Goal: Task Accomplishment & Management: Manage account settings

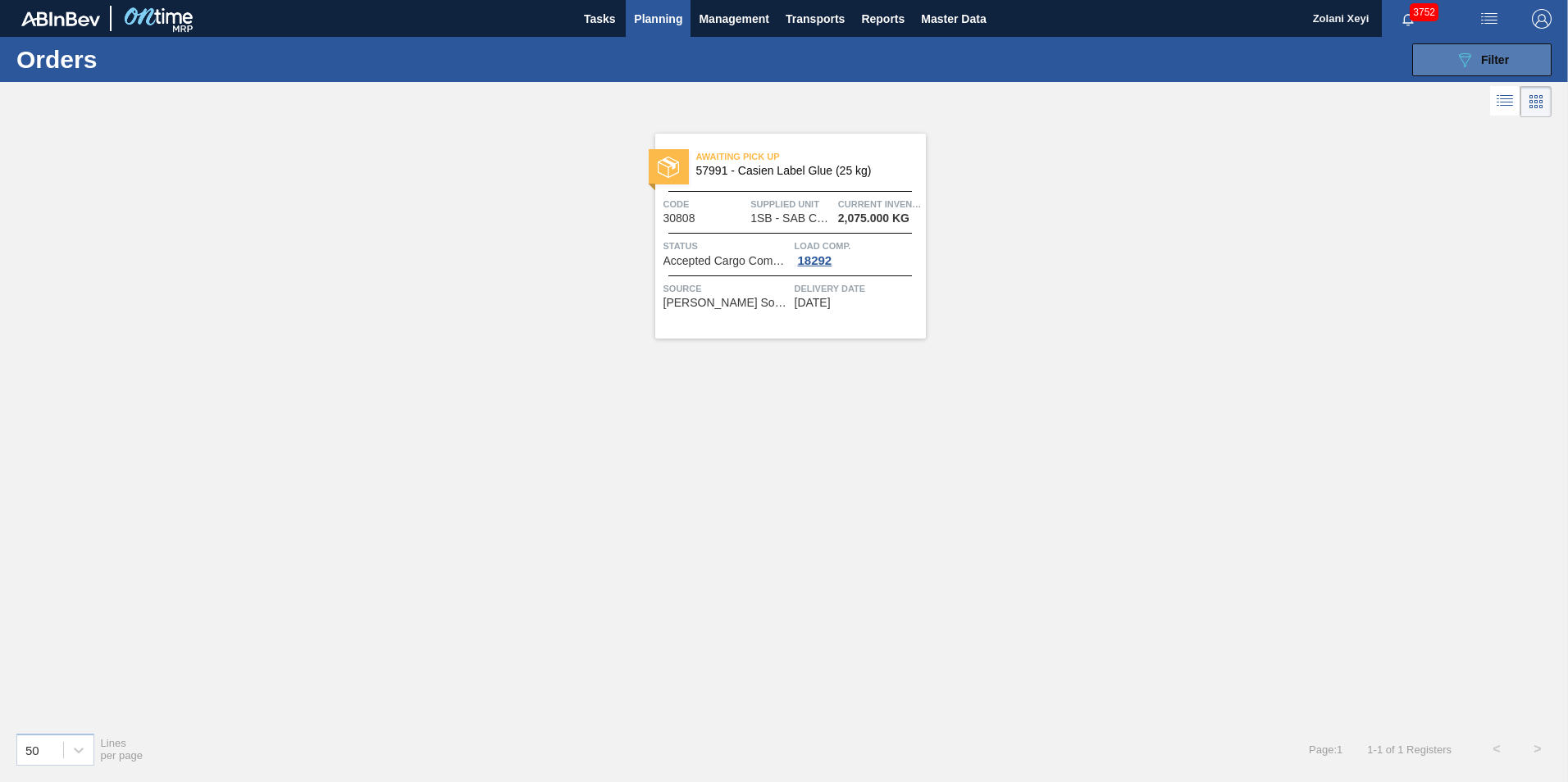
click at [1451, 57] on button "089F7B8B-B2A5-4AFE-B5C0-19BA573D28AC Filter" at bounding box center [1482, 60] width 140 height 33
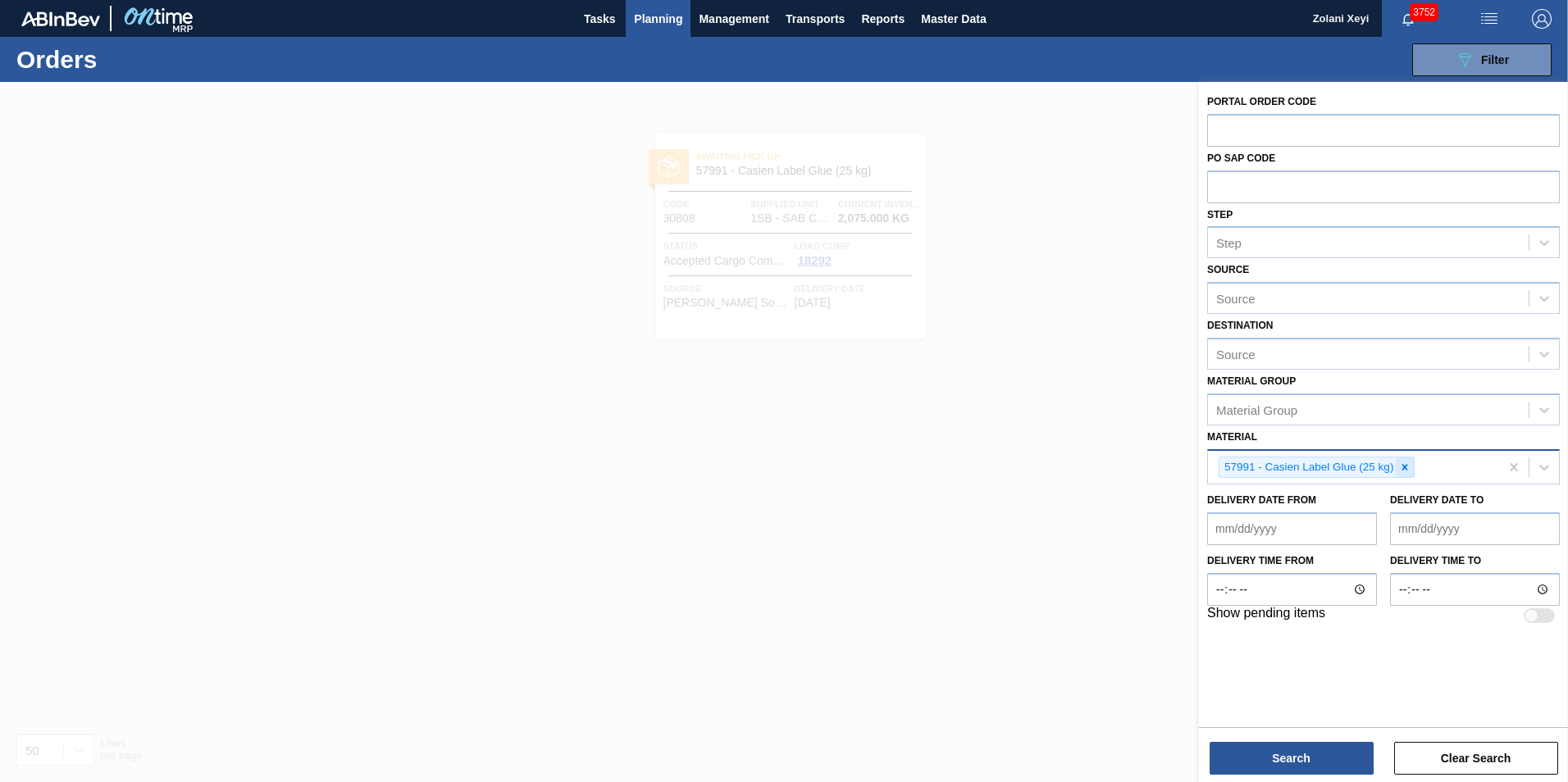
click at [1407, 466] on icon at bounding box center [1405, 467] width 5 height 5
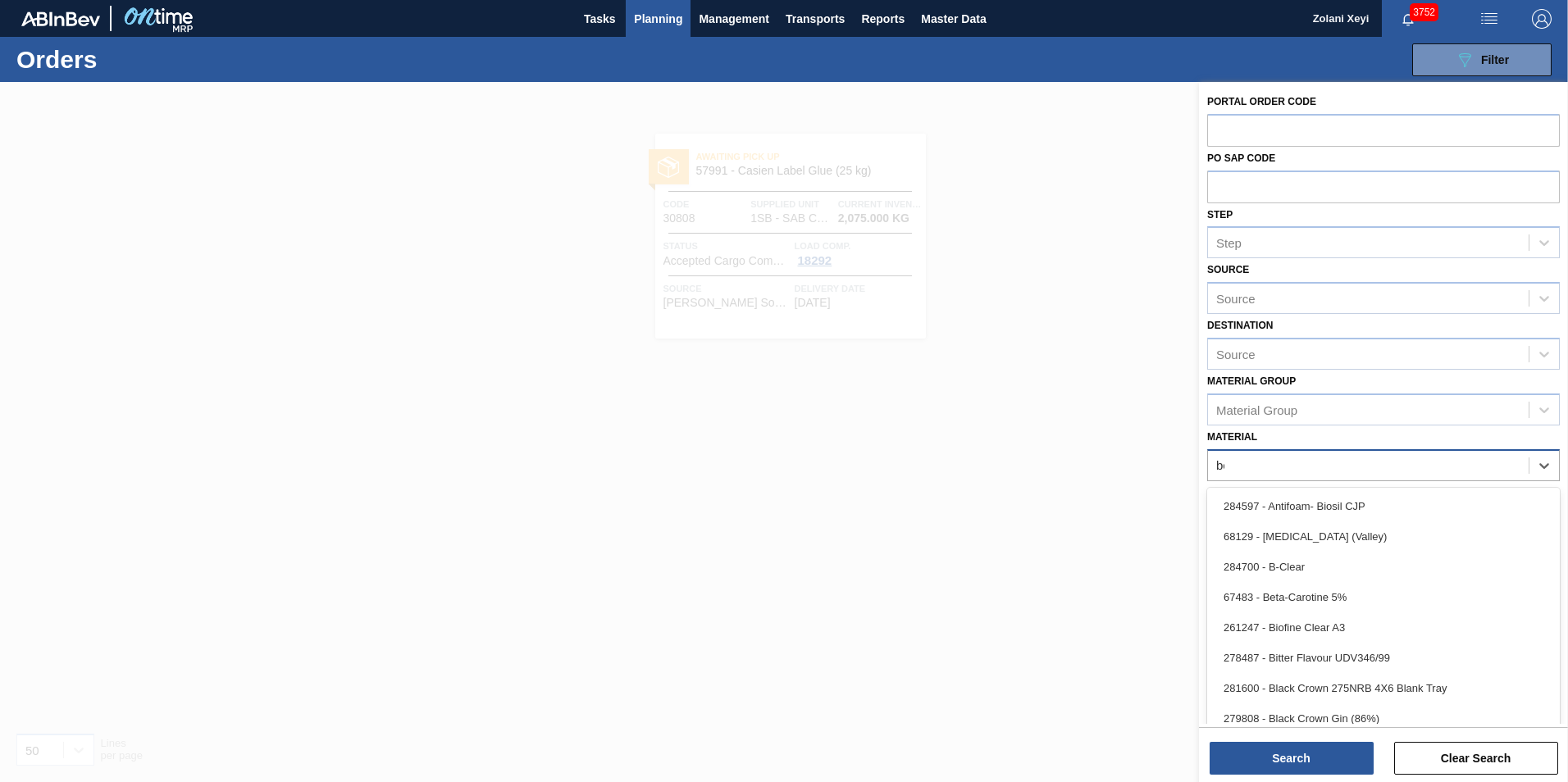
type input "b"
type input "can"
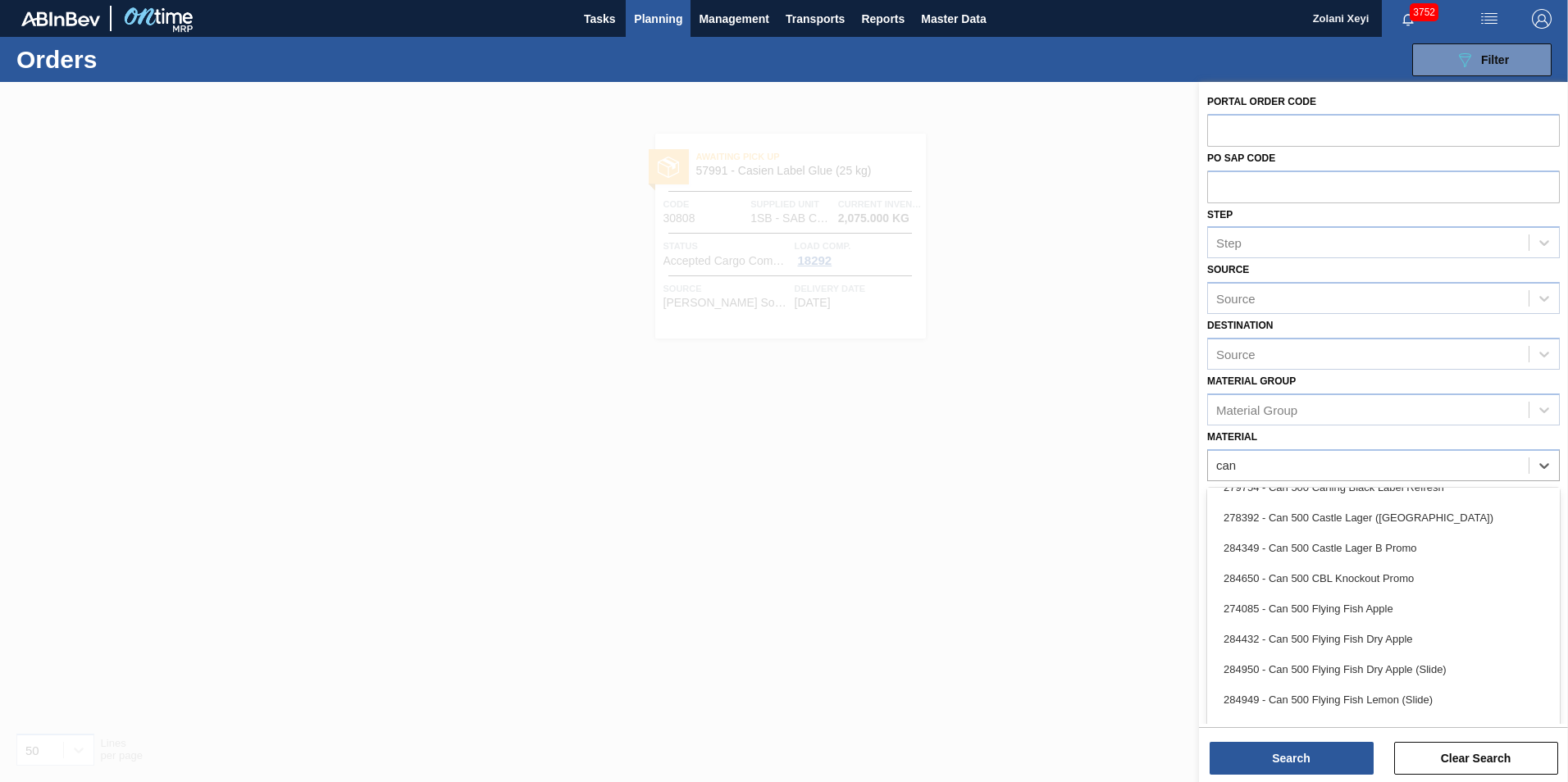
scroll to position [738, 0]
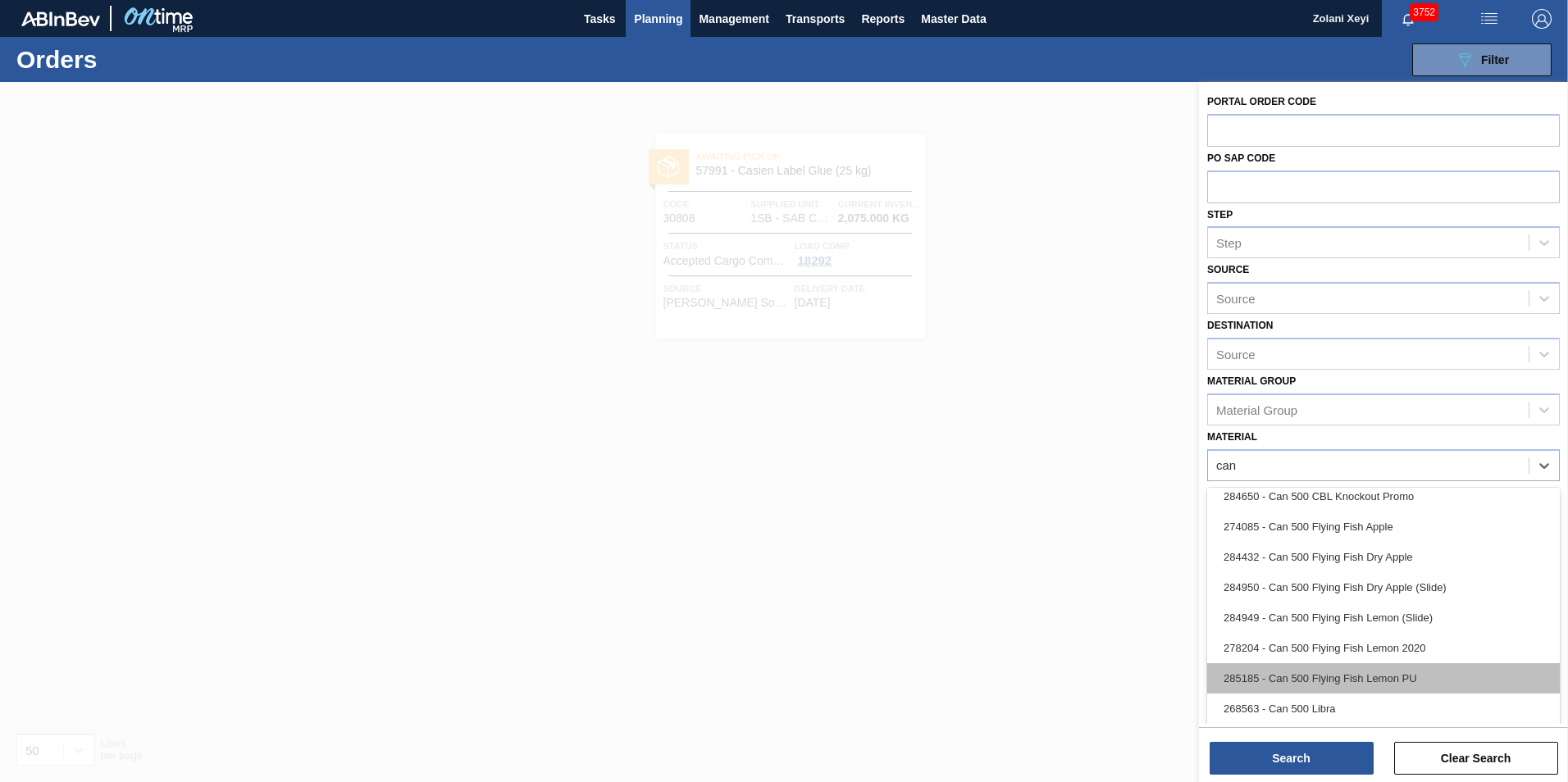
click at [1340, 675] on div "285185 - Can 500 Flying Fish Lemon PU" at bounding box center [1384, 679] width 352 height 30
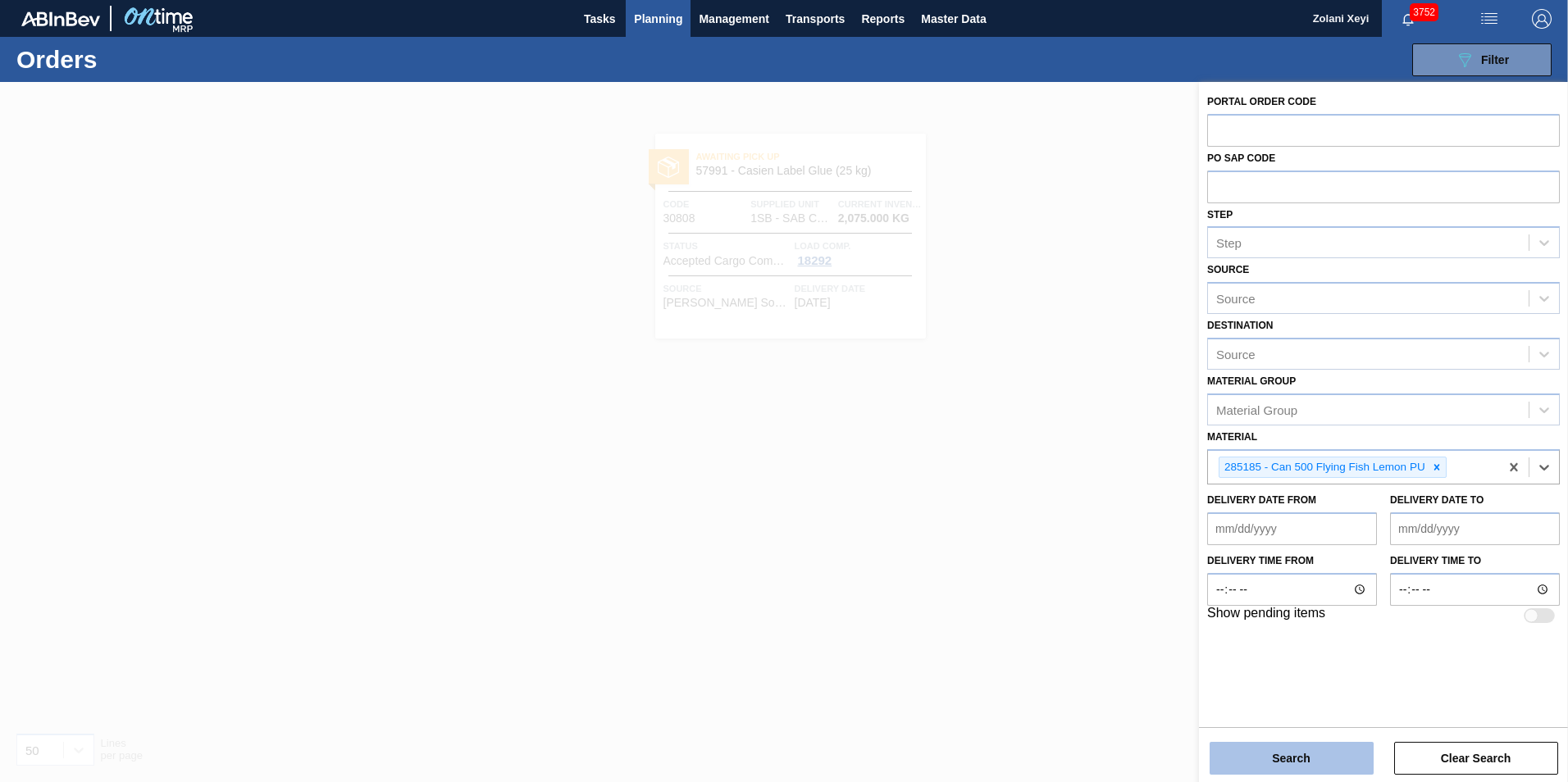
click at [1305, 756] on button "Search" at bounding box center [1292, 758] width 164 height 33
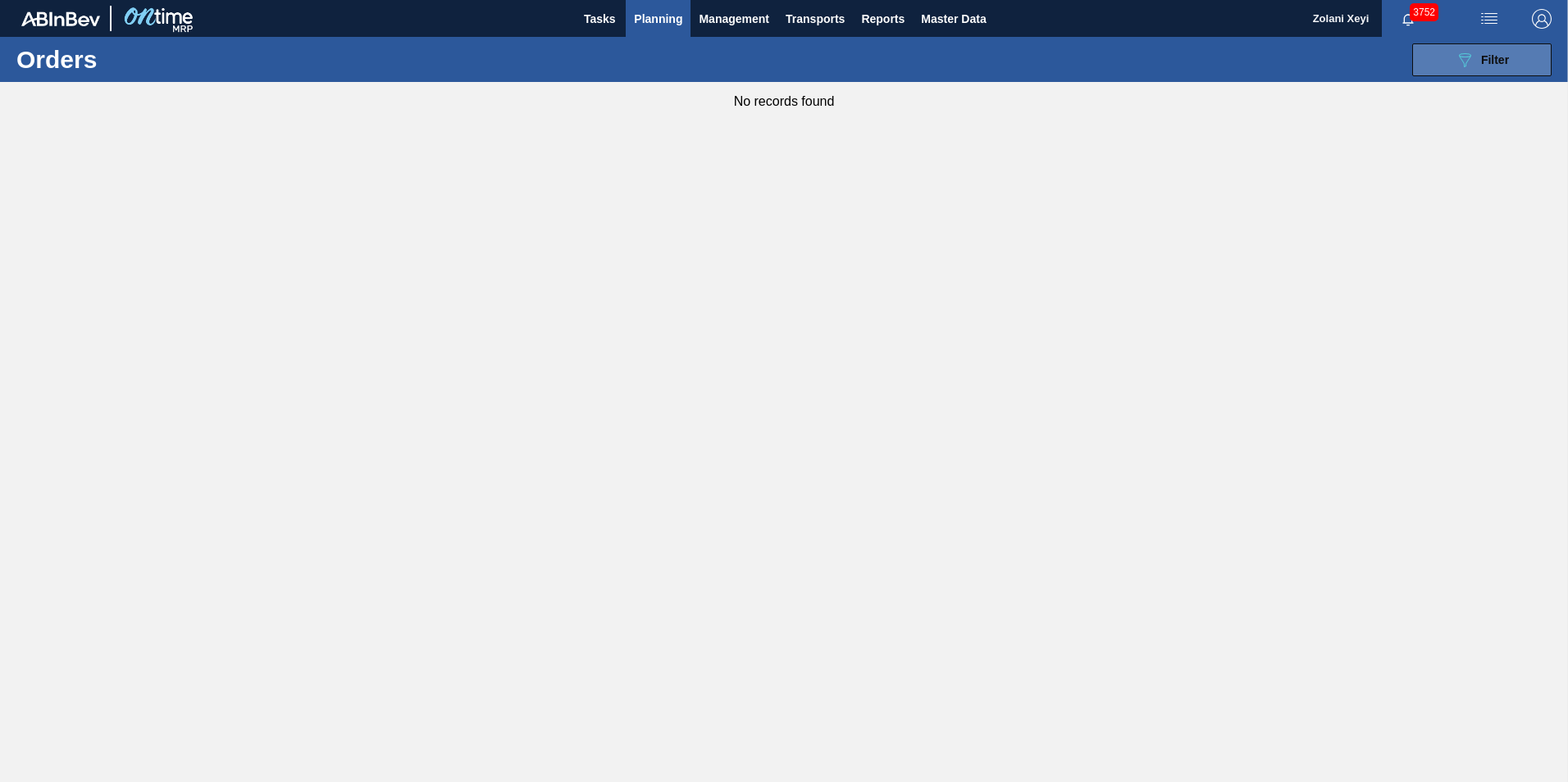
click at [1483, 61] on span "Filter" at bounding box center [1495, 60] width 28 height 13
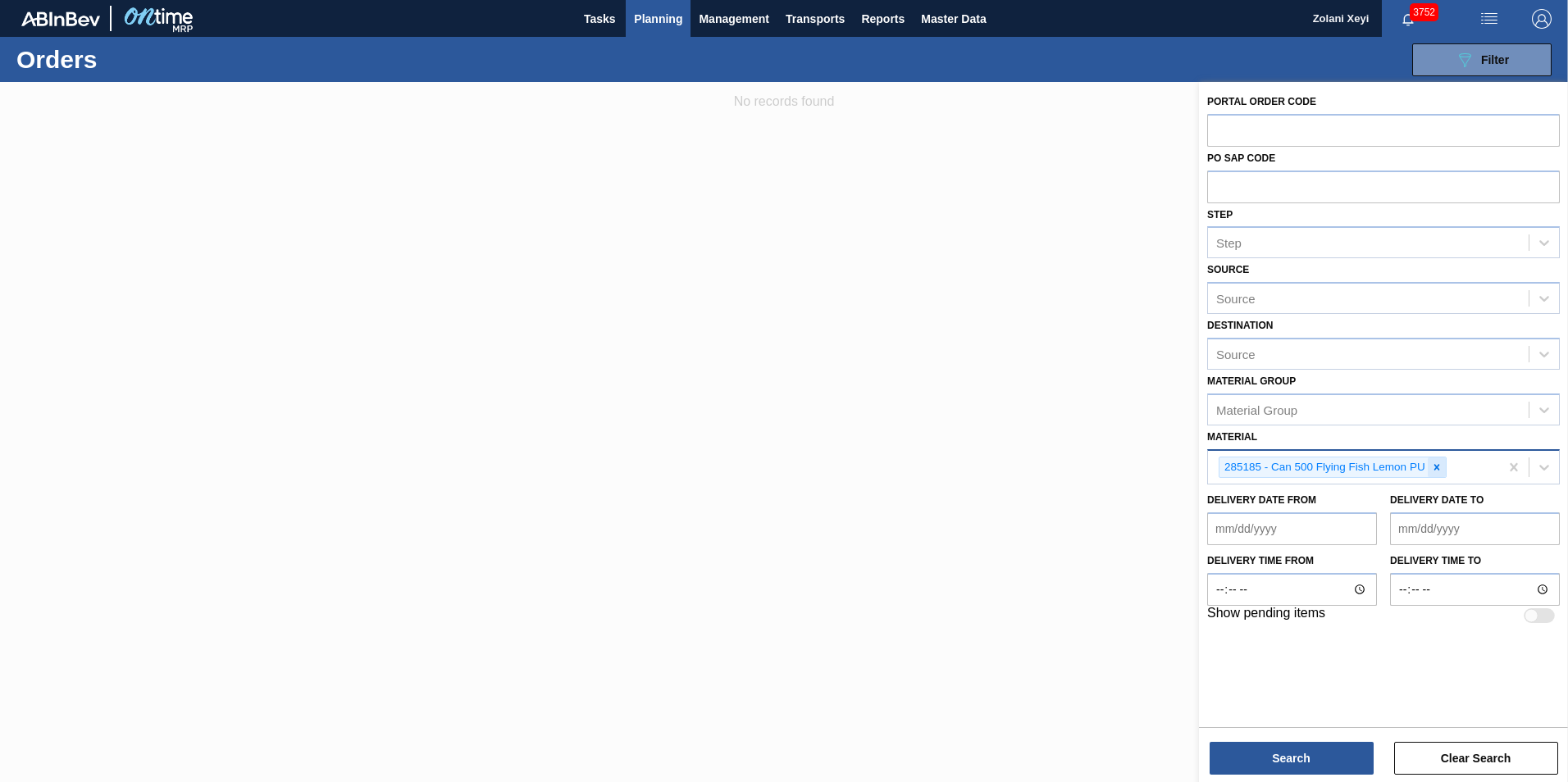
click at [1439, 466] on icon at bounding box center [1436, 467] width 12 height 12
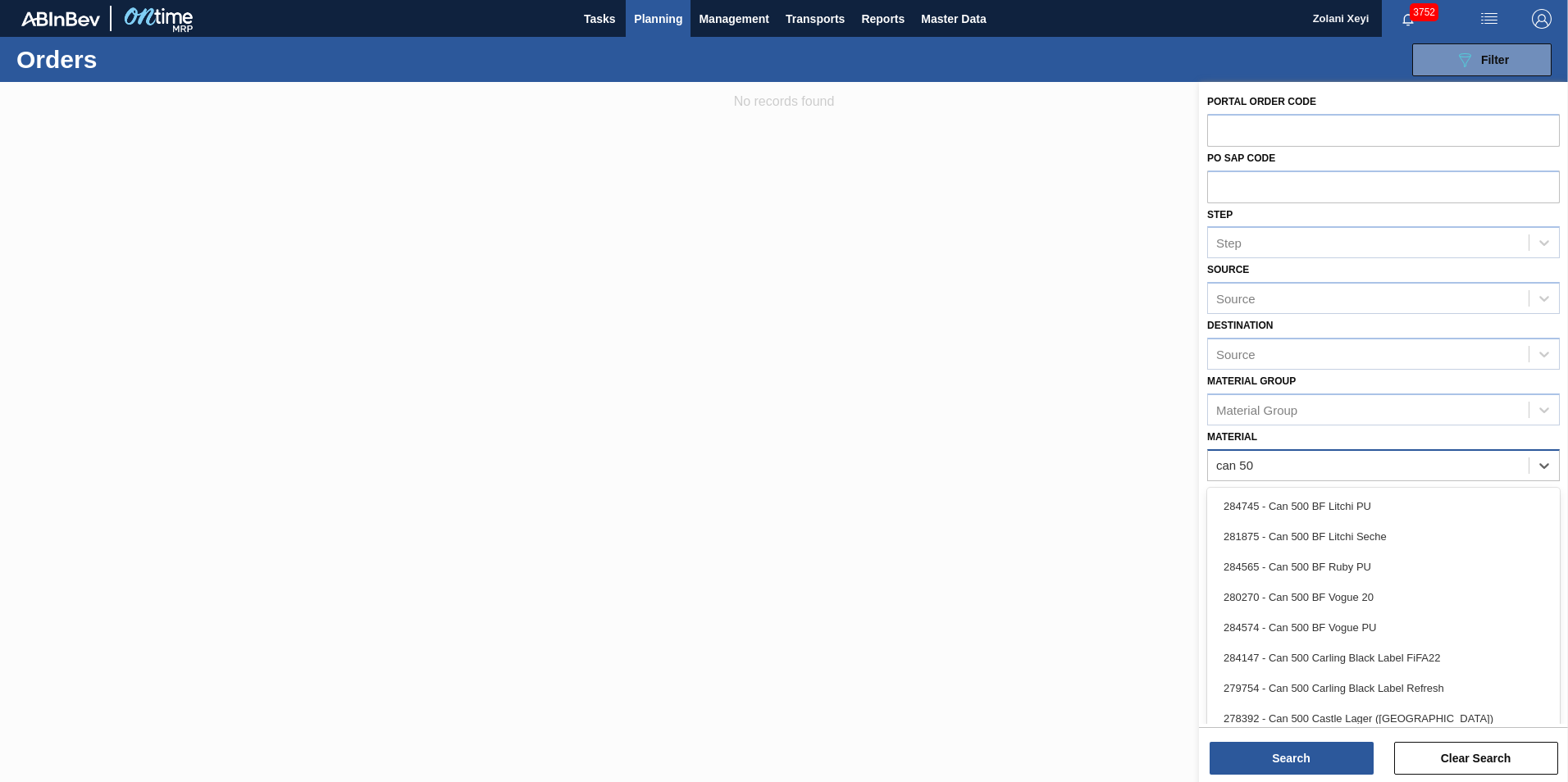
type input "can 500"
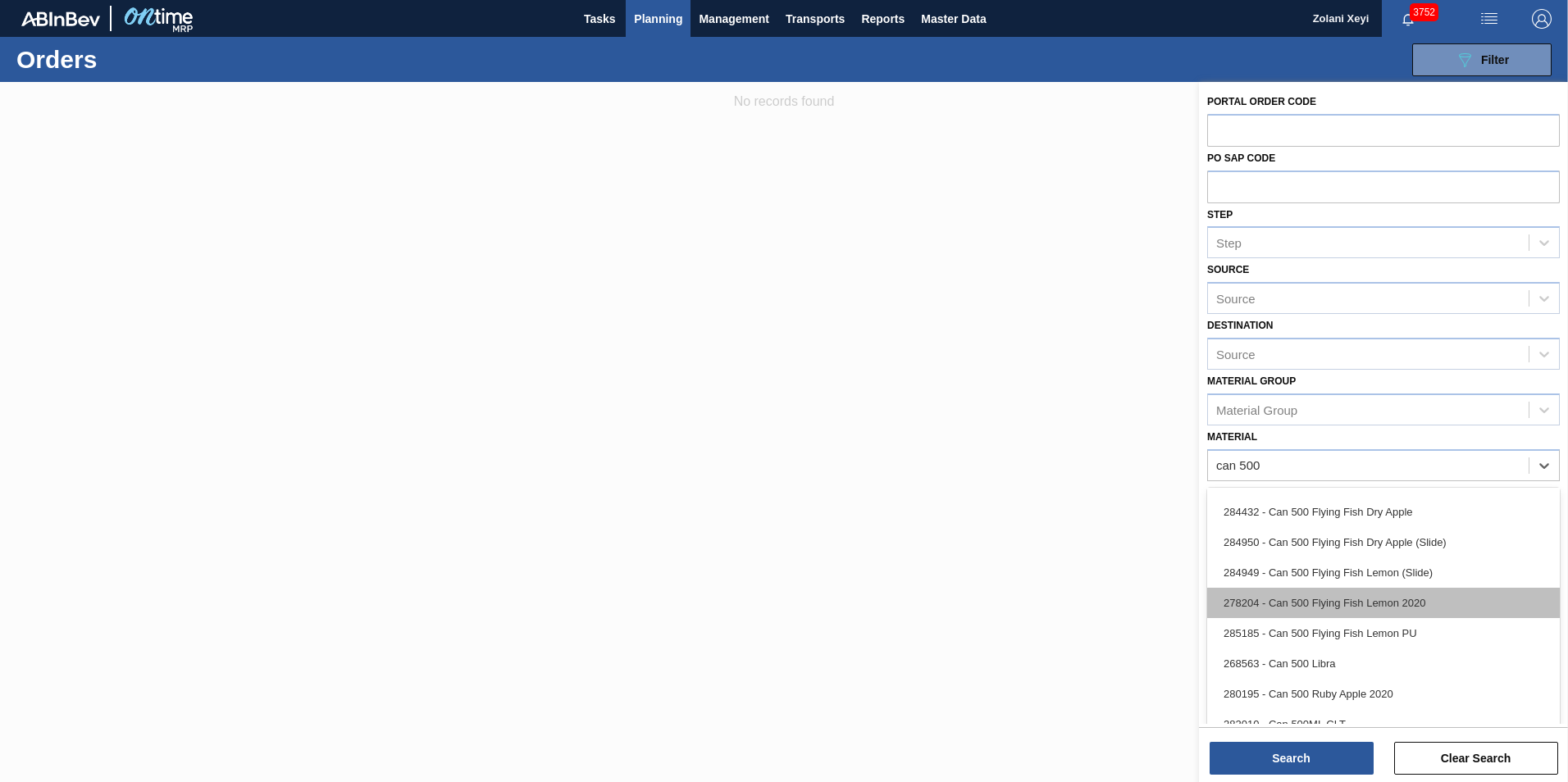
click at [1325, 600] on div "278204 - Can 500 Flying Fish Lemon 2020" at bounding box center [1384, 603] width 352 height 30
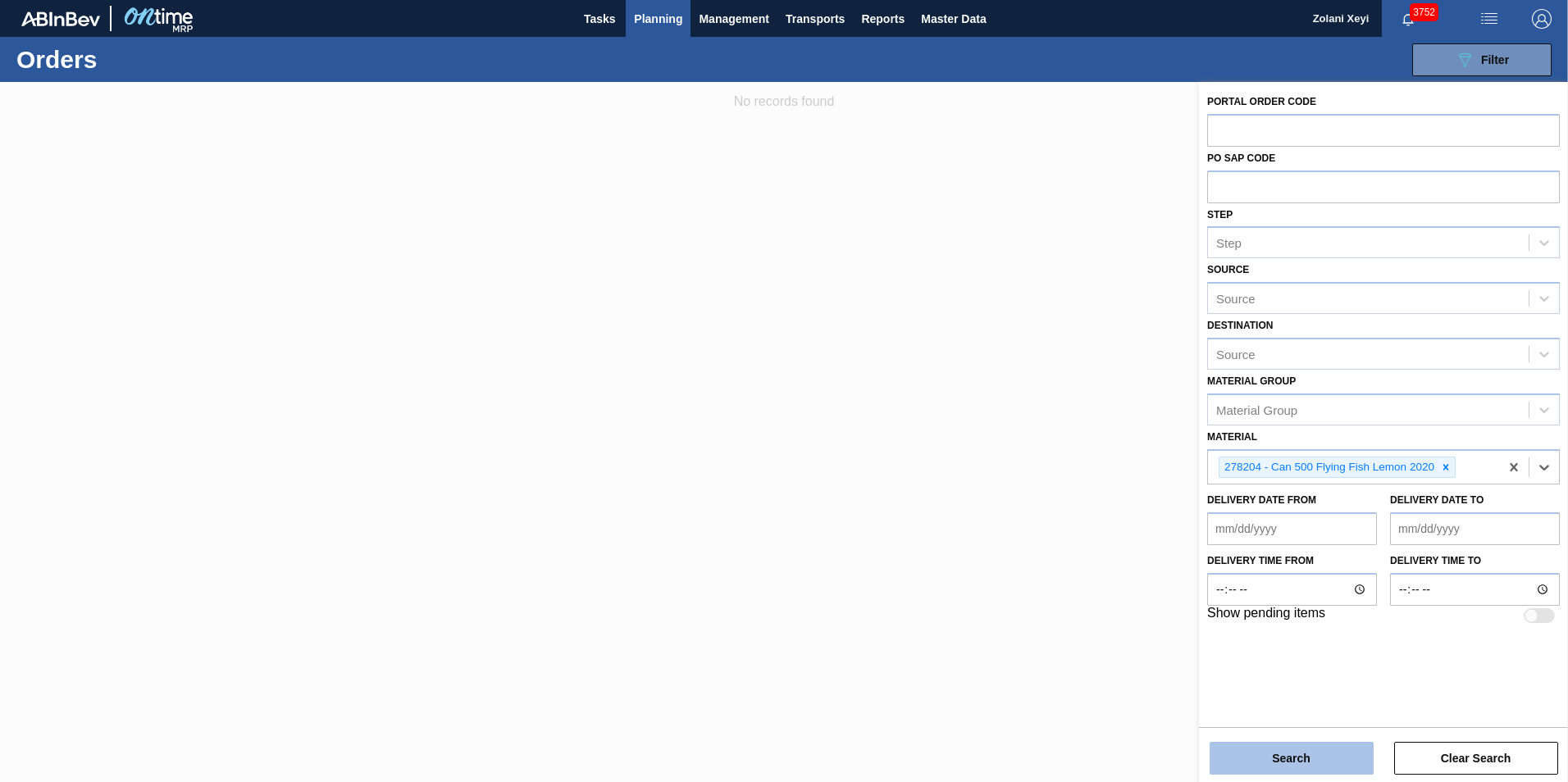
click at [1298, 756] on button "Search" at bounding box center [1292, 758] width 164 height 33
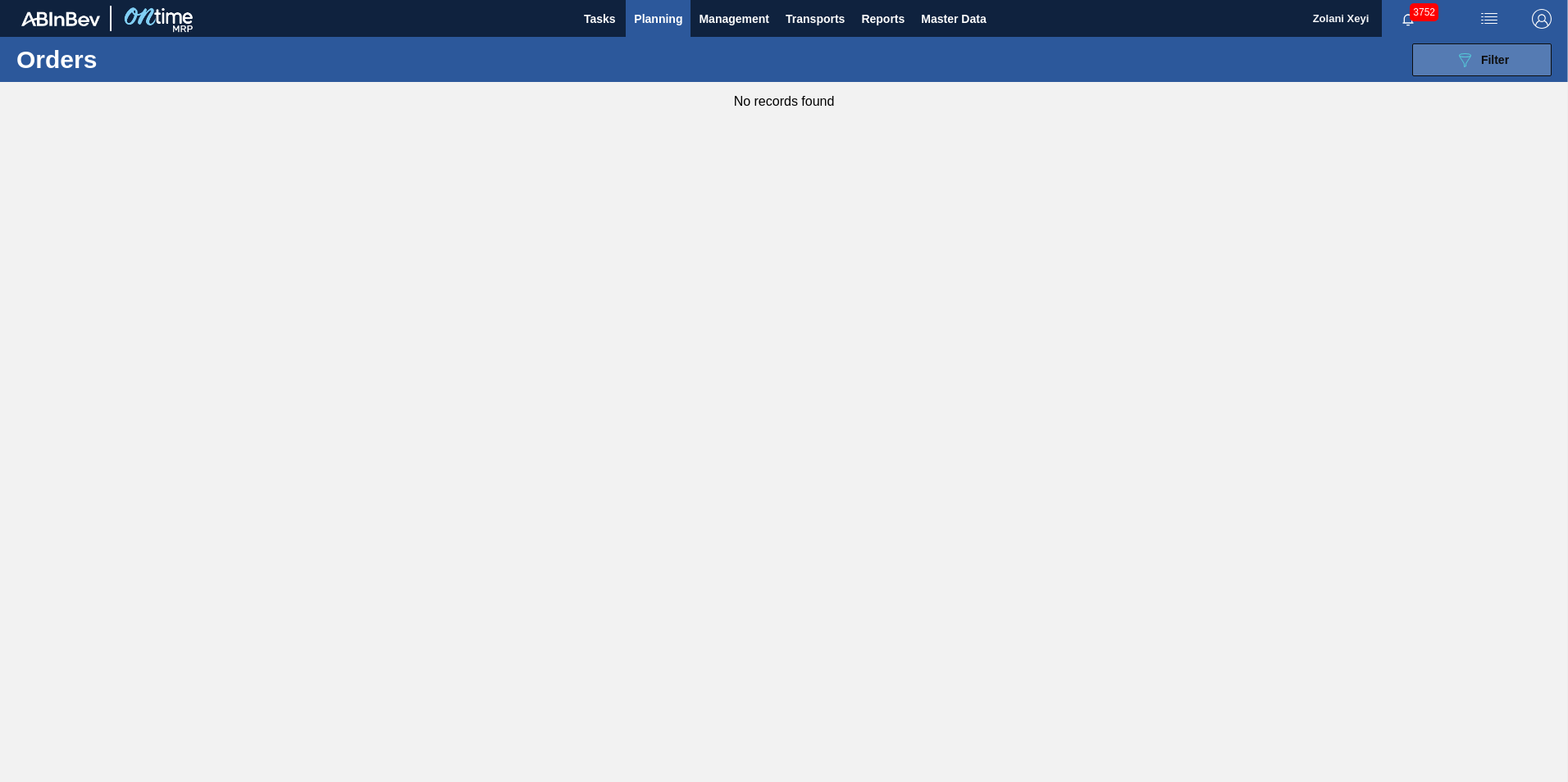
click at [1469, 63] on icon "089F7B8B-B2A5-4AFE-B5C0-19BA573D28AC" at bounding box center [1465, 60] width 20 height 20
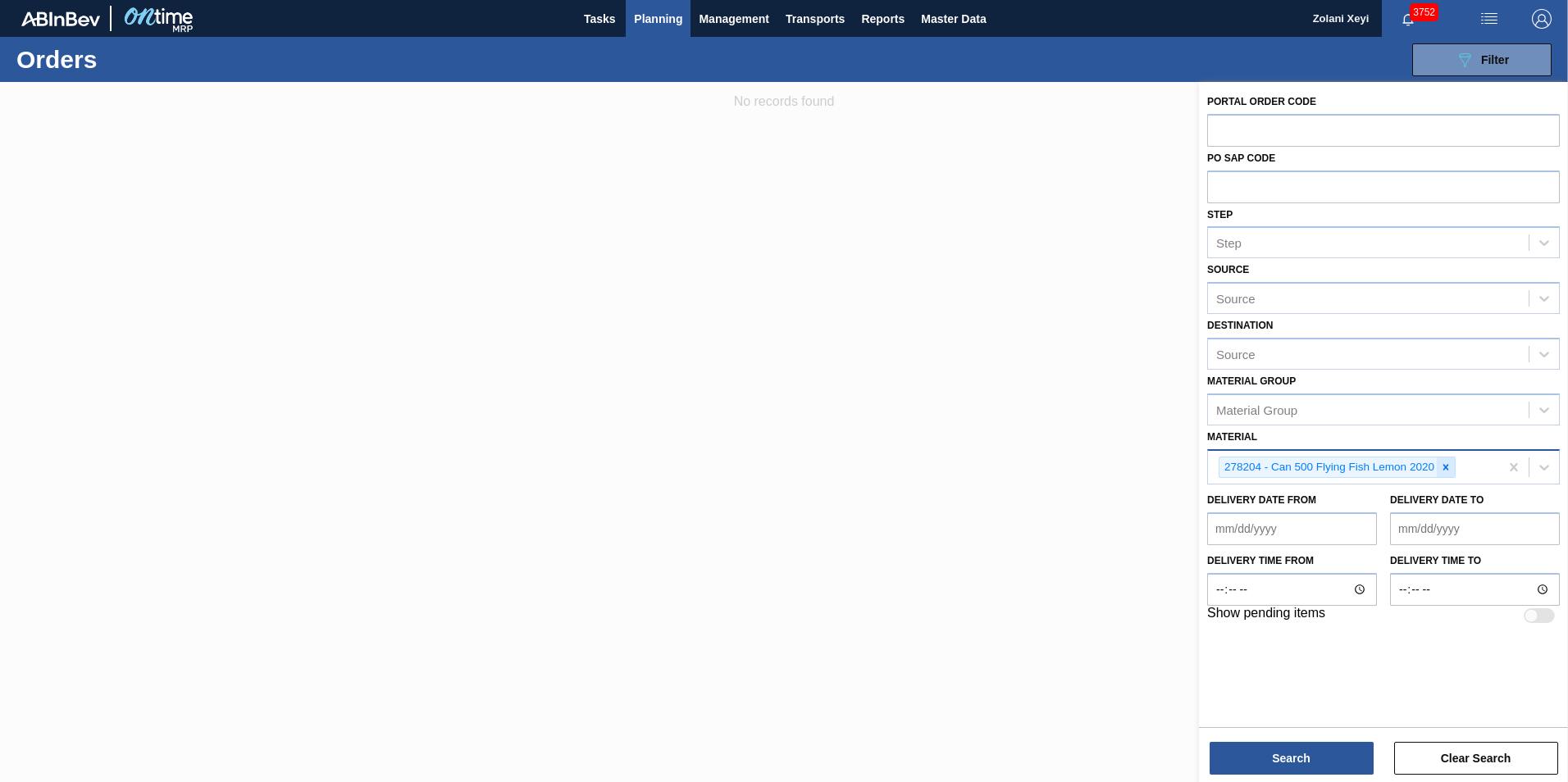
click at [1446, 466] on icon at bounding box center [1446, 467] width 12 height 12
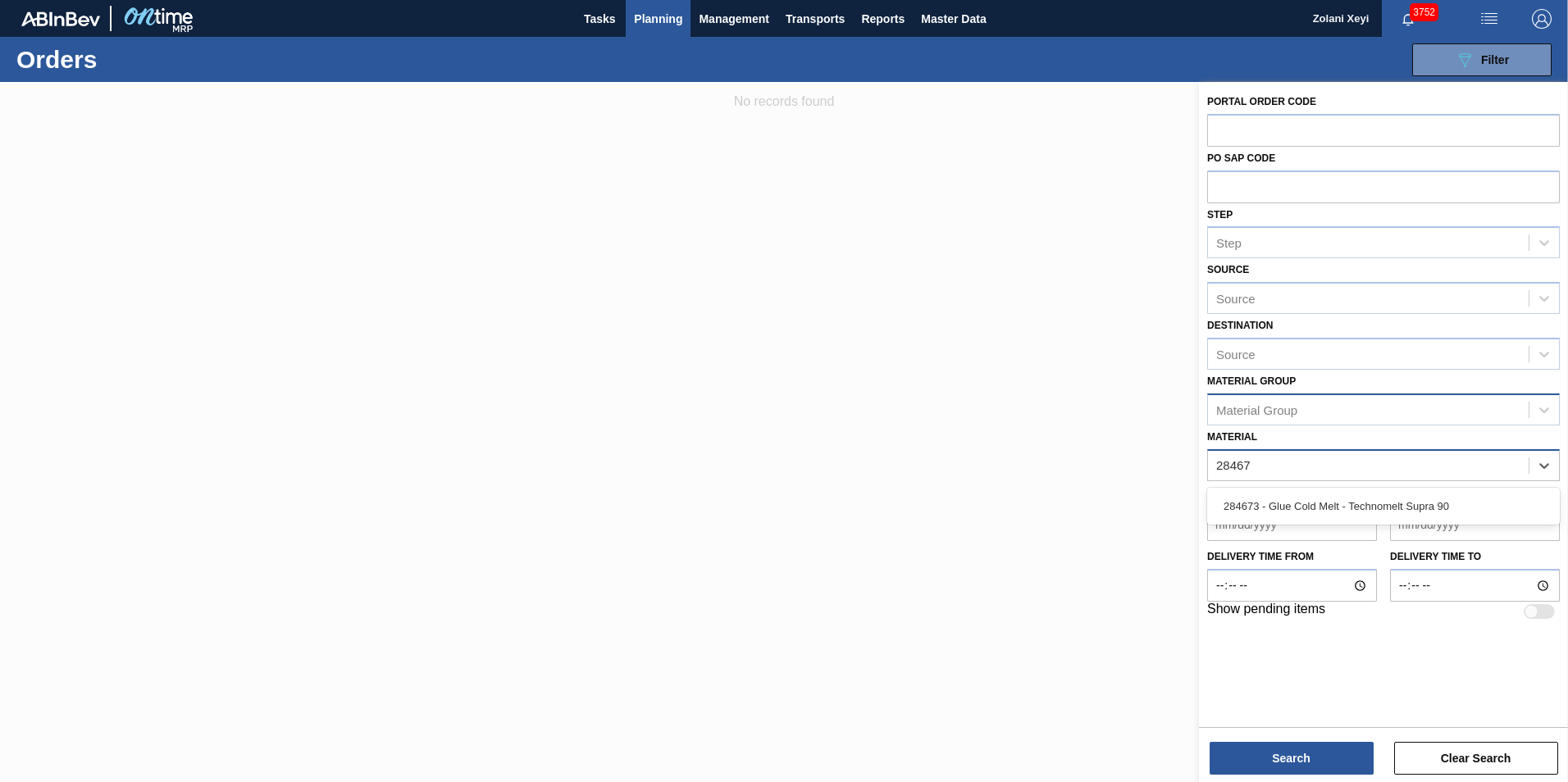
type input "284673"
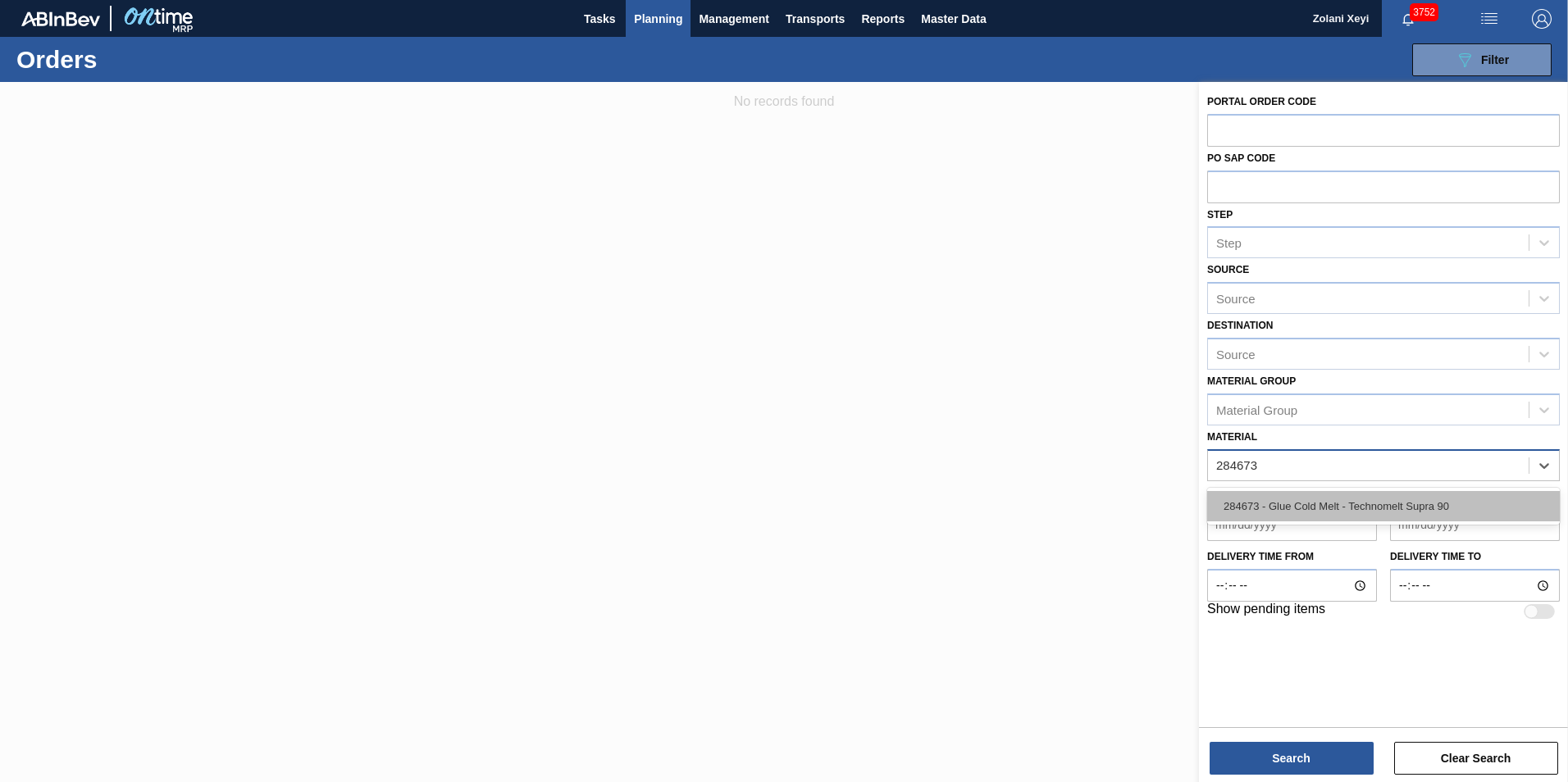
click at [1362, 504] on div "284673 - Glue Cold Melt - Technomelt Supra 90" at bounding box center [1384, 506] width 352 height 30
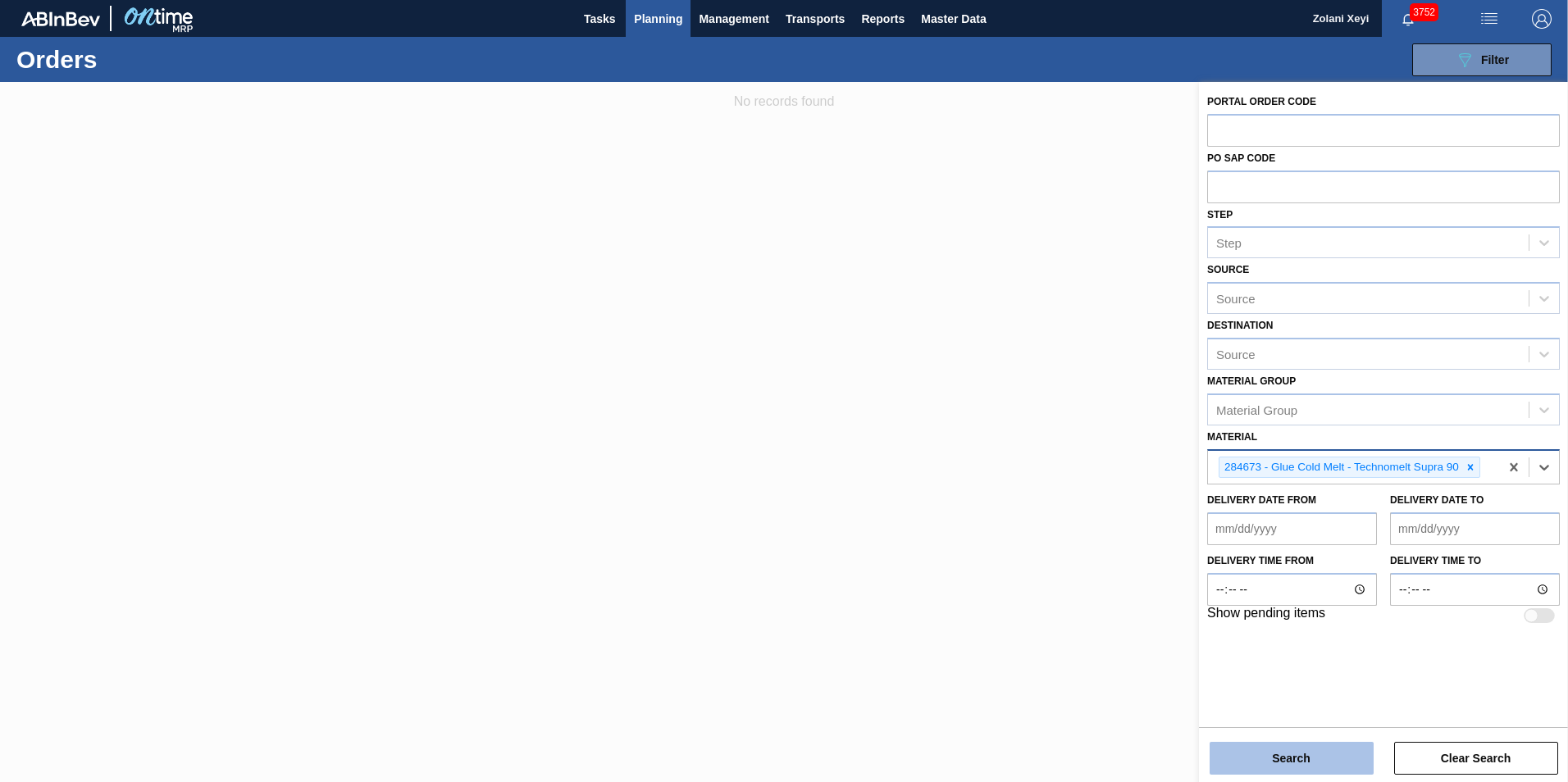
click at [1346, 757] on button "Search" at bounding box center [1292, 758] width 164 height 33
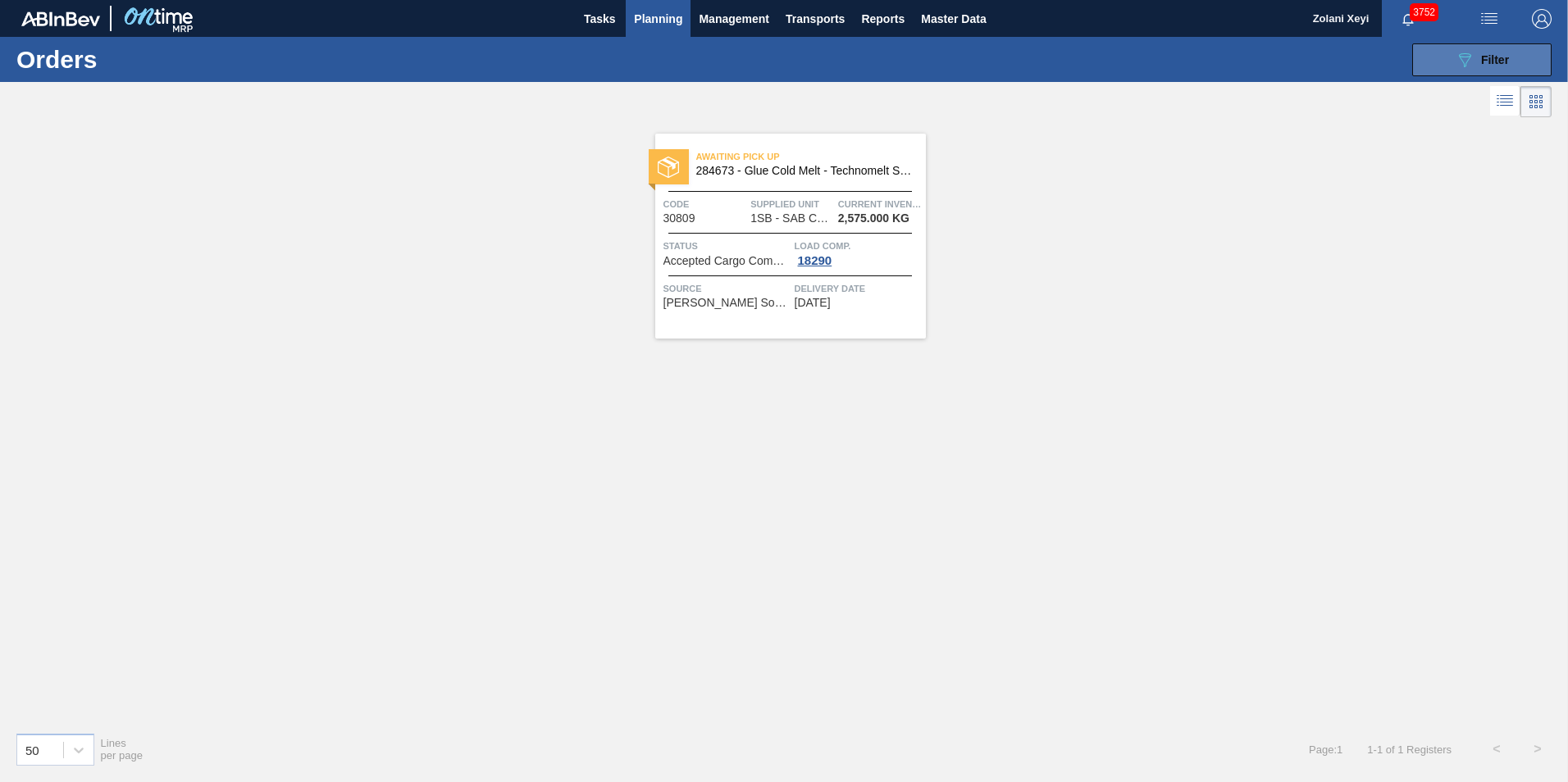
click at [1451, 54] on button "089F7B8B-B2A5-4AFE-B5C0-19BA573D28AC Filter" at bounding box center [1482, 60] width 140 height 33
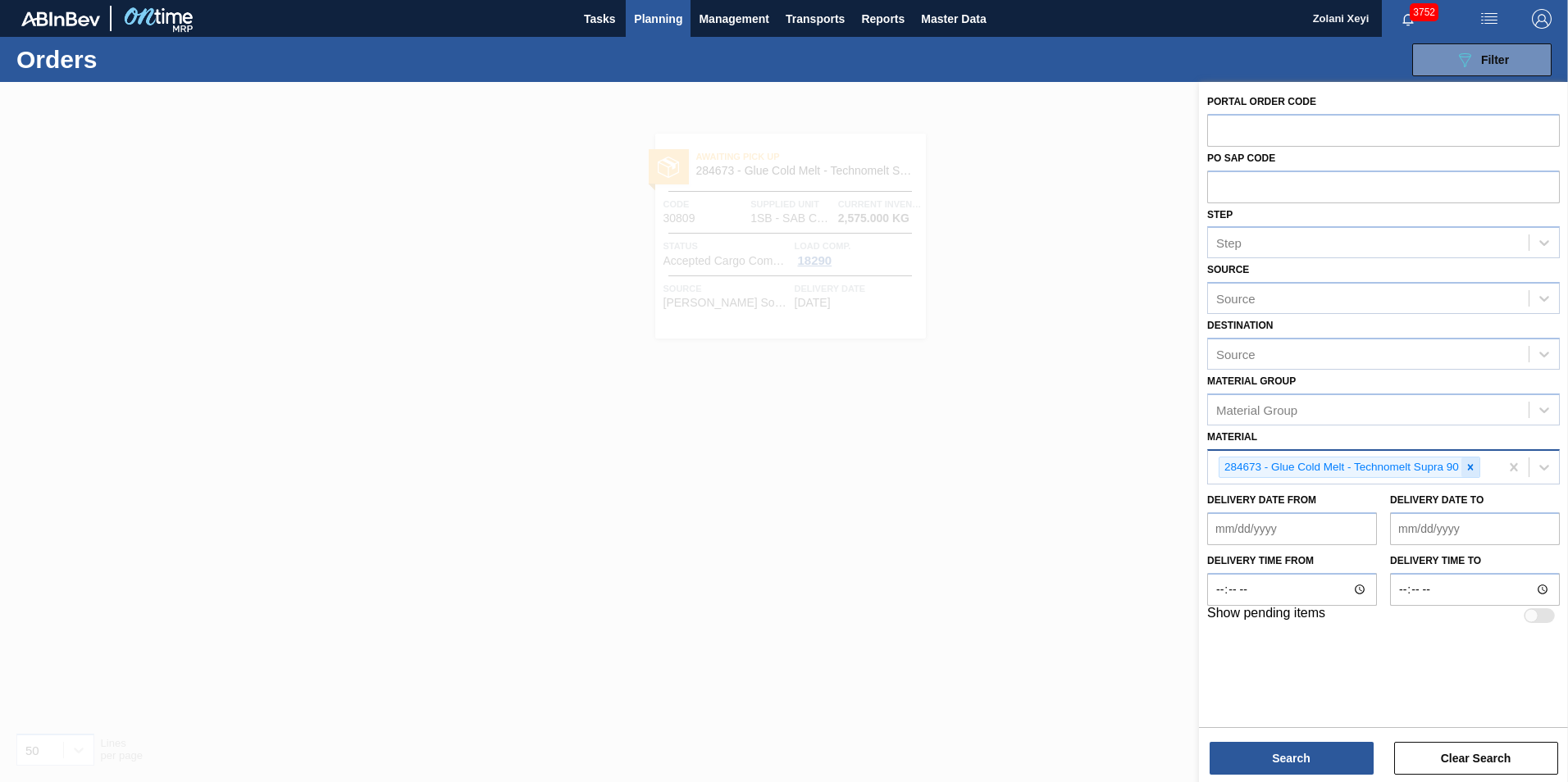
click at [1472, 465] on icon at bounding box center [1470, 467] width 12 height 12
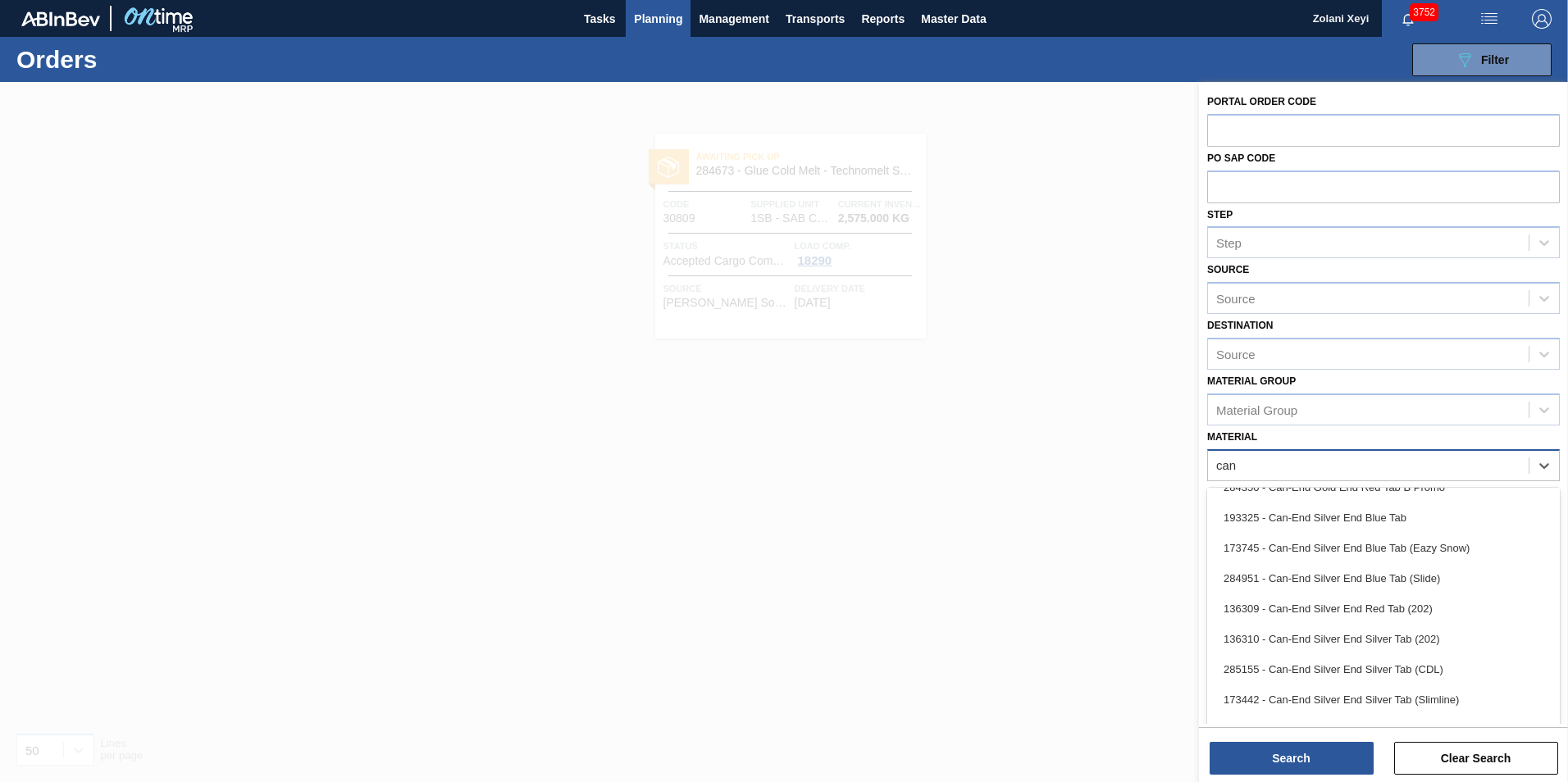
scroll to position [1394, 0]
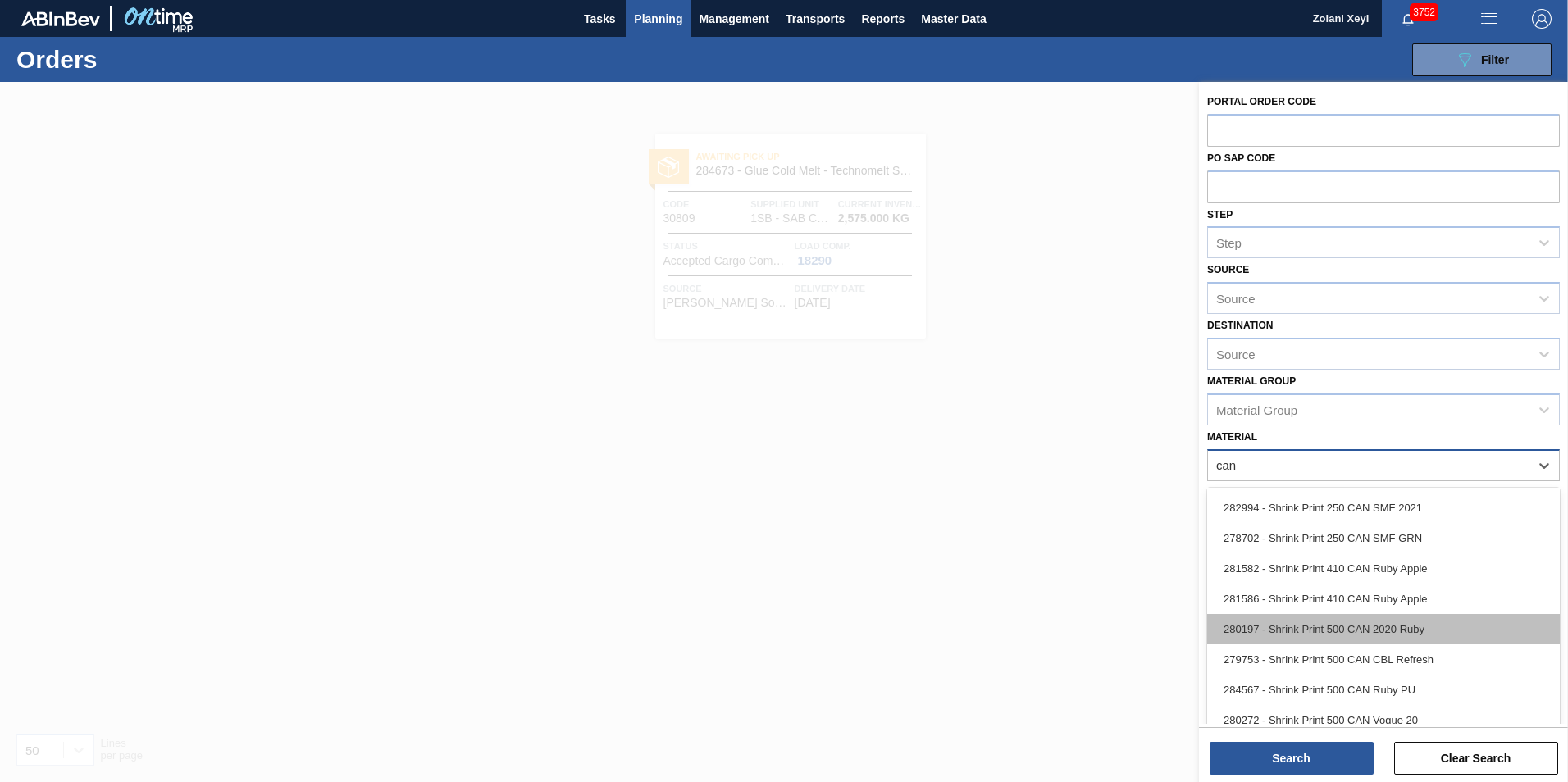
type input "can 5"
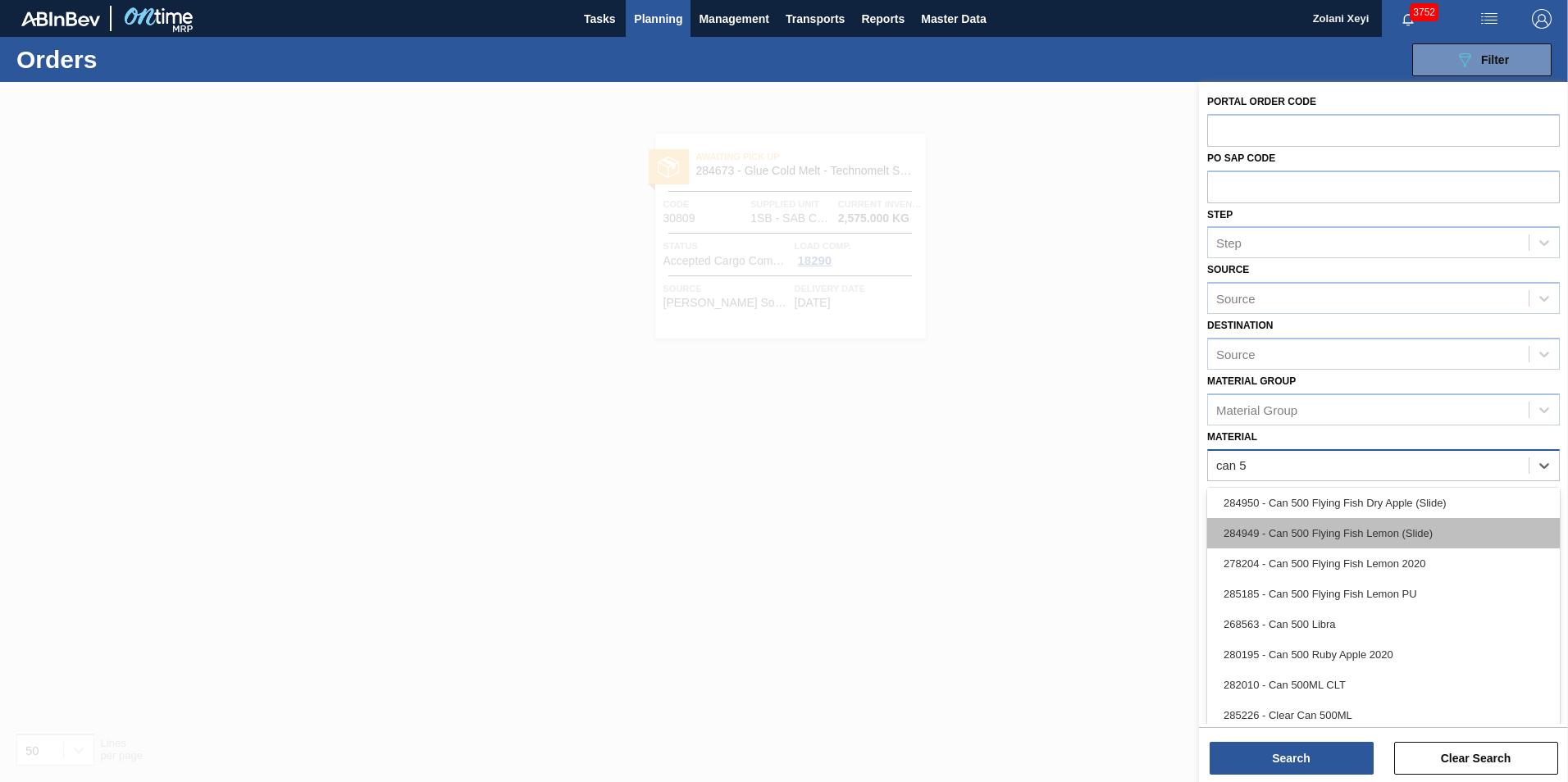
click at [1334, 533] on div "284949 - Can 500 Flying Fish Lemon (Slide)" at bounding box center [1384, 534] width 352 height 30
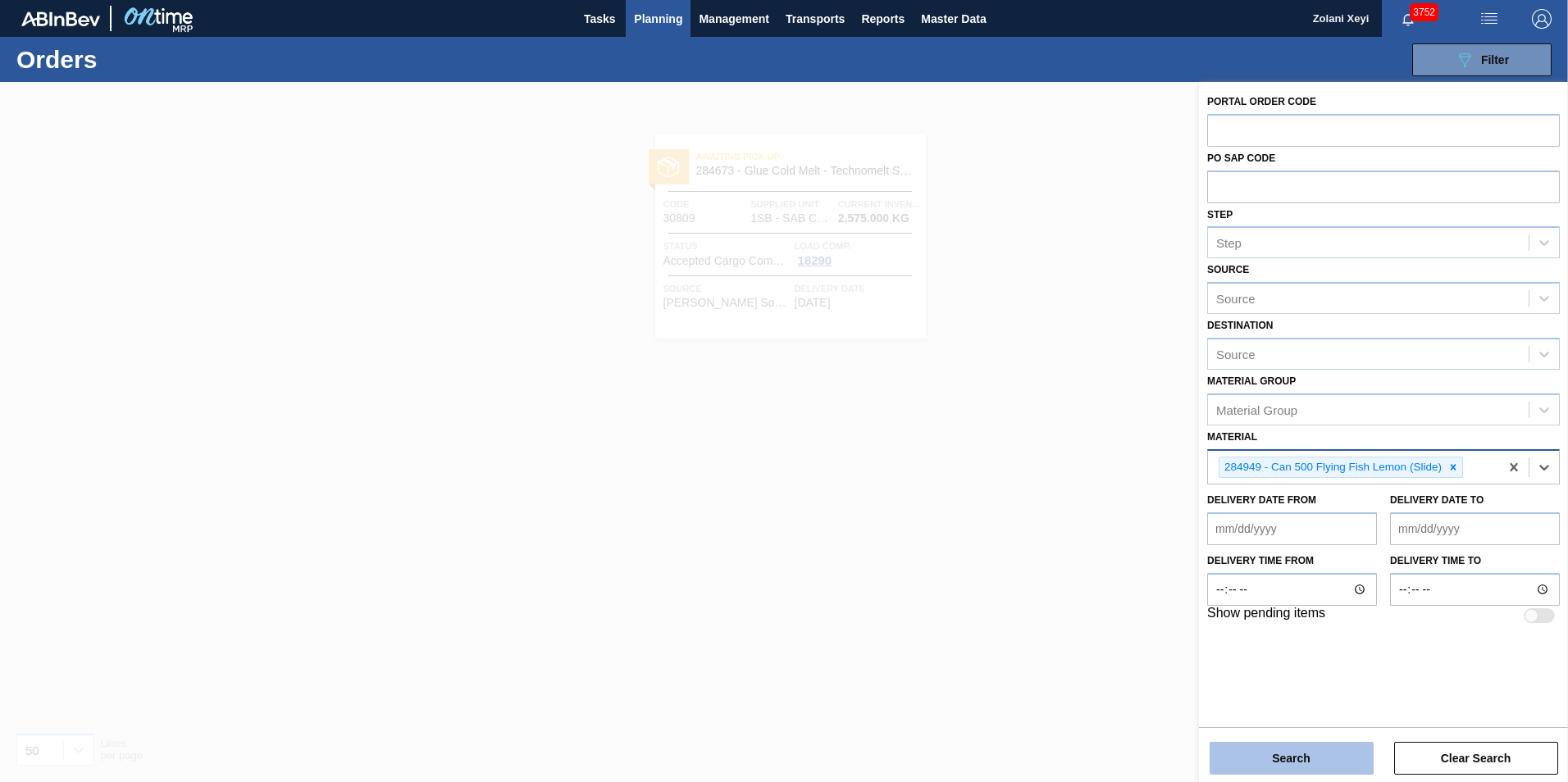
click at [1301, 758] on button "Search" at bounding box center [1292, 758] width 164 height 33
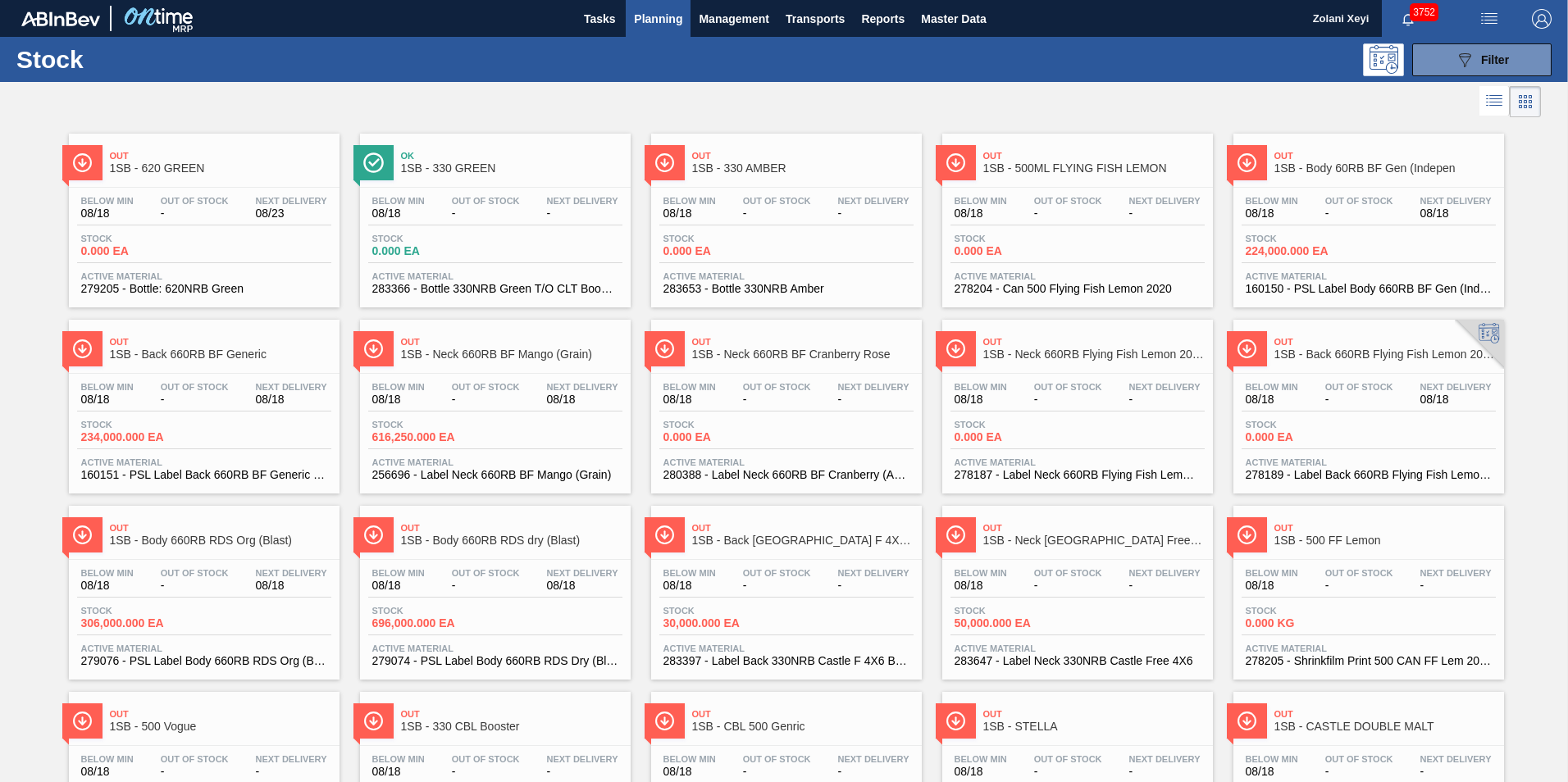
click at [651, 14] on span "Planning" at bounding box center [658, 19] width 48 height 20
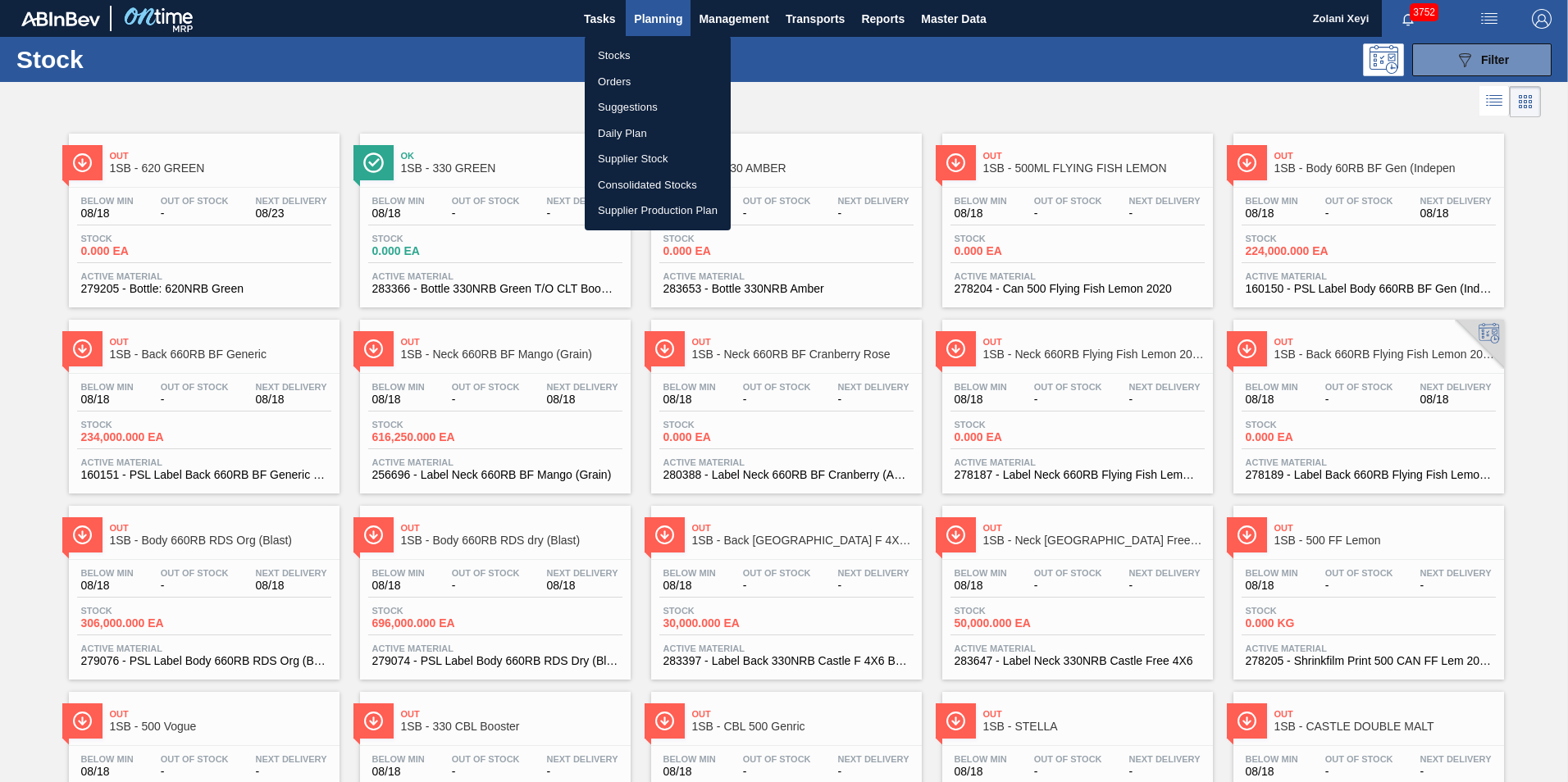
click at [1442, 57] on div at bounding box center [784, 391] width 1568 height 782
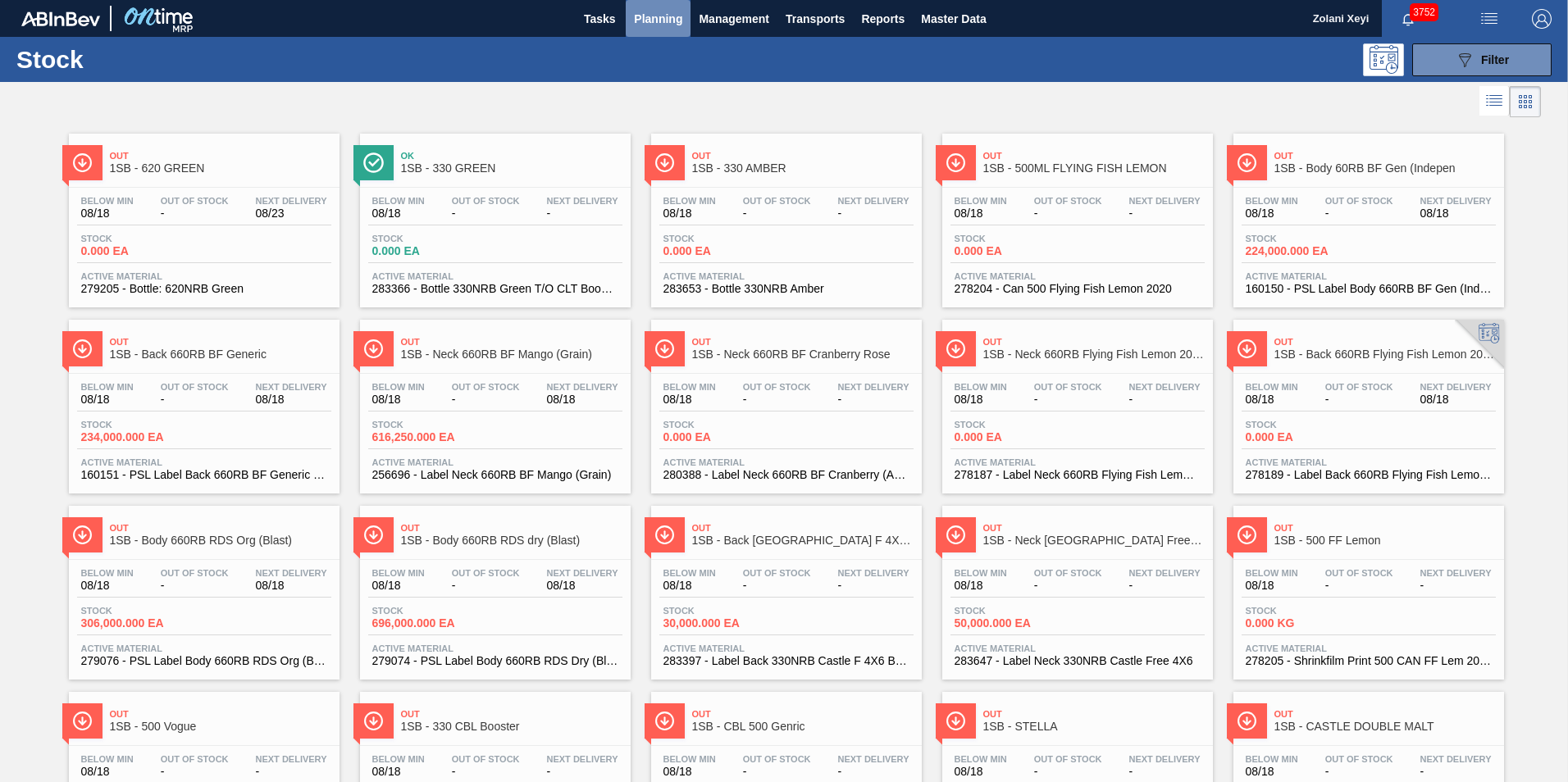
click at [655, 16] on span "Planning" at bounding box center [658, 19] width 48 height 20
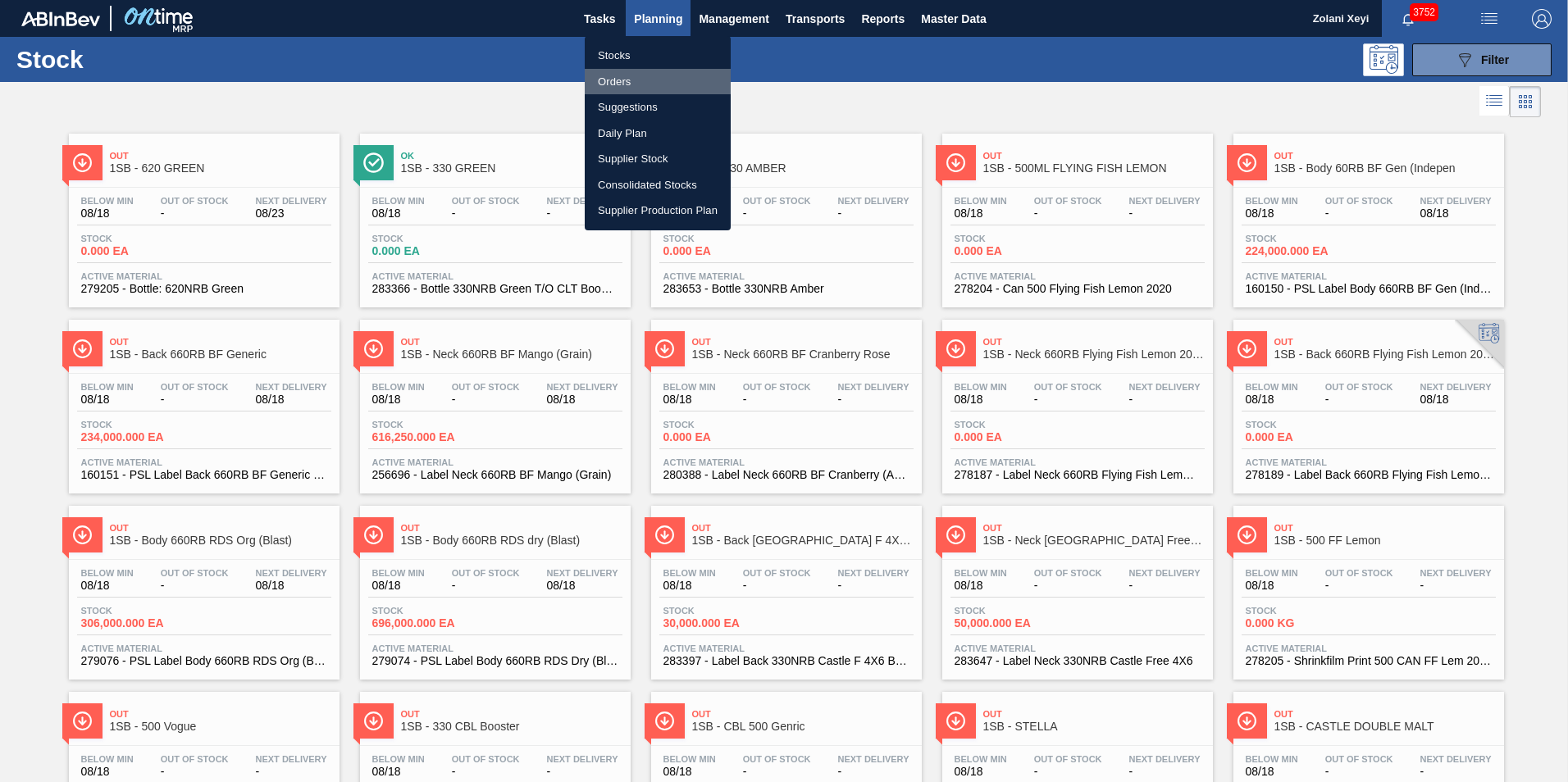
click at [613, 78] on li "Orders" at bounding box center [658, 81] width 146 height 26
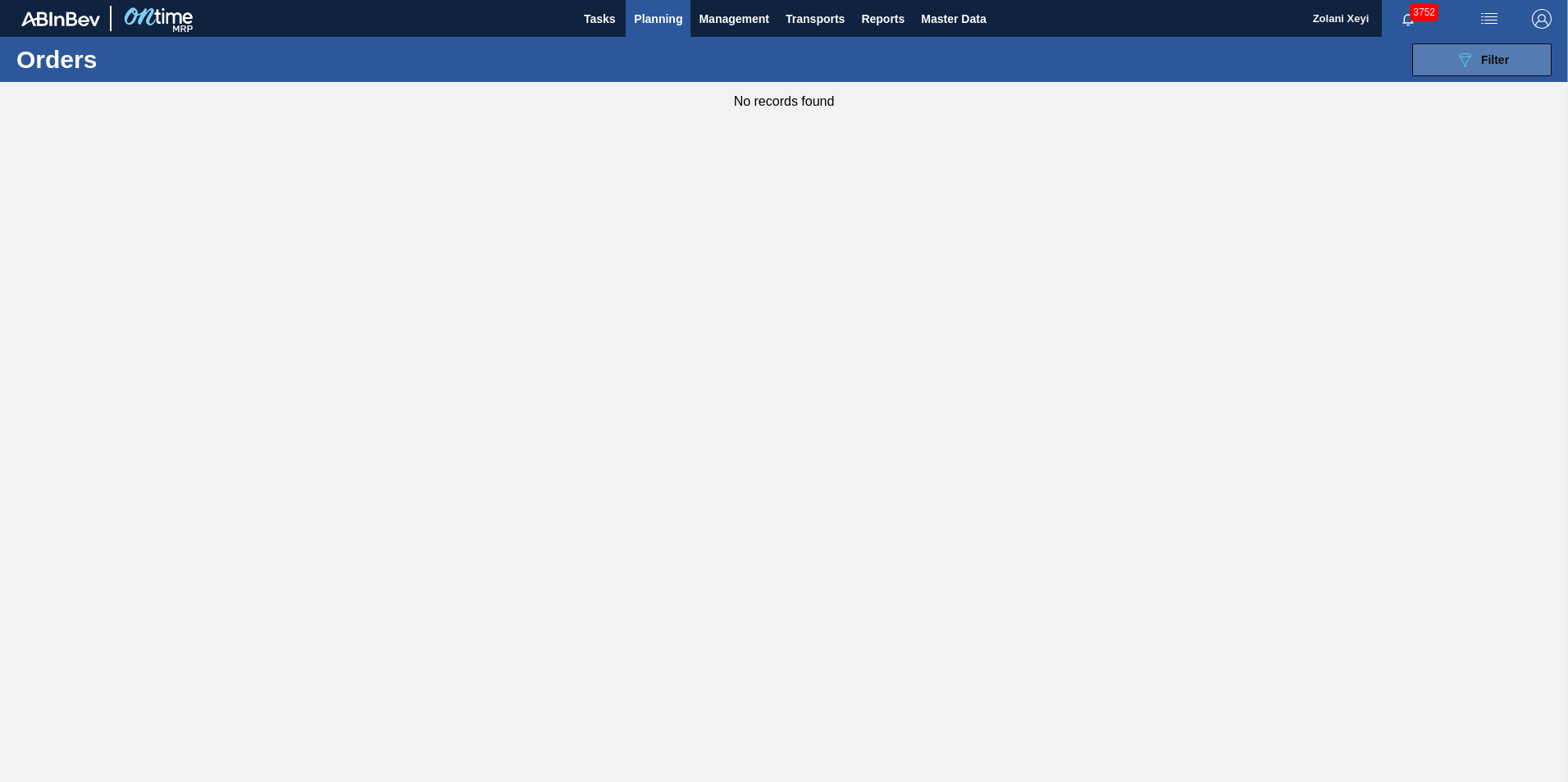
click at [1455, 58] on icon "089F7B8B-B2A5-4AFE-B5C0-19BA573D28AC" at bounding box center [1465, 60] width 20 height 20
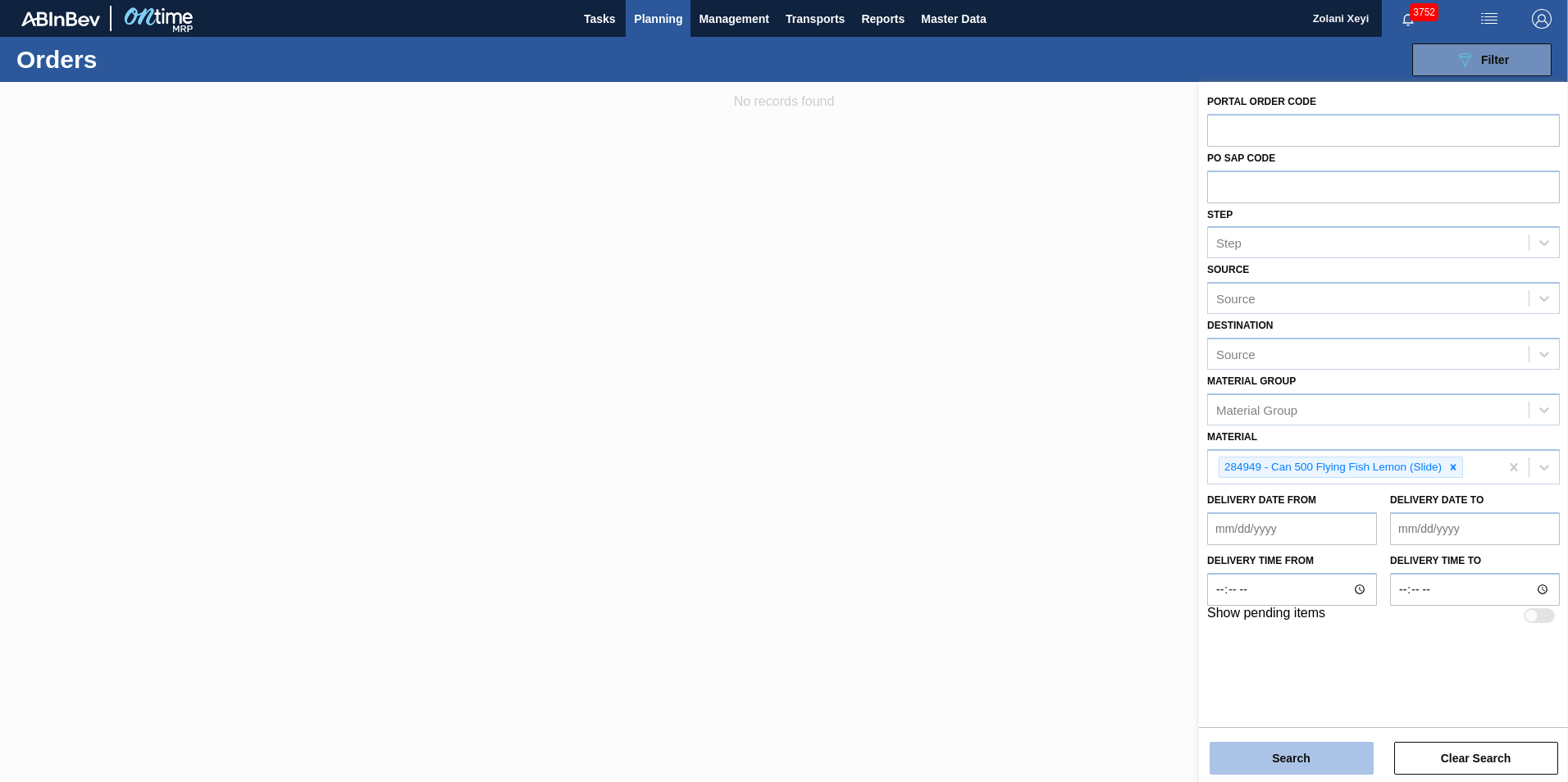
click at [1320, 754] on button "Search" at bounding box center [1292, 758] width 164 height 33
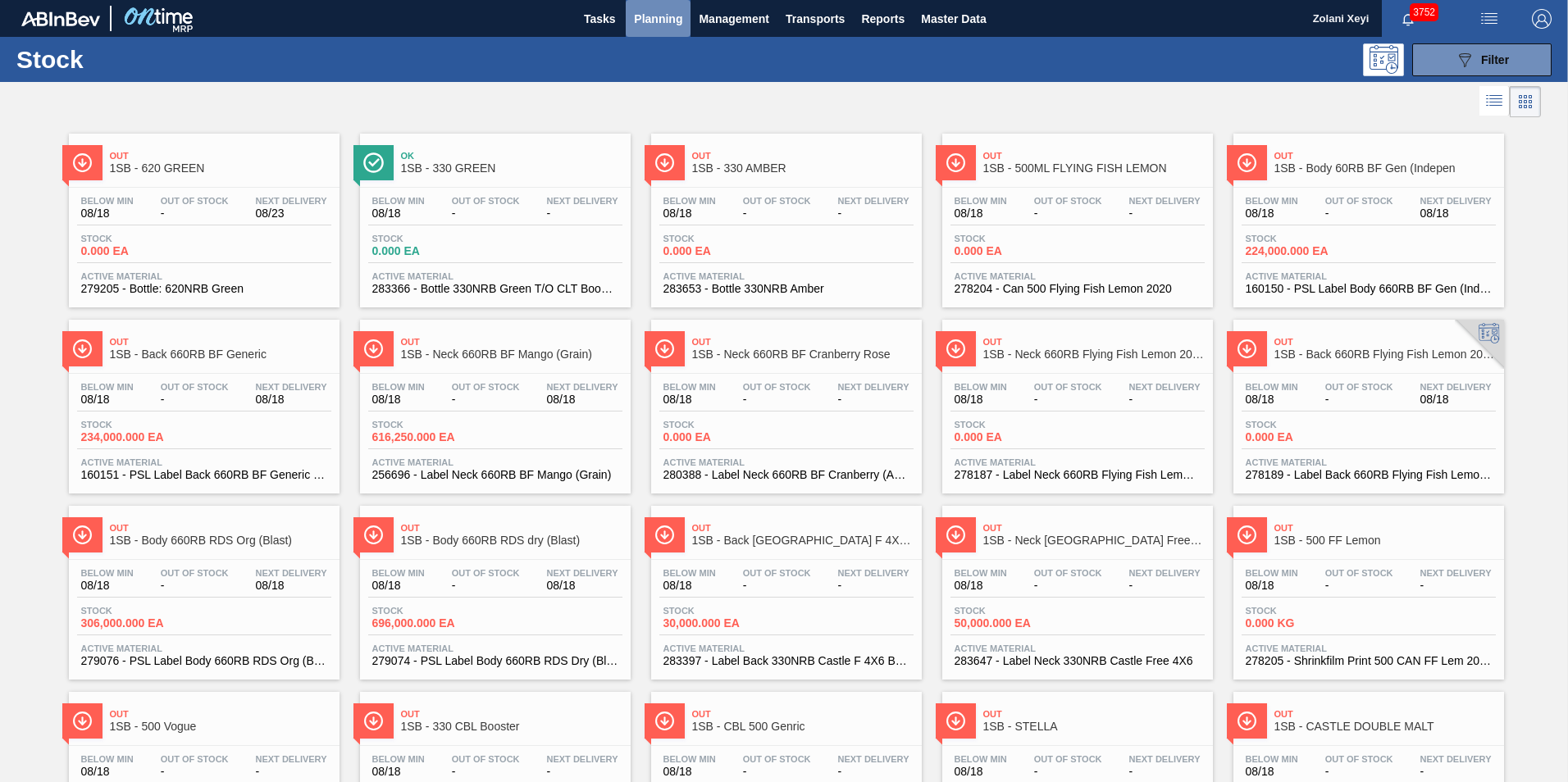
click at [658, 17] on span "Planning" at bounding box center [658, 19] width 48 height 20
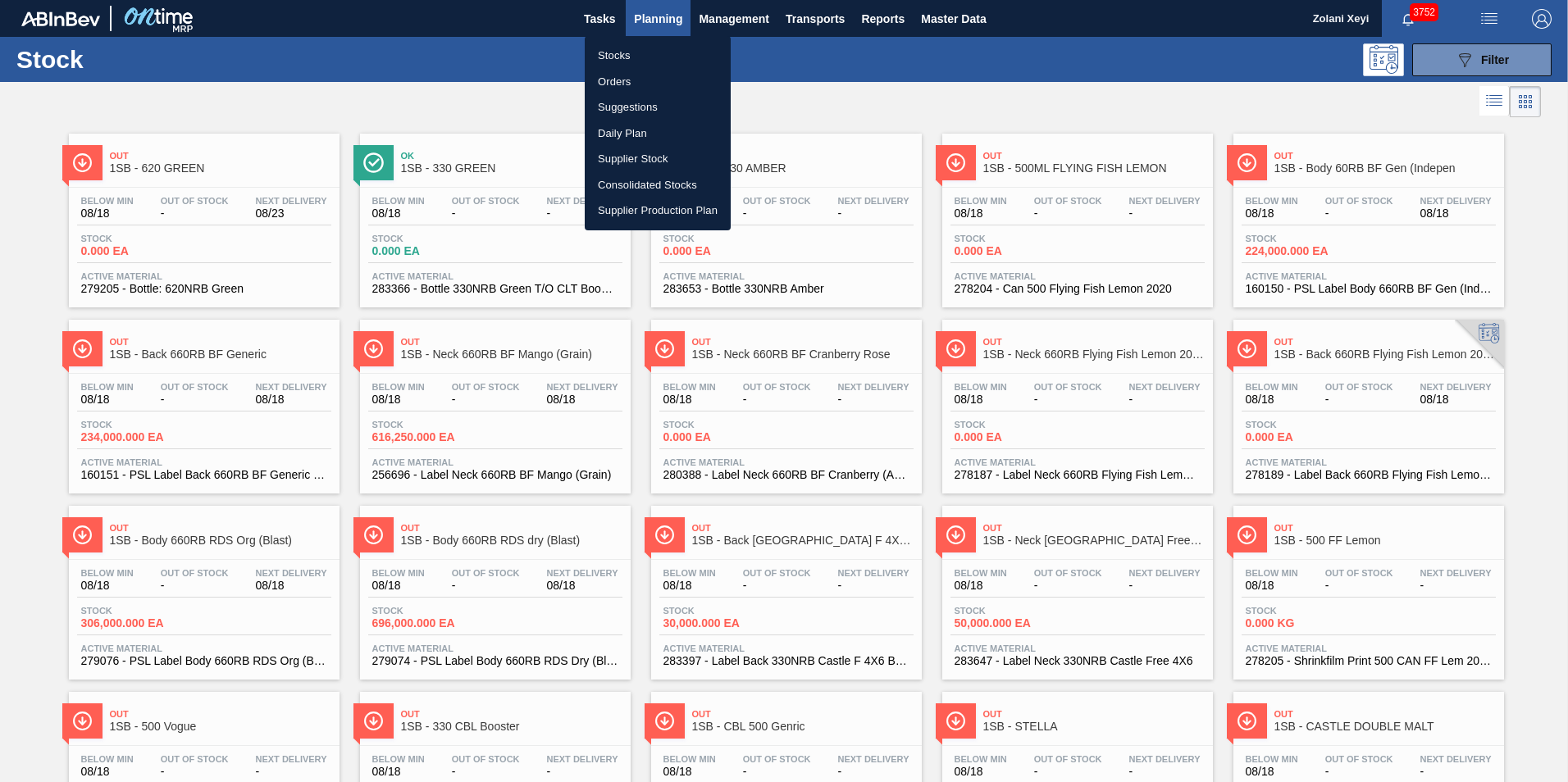
click at [618, 78] on li "Orders" at bounding box center [658, 81] width 146 height 26
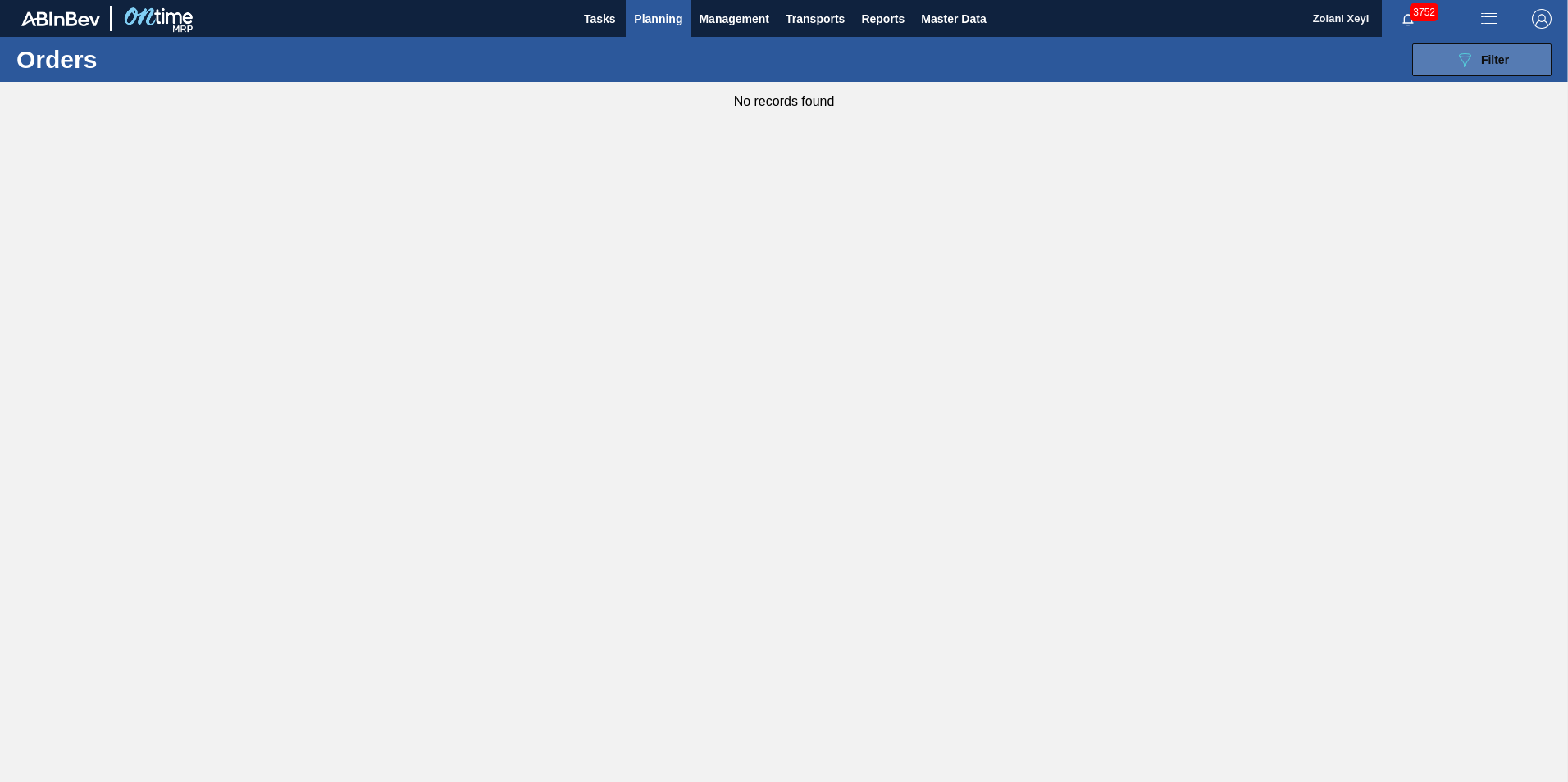
click at [1452, 57] on button "089F7B8B-B2A5-4AFE-B5C0-19BA573D28AC Filter" at bounding box center [1482, 60] width 140 height 33
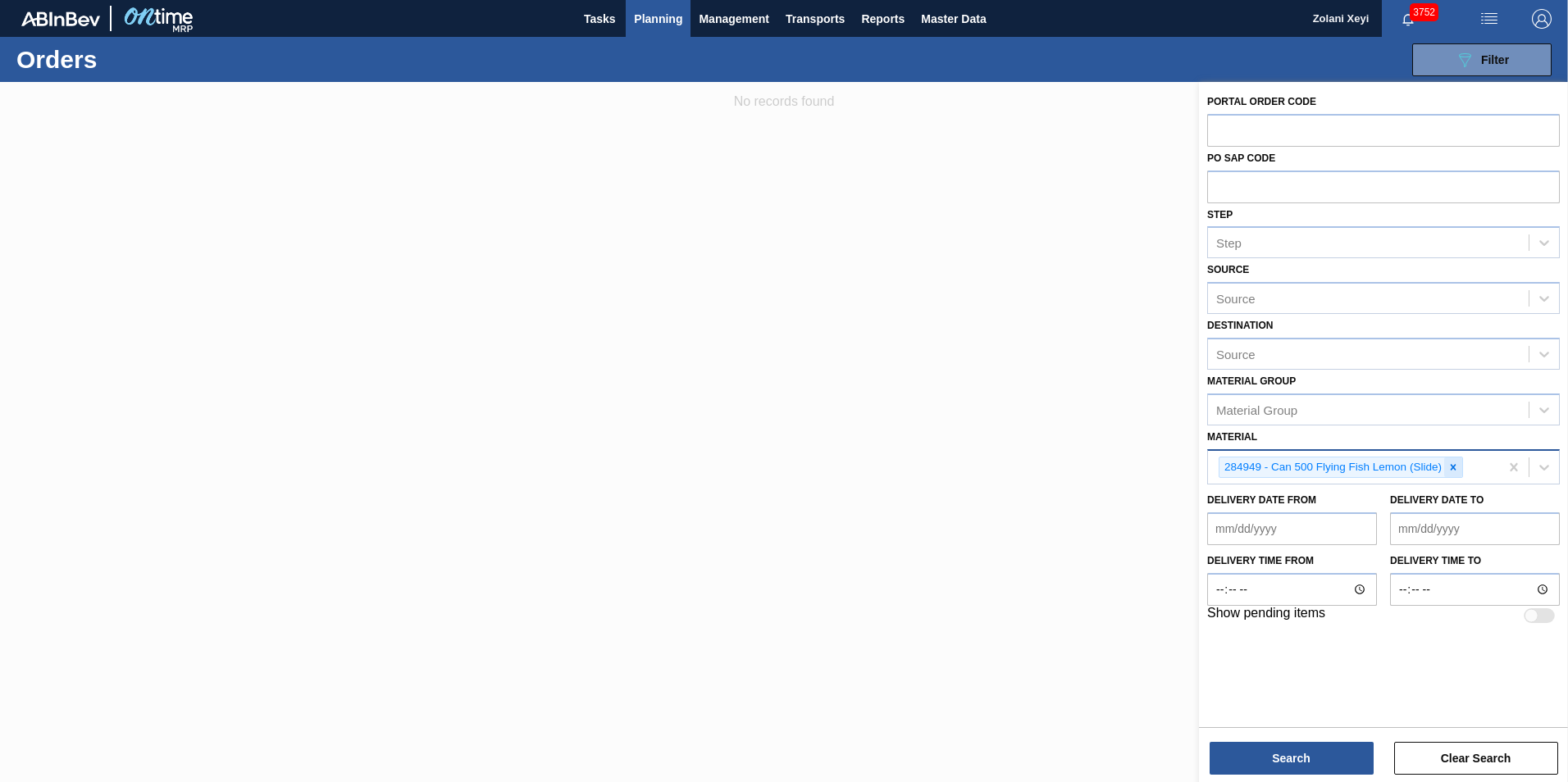
click at [1453, 464] on icon at bounding box center [1453, 467] width 12 height 12
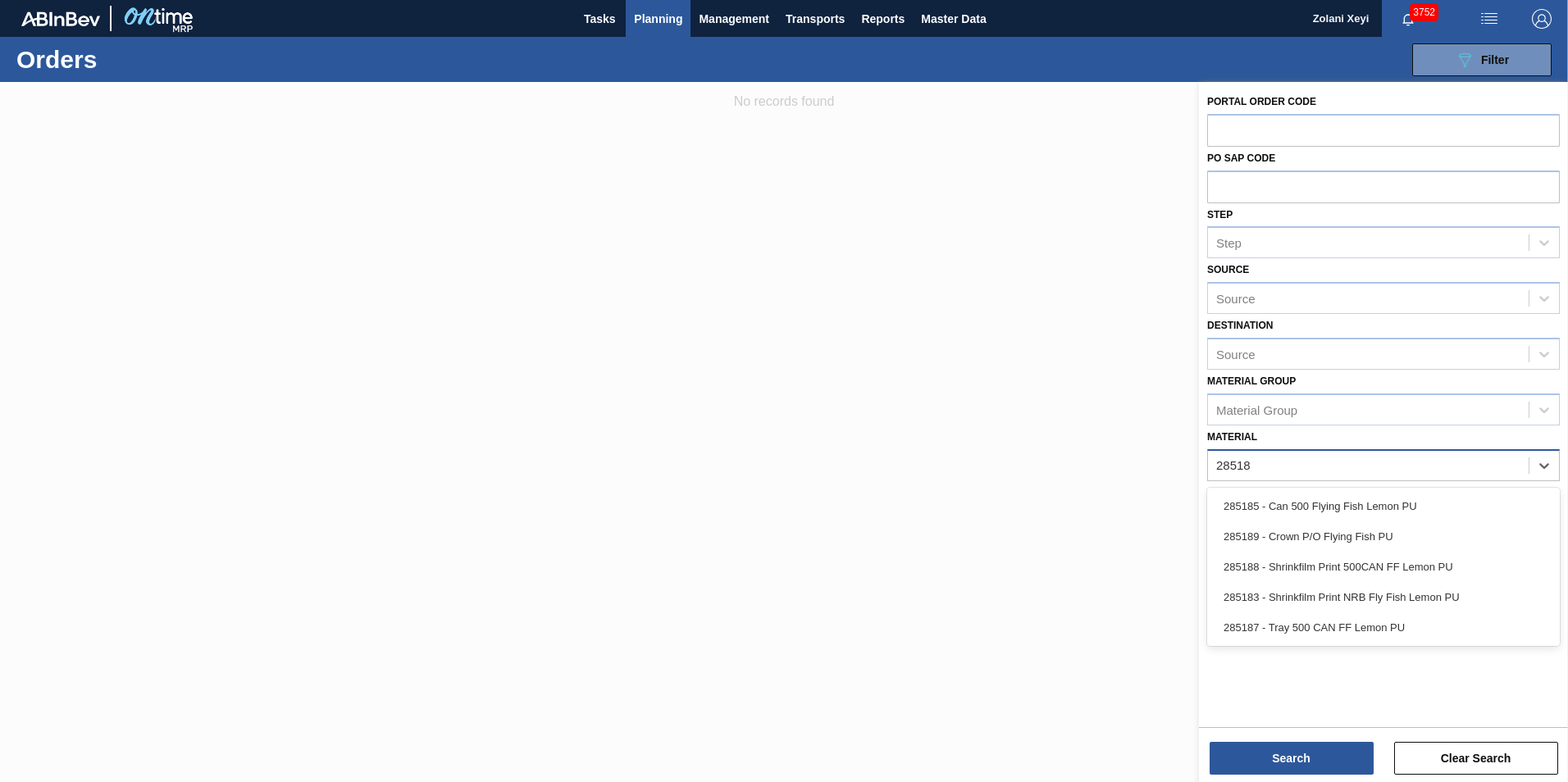
type input "285185"
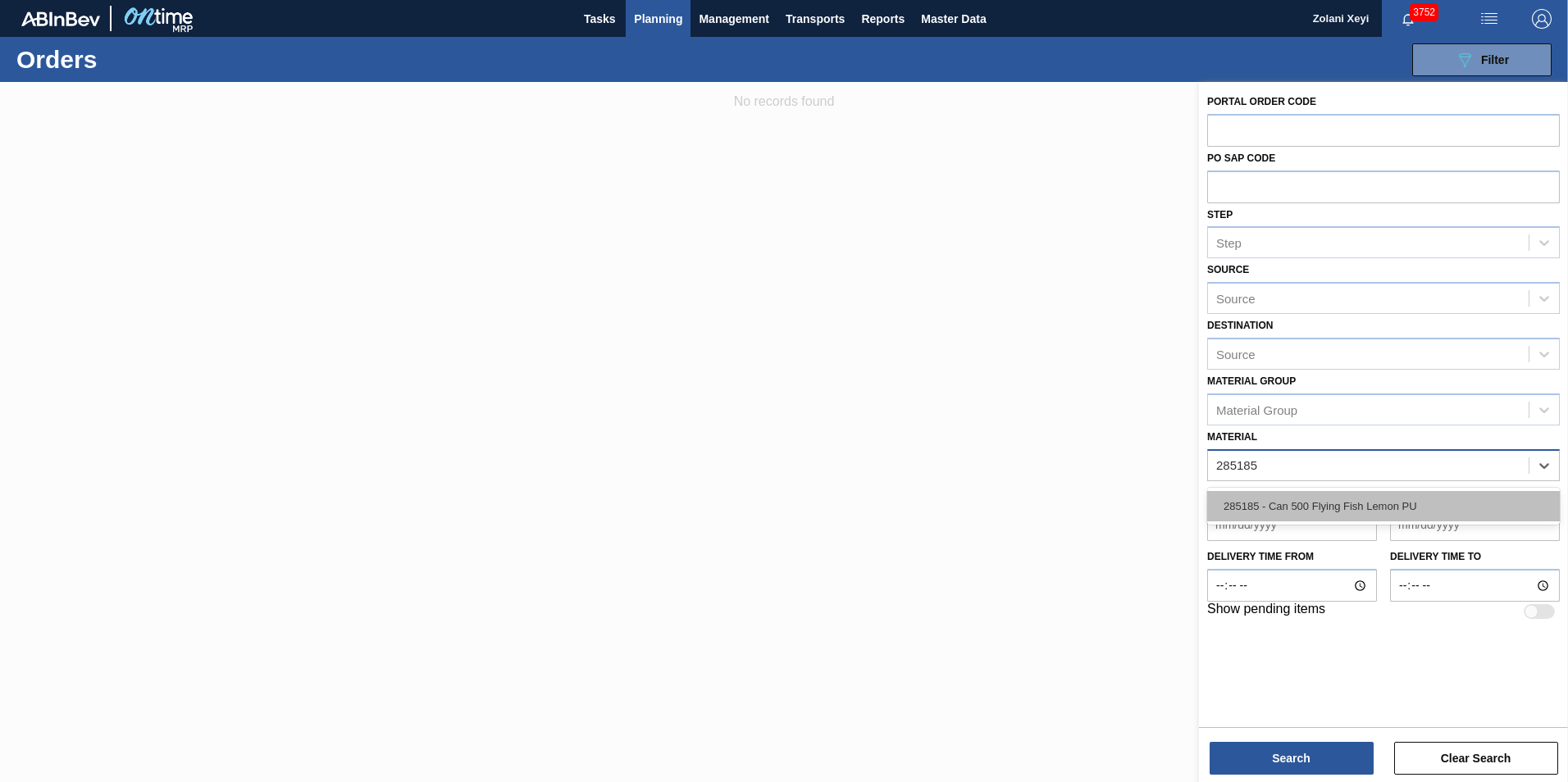
click at [1332, 503] on div "285185 - Can 500 Flying Fish Lemon PU" at bounding box center [1384, 506] width 352 height 30
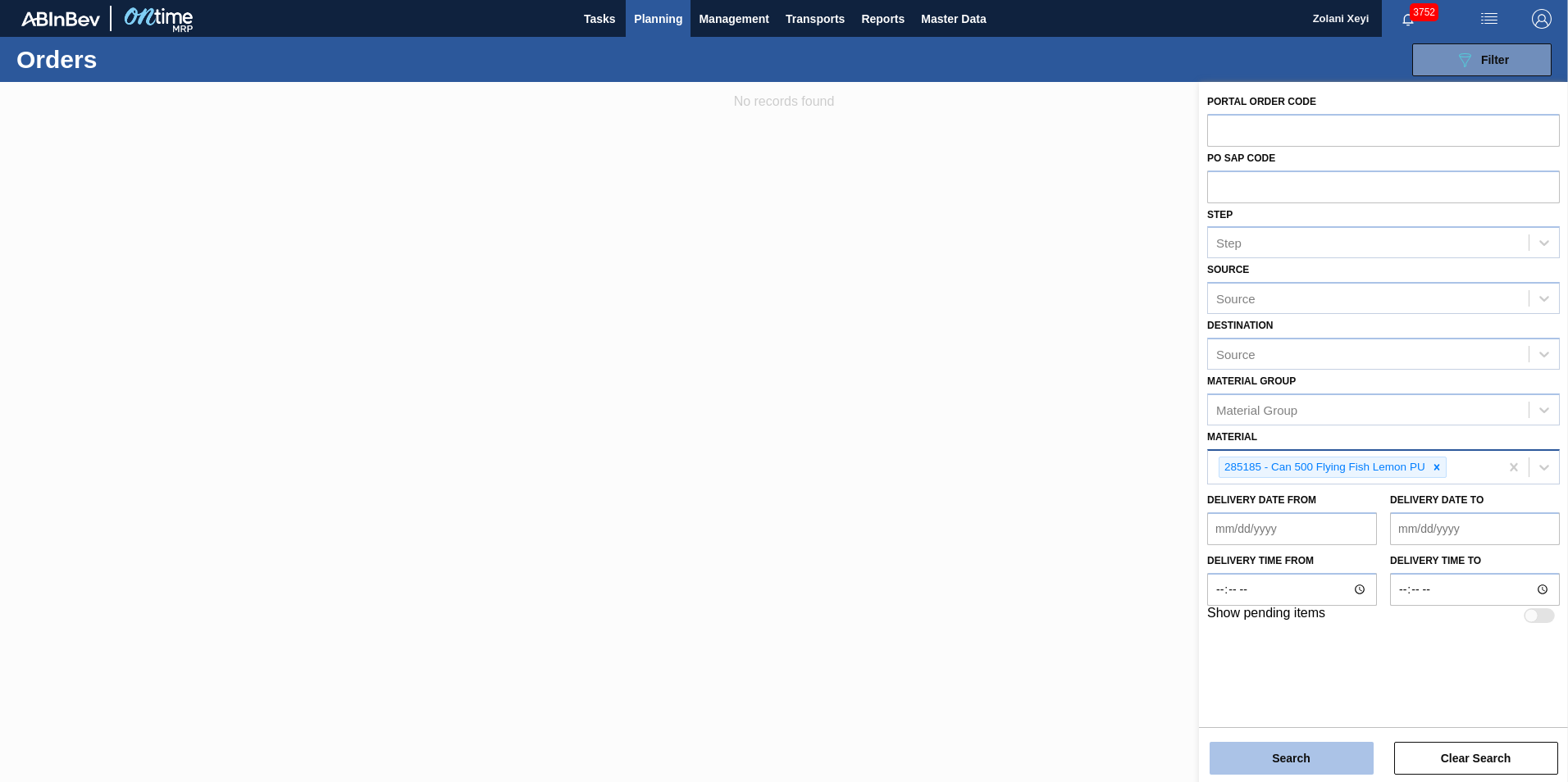
click at [1325, 758] on button "Search" at bounding box center [1292, 758] width 164 height 33
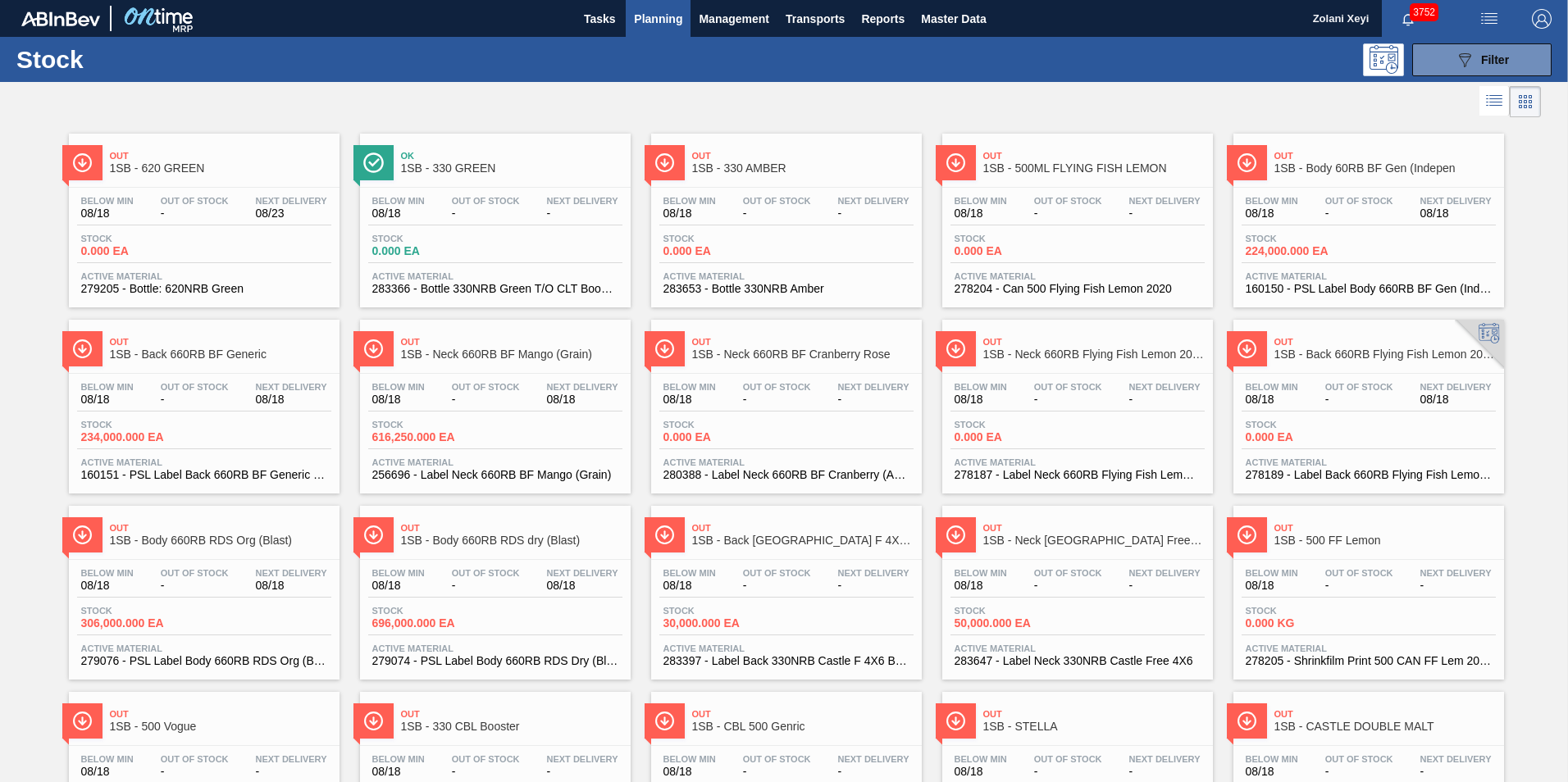
click at [662, 16] on span "Planning" at bounding box center [658, 19] width 48 height 20
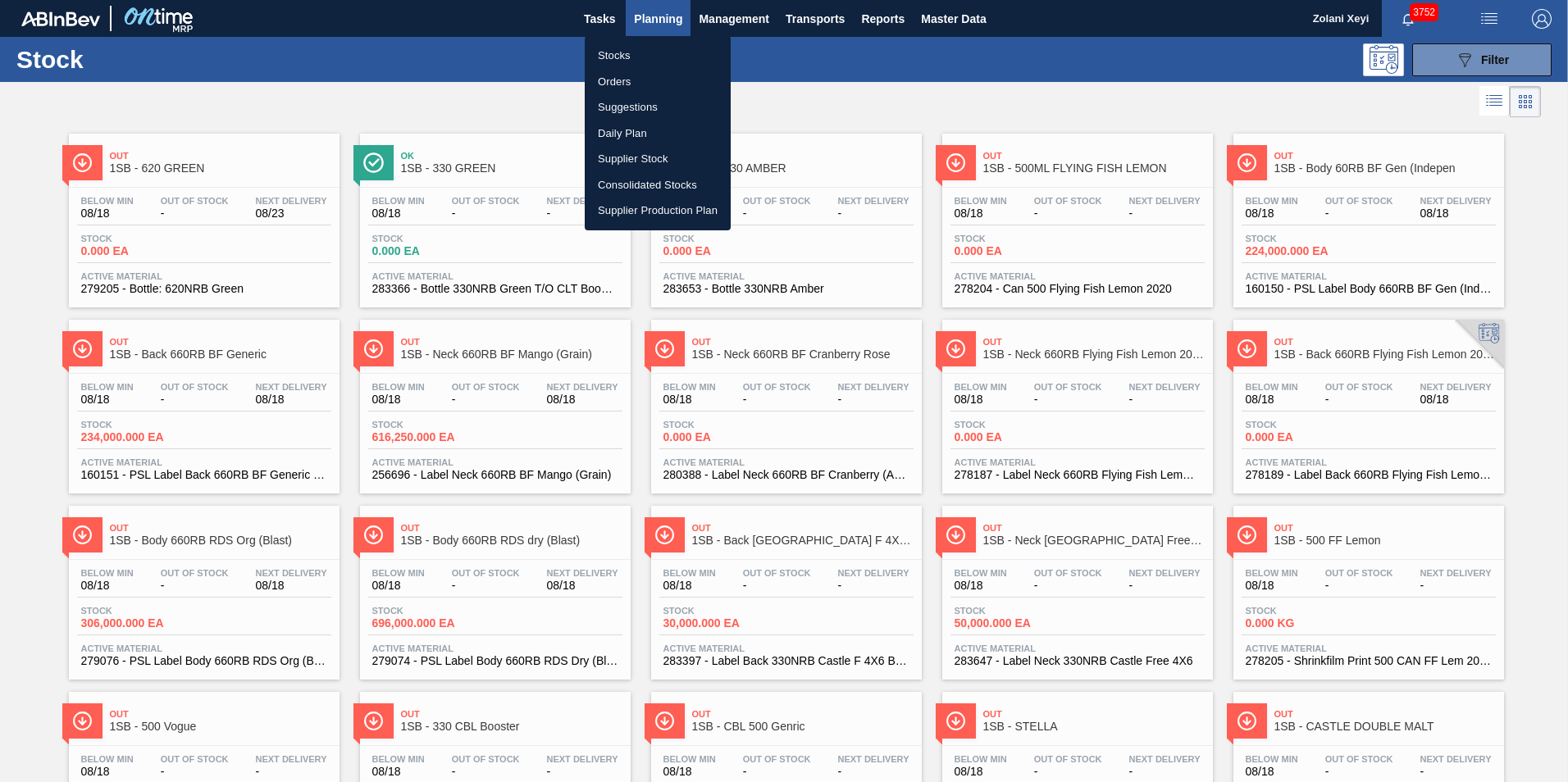
click at [617, 78] on li "Orders" at bounding box center [658, 81] width 146 height 26
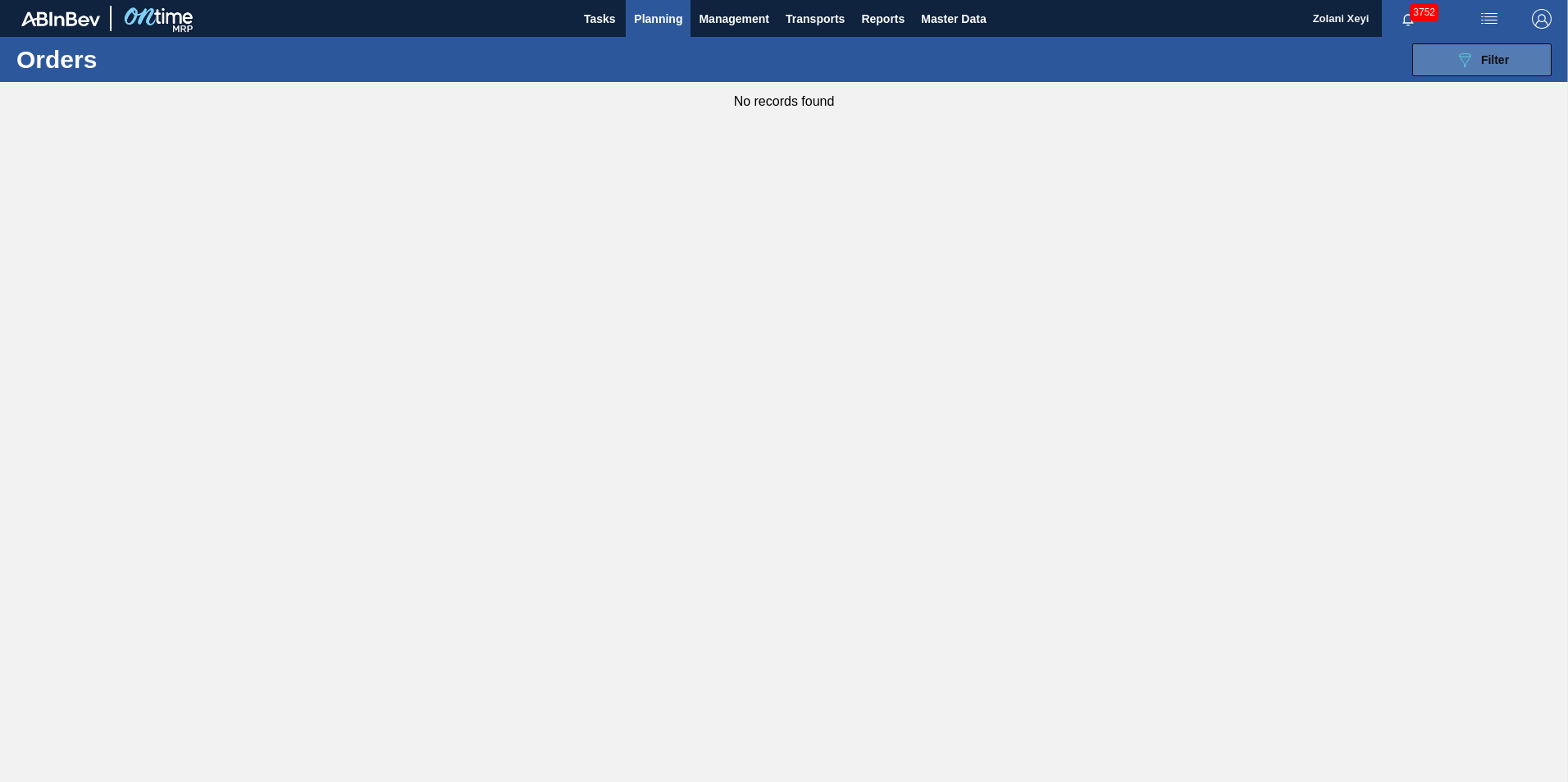
click at [1448, 58] on button "089F7B8B-B2A5-4AFE-B5C0-19BA573D28AC Filter" at bounding box center [1482, 60] width 140 height 33
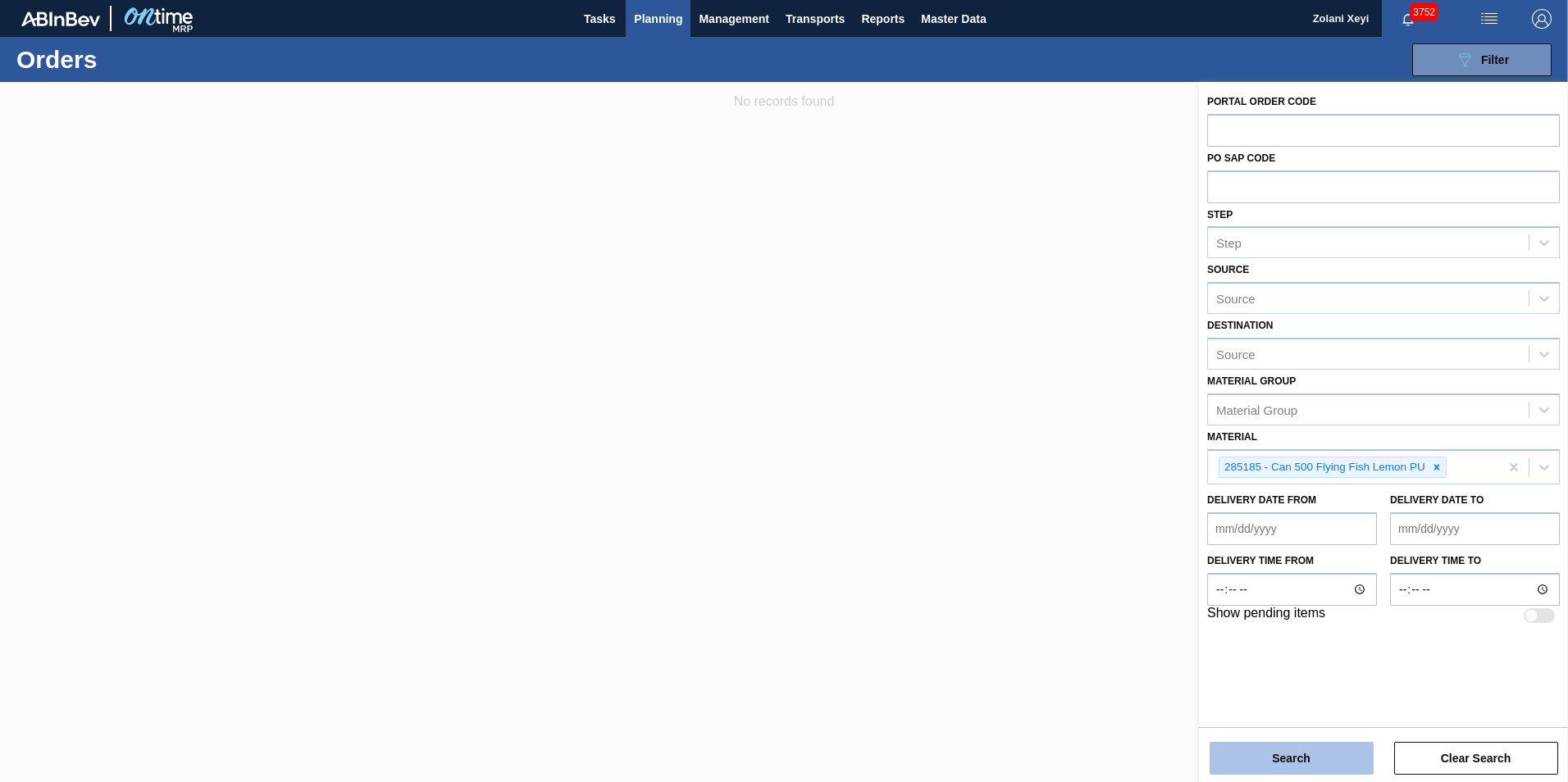
click at [1303, 755] on button "Search" at bounding box center [1292, 758] width 164 height 33
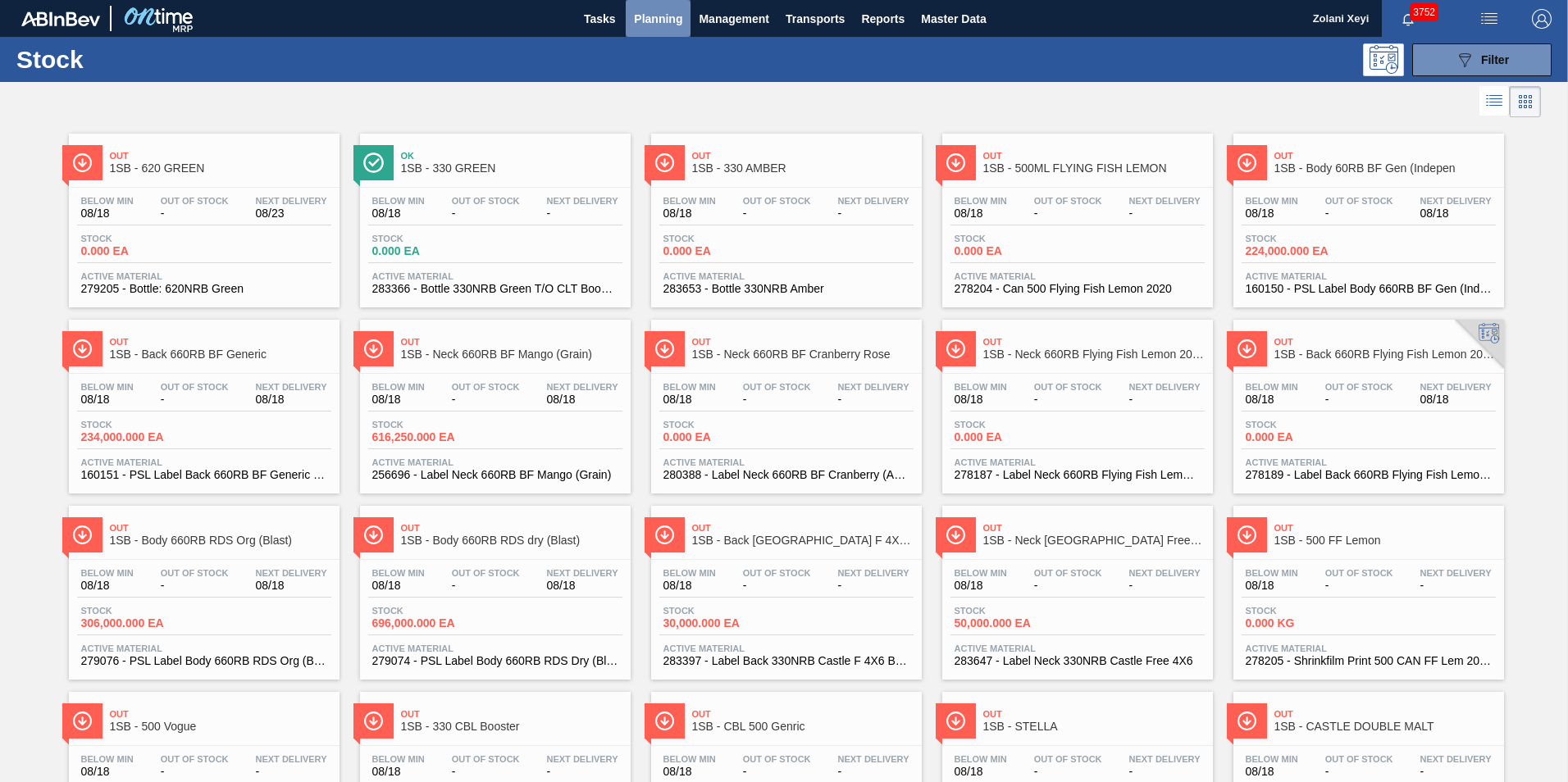
click at [655, 19] on span "Planning" at bounding box center [658, 19] width 48 height 20
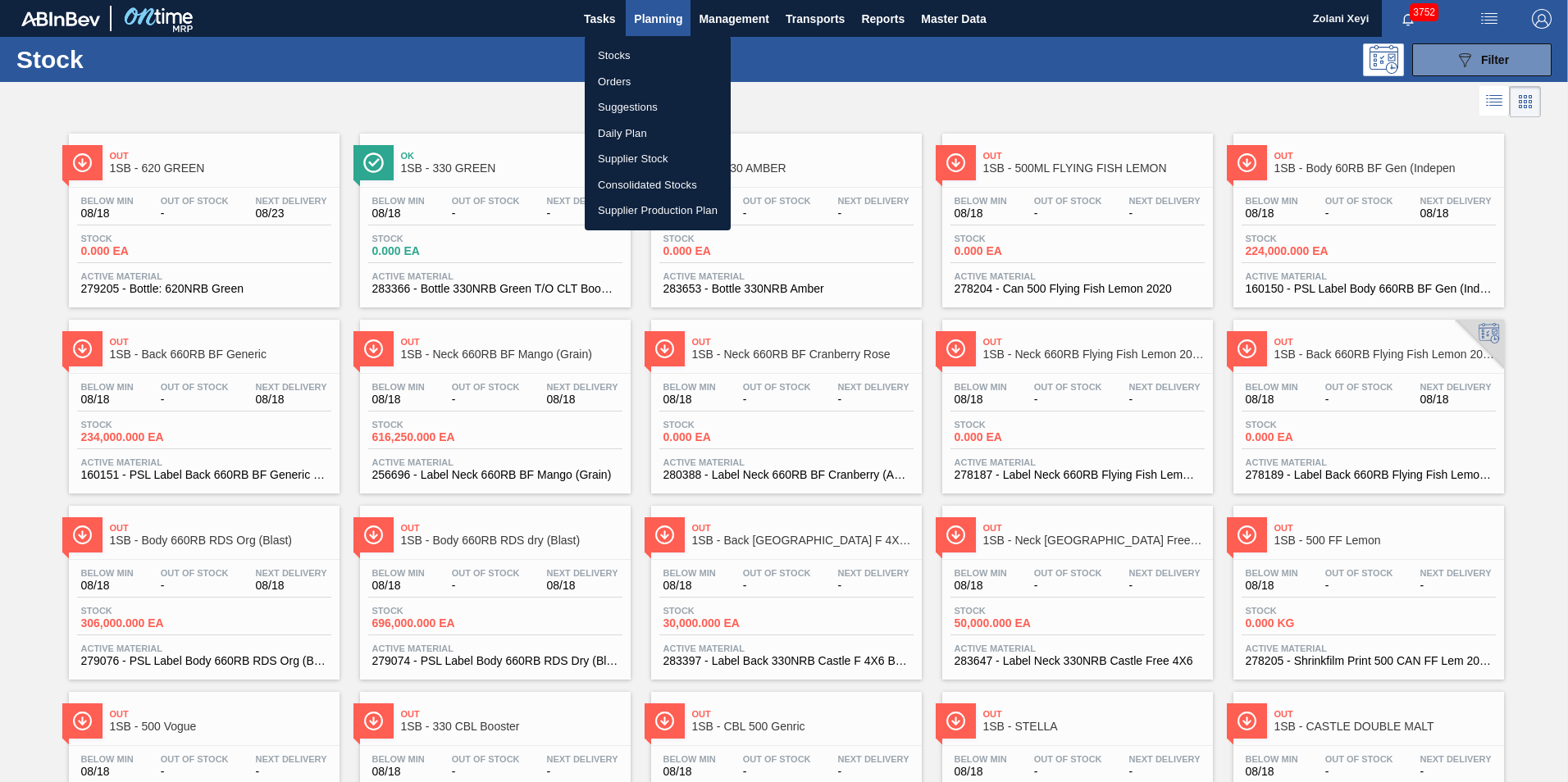
click at [615, 78] on li "Orders" at bounding box center [658, 81] width 146 height 26
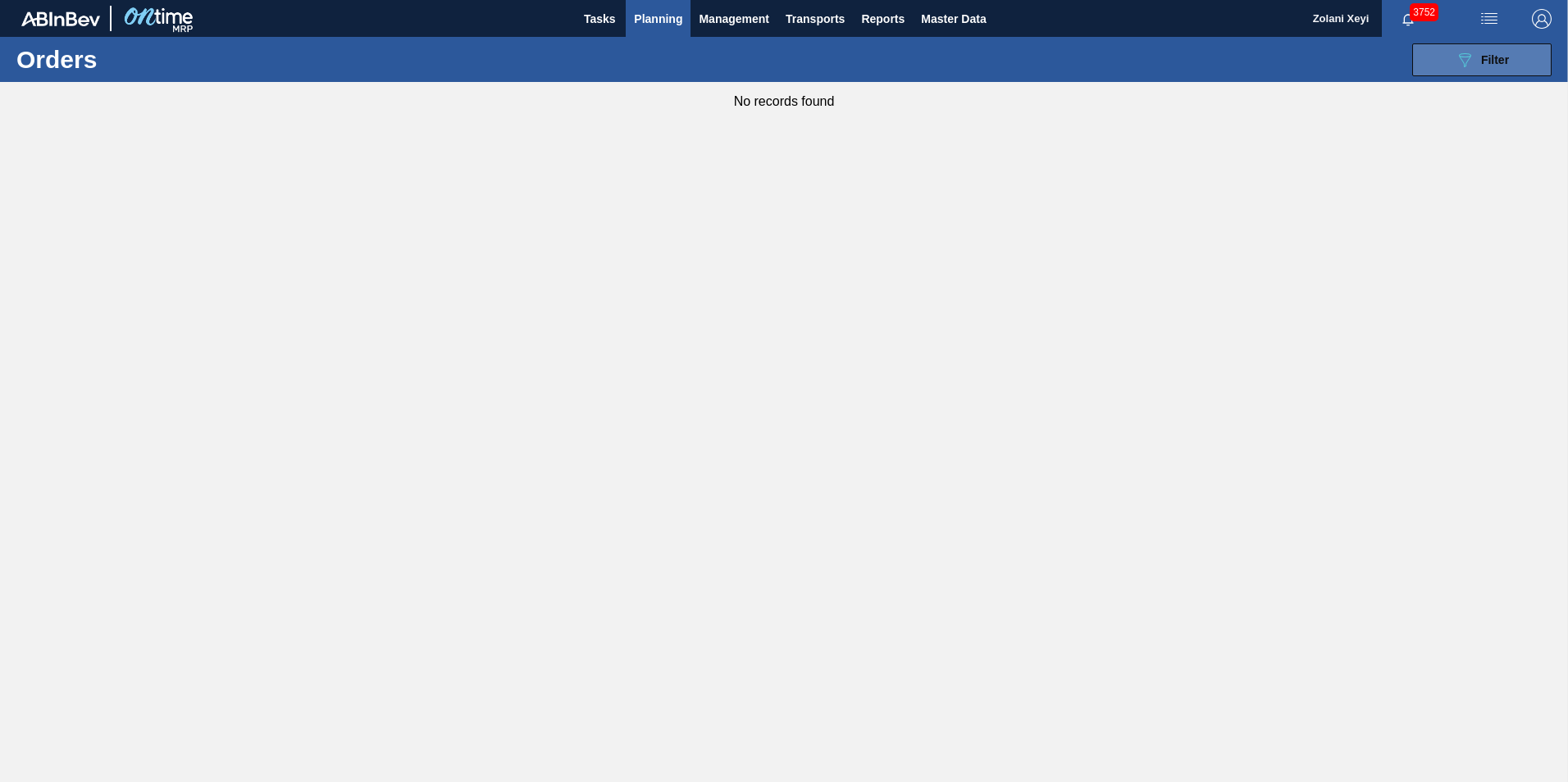
click at [1453, 58] on button "089F7B8B-B2A5-4AFE-B5C0-19BA573D28AC Filter" at bounding box center [1482, 60] width 140 height 33
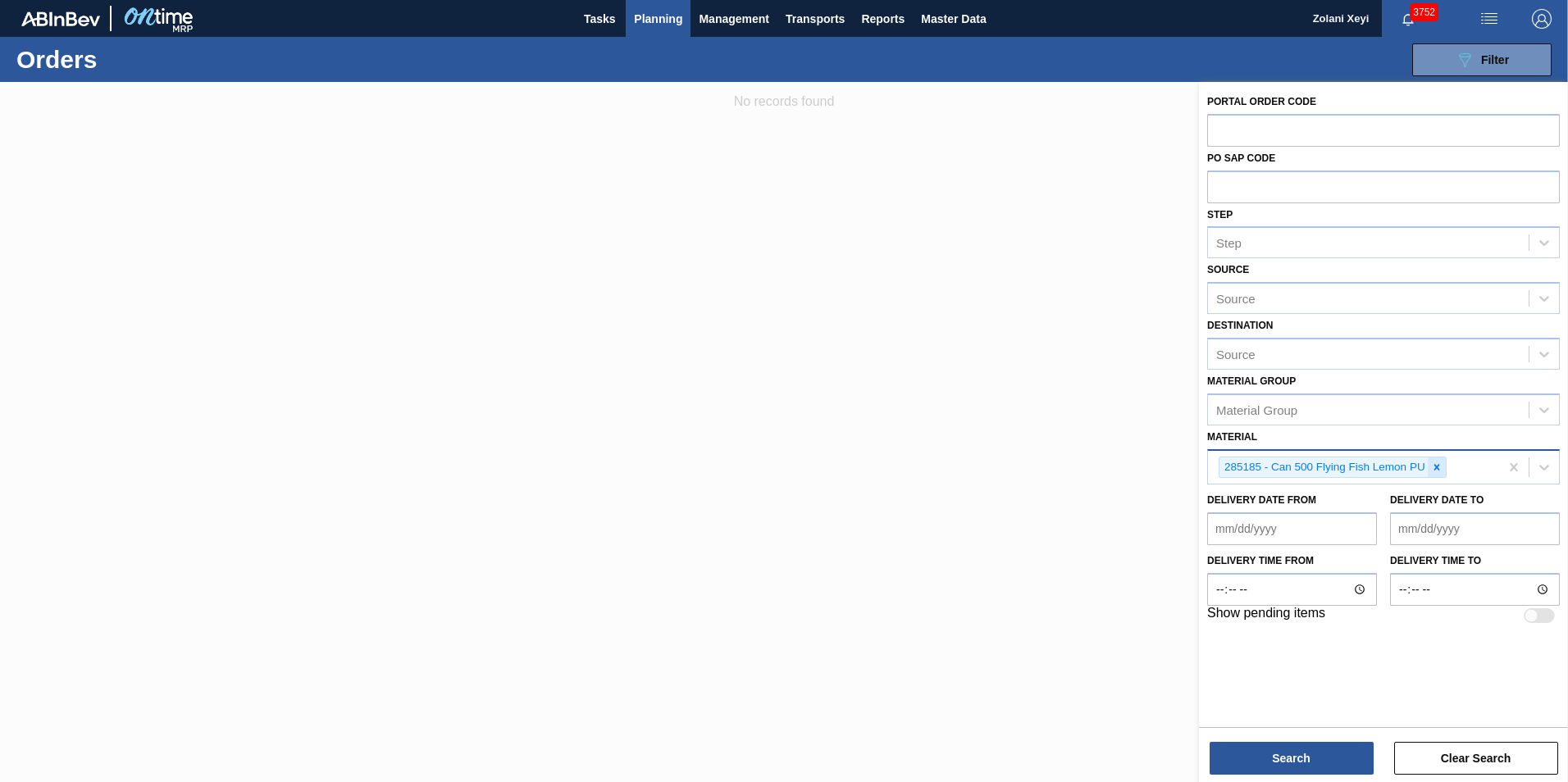
click at [1438, 464] on icon at bounding box center [1436, 467] width 12 height 12
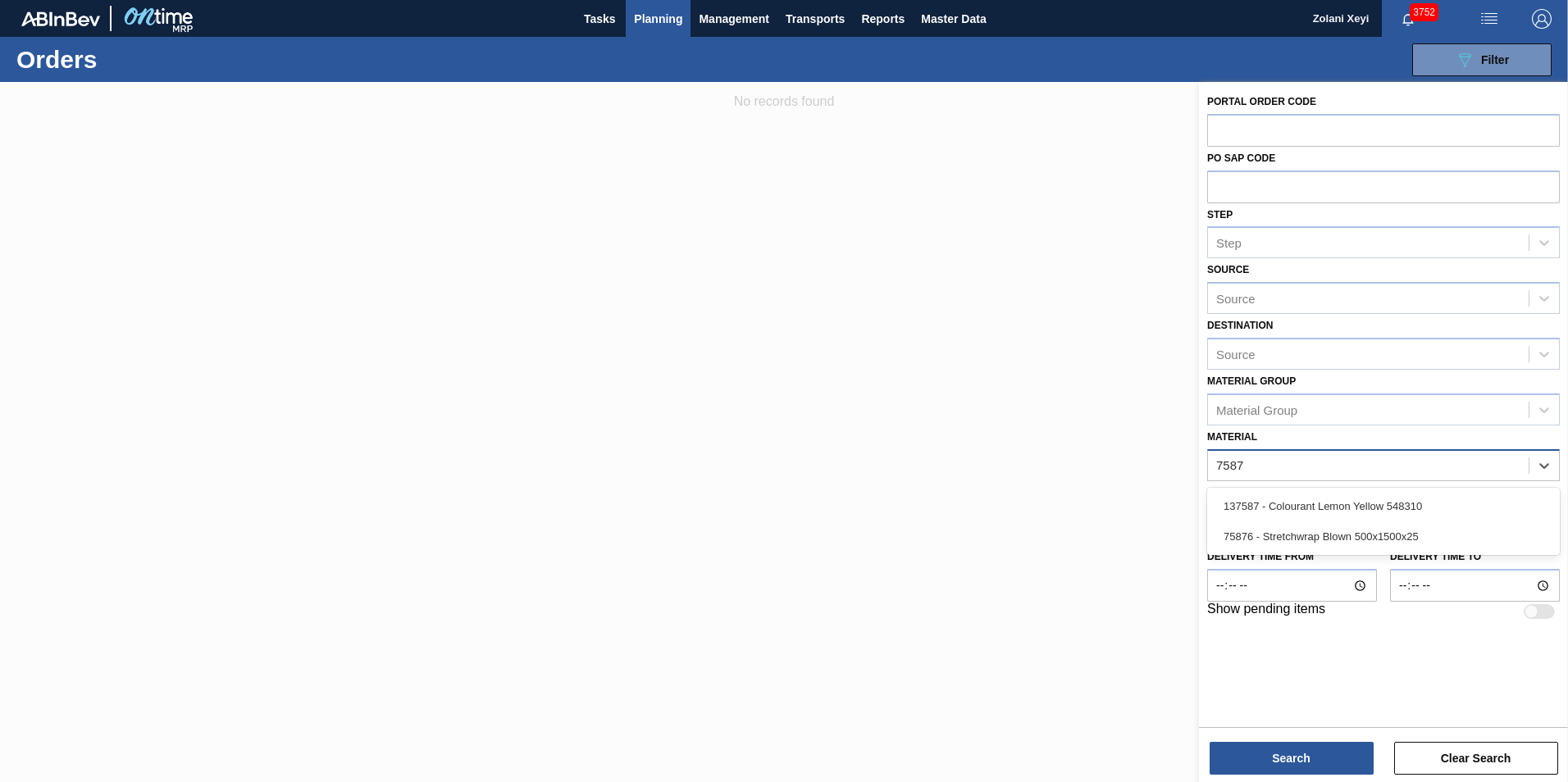
type input "75876"
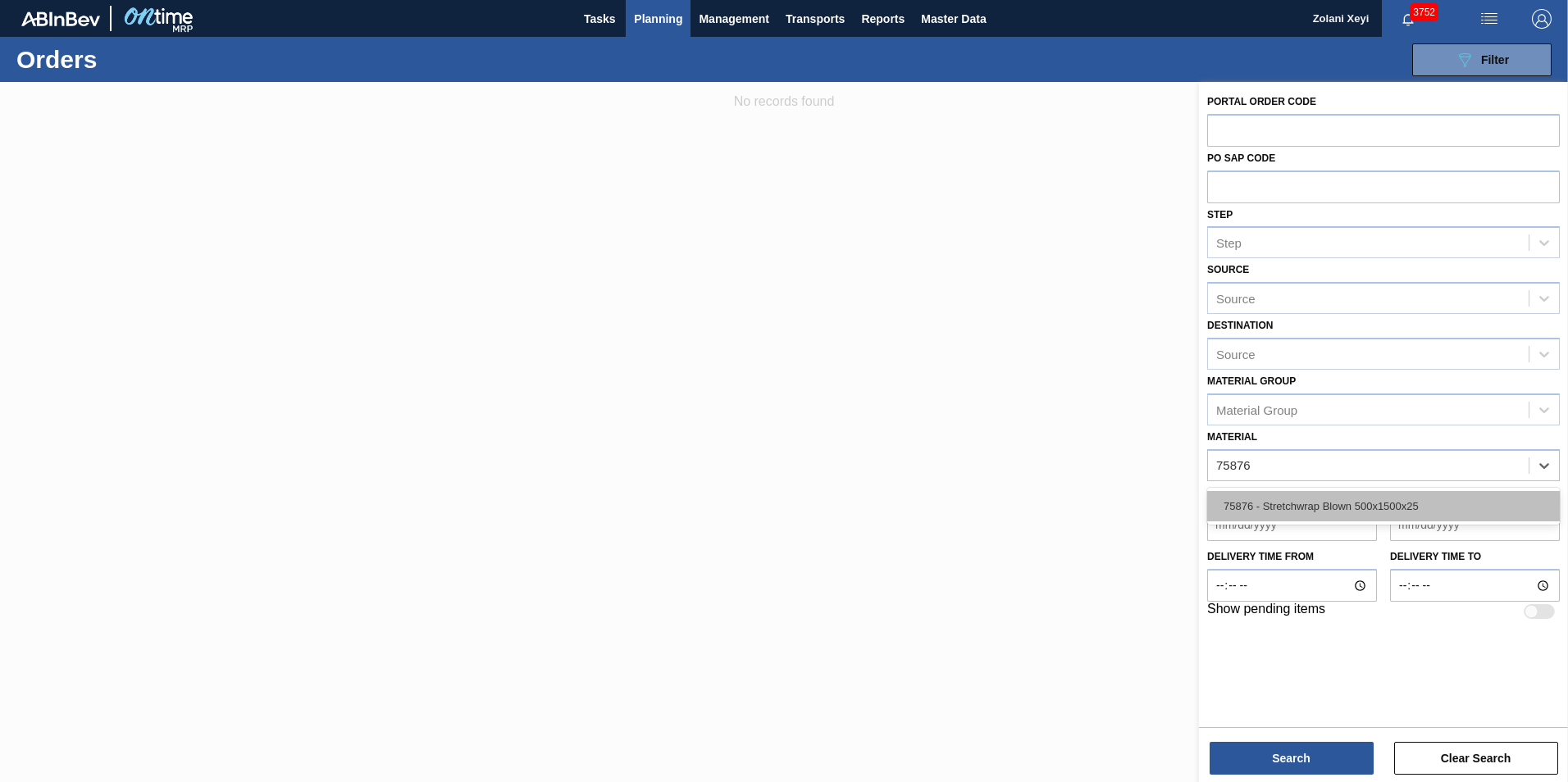
click at [1377, 501] on div "75876 - Stretchwrap Blown 500x1500x25" at bounding box center [1384, 506] width 352 height 30
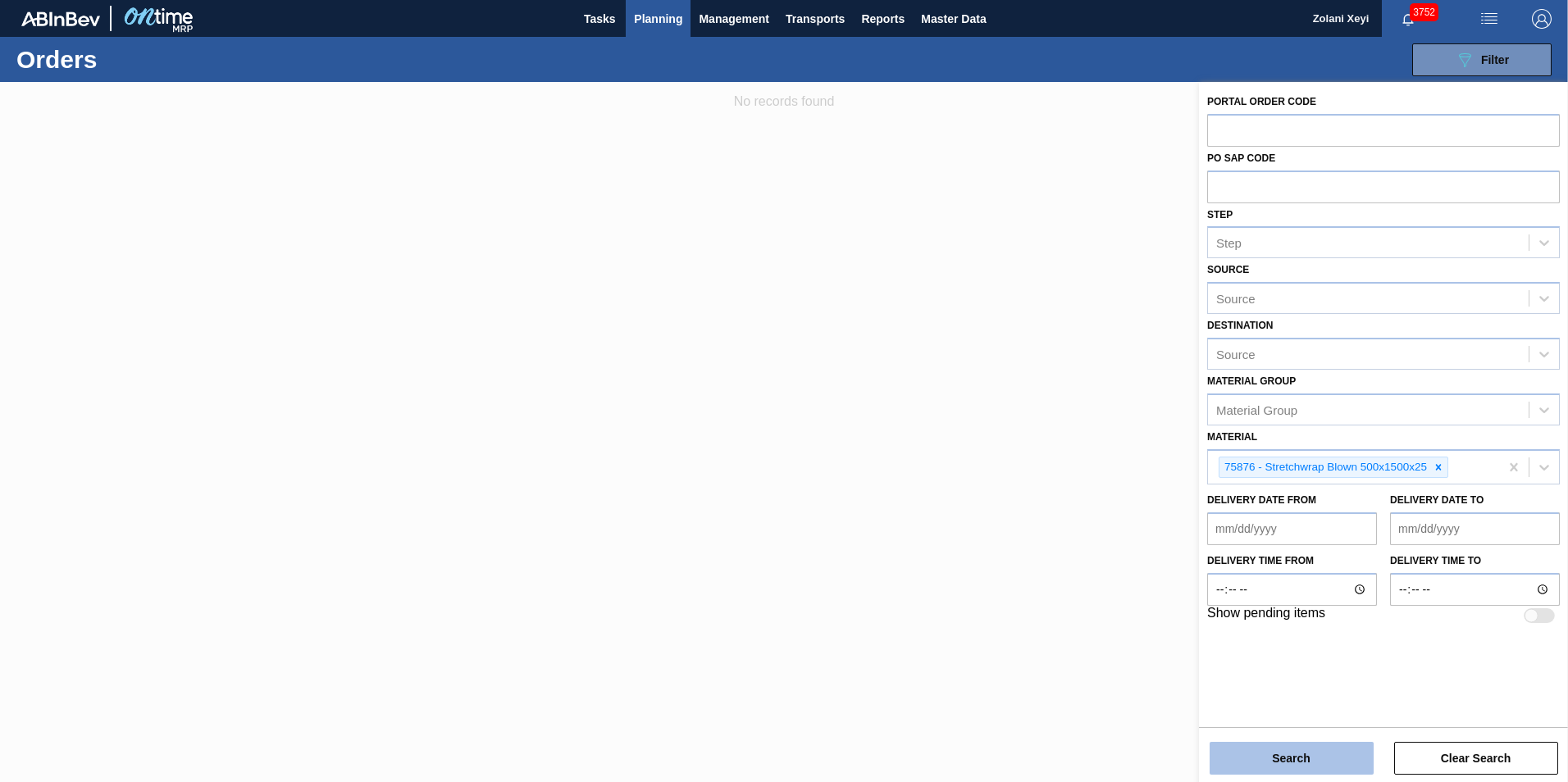
click at [1313, 759] on button "Search" at bounding box center [1292, 758] width 164 height 33
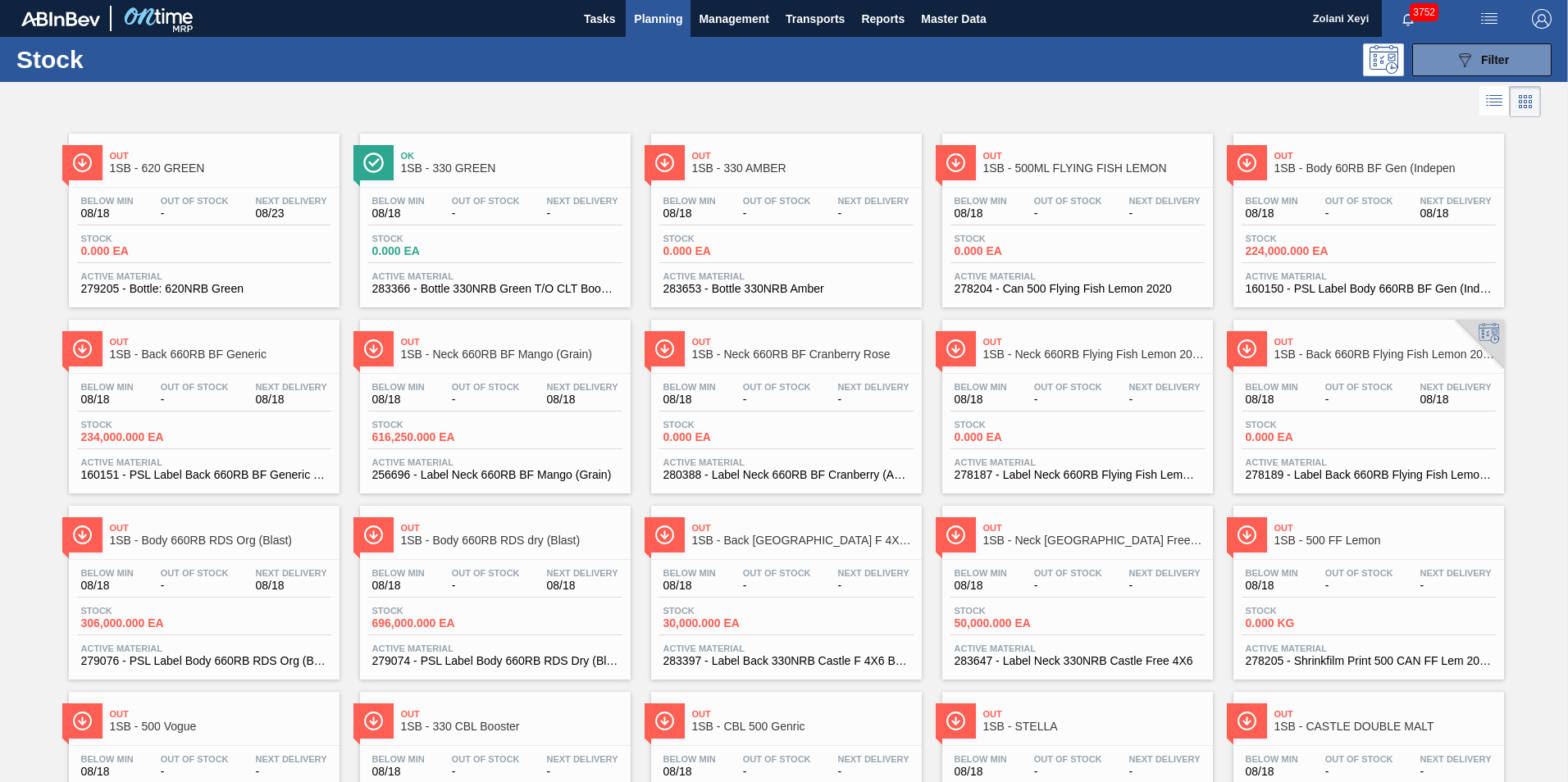
click at [658, 19] on span "Planning" at bounding box center [658, 19] width 48 height 20
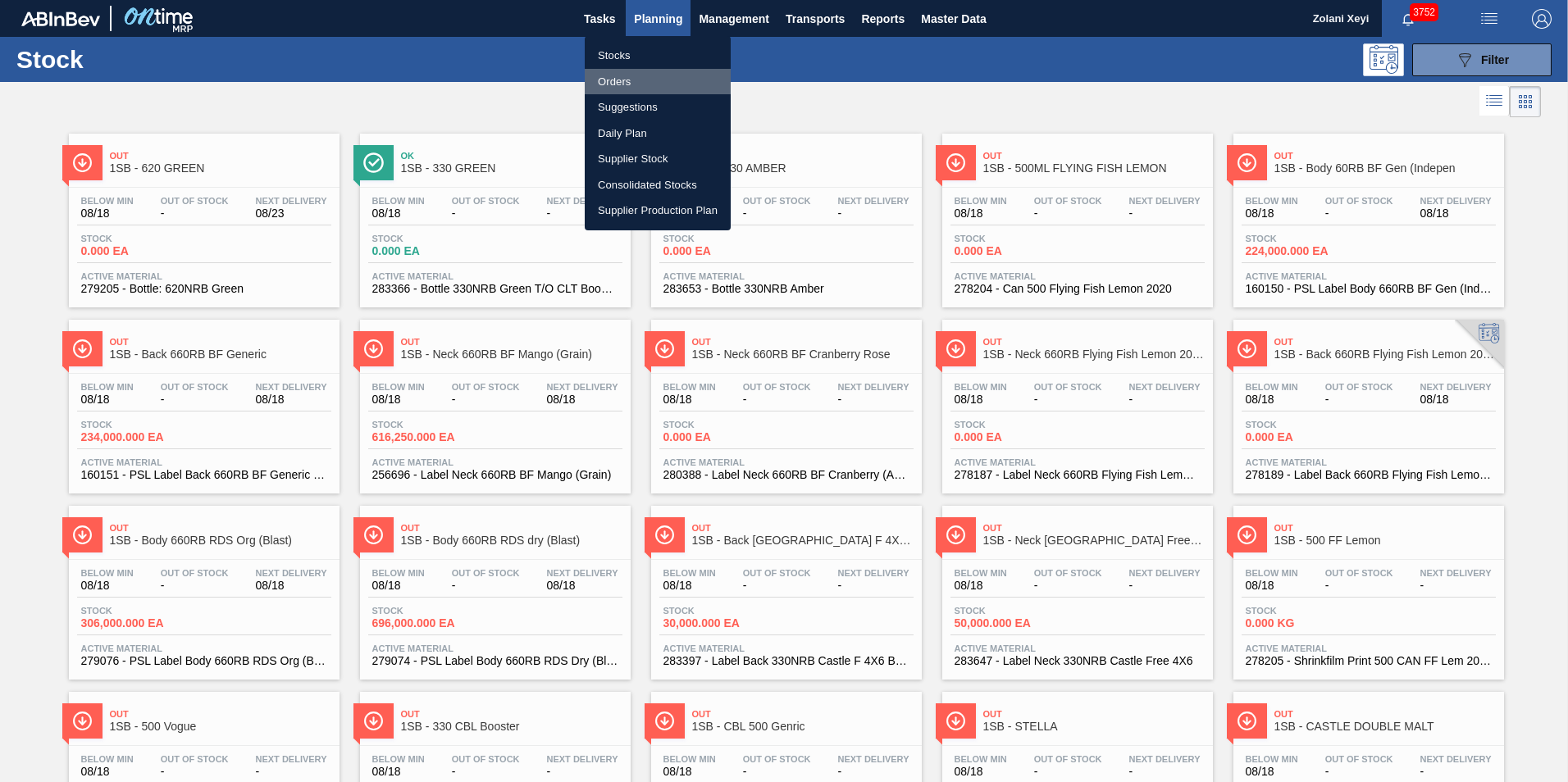
click at [615, 78] on li "Orders" at bounding box center [658, 81] width 146 height 26
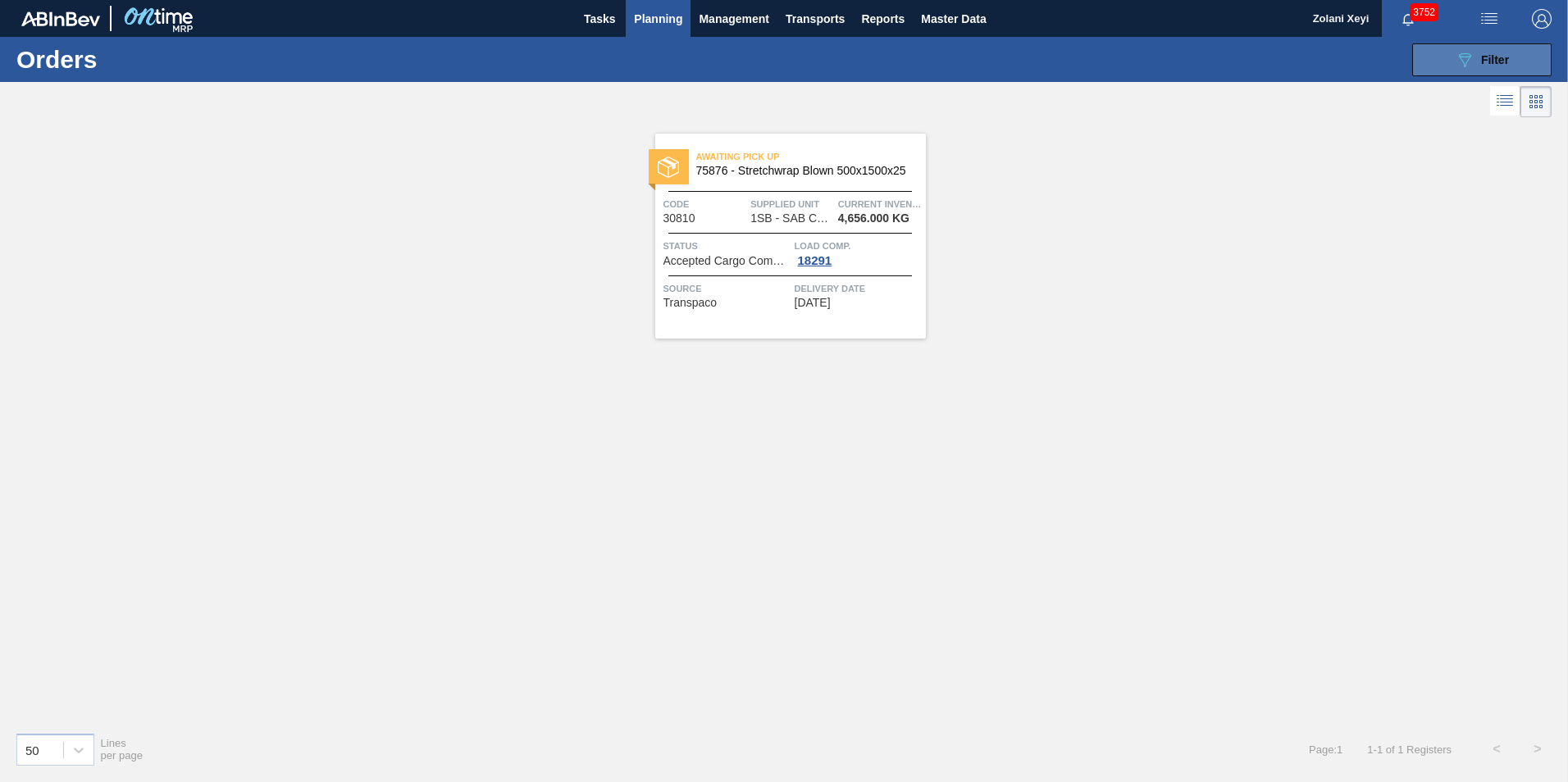
click at [1451, 60] on button "089F7B8B-B2A5-4AFE-B5C0-19BA573D28AC Filter" at bounding box center [1482, 60] width 140 height 33
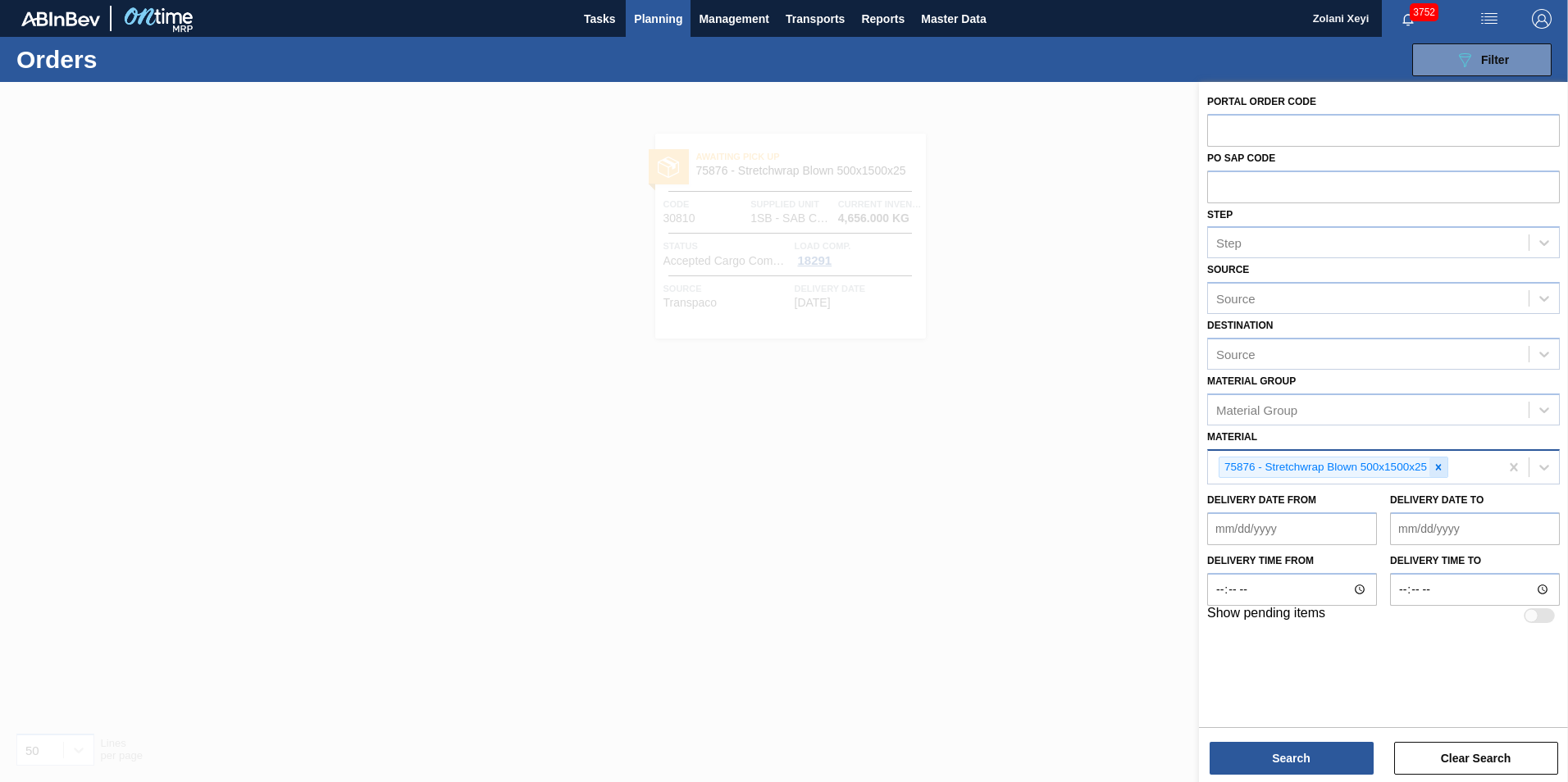
click at [1440, 466] on icon at bounding box center [1439, 467] width 5 height 5
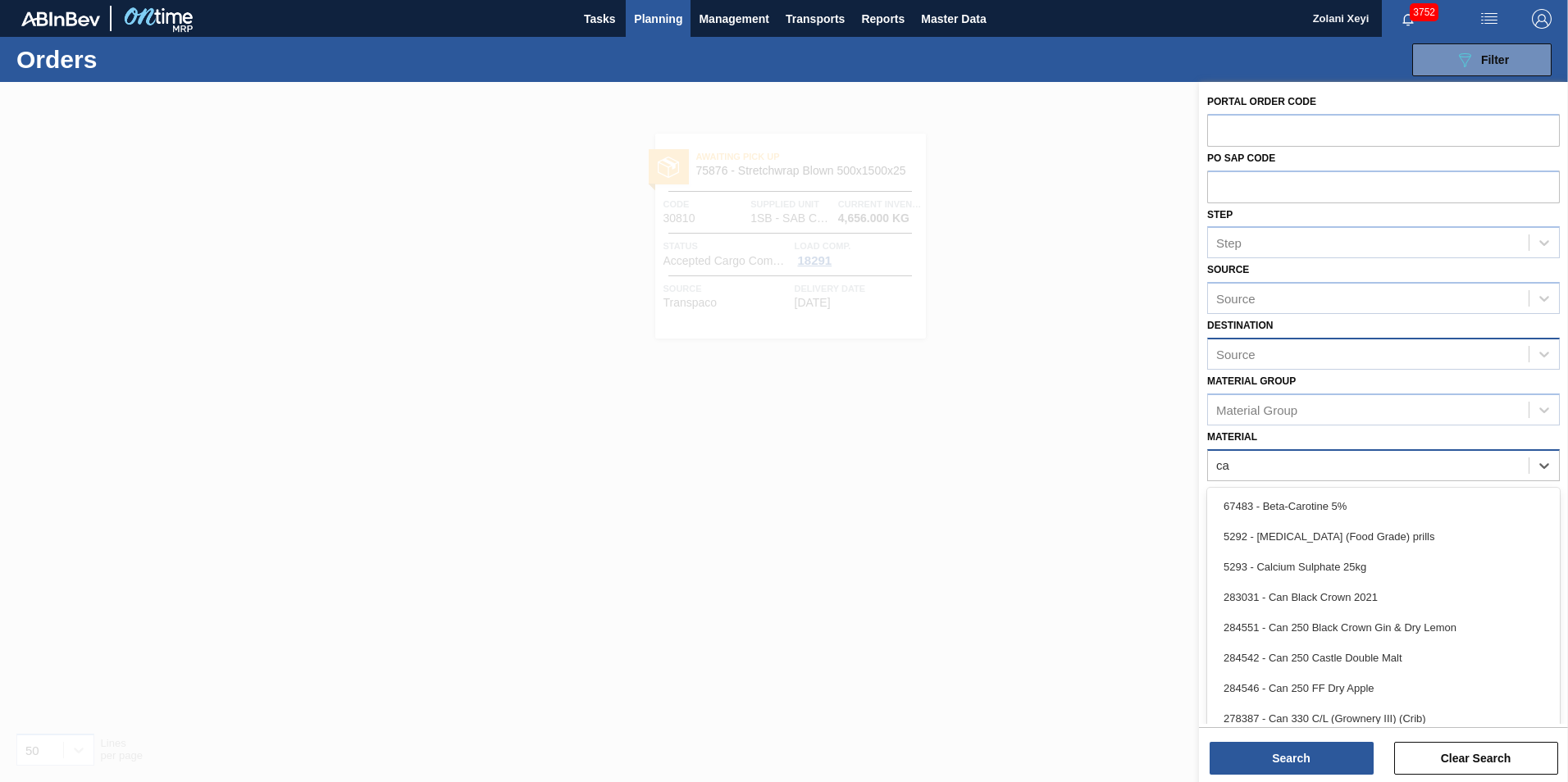
type input "can"
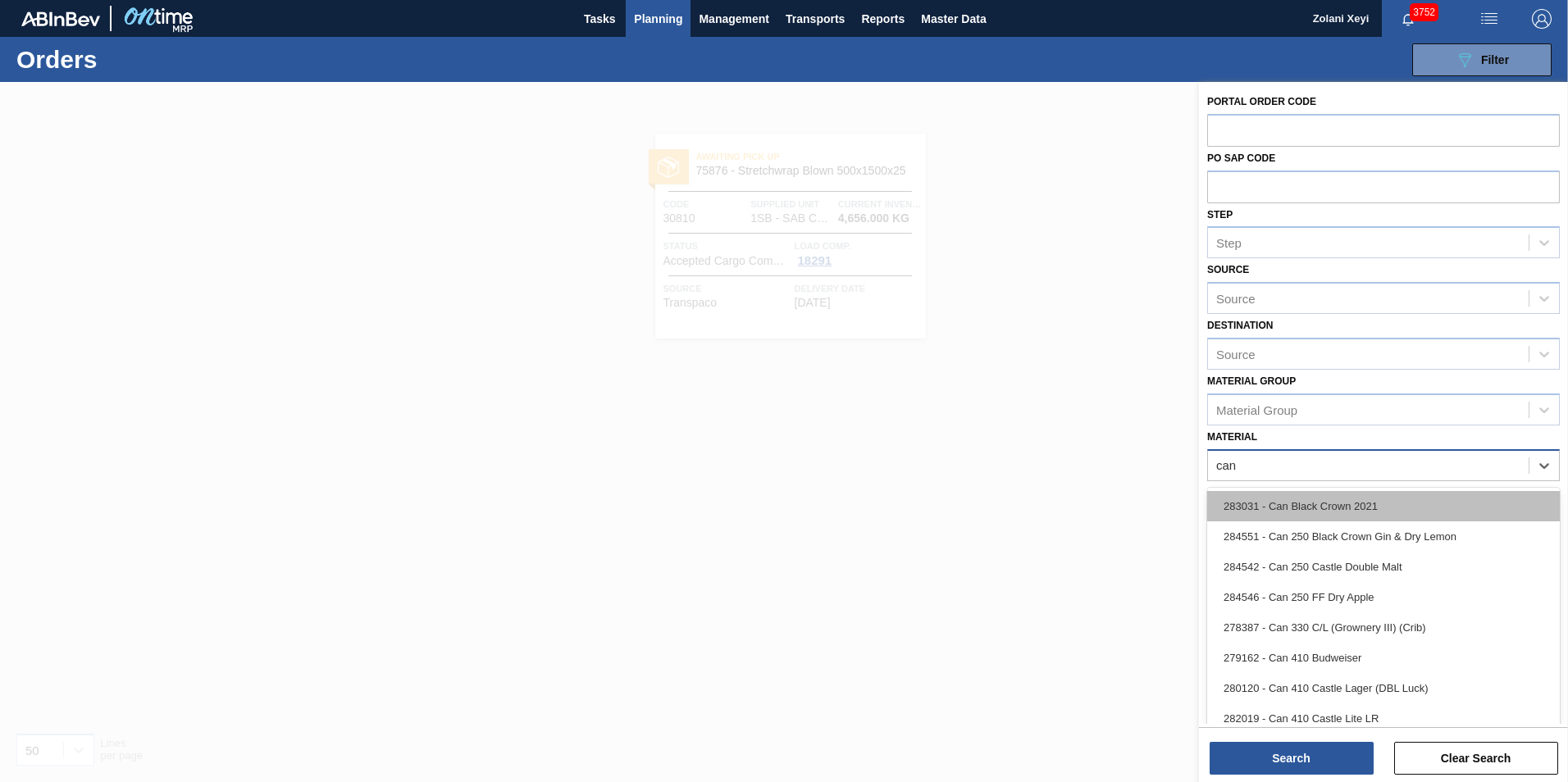
click at [1356, 502] on div "283031 - Can Black Crown 2021" at bounding box center [1384, 506] width 352 height 30
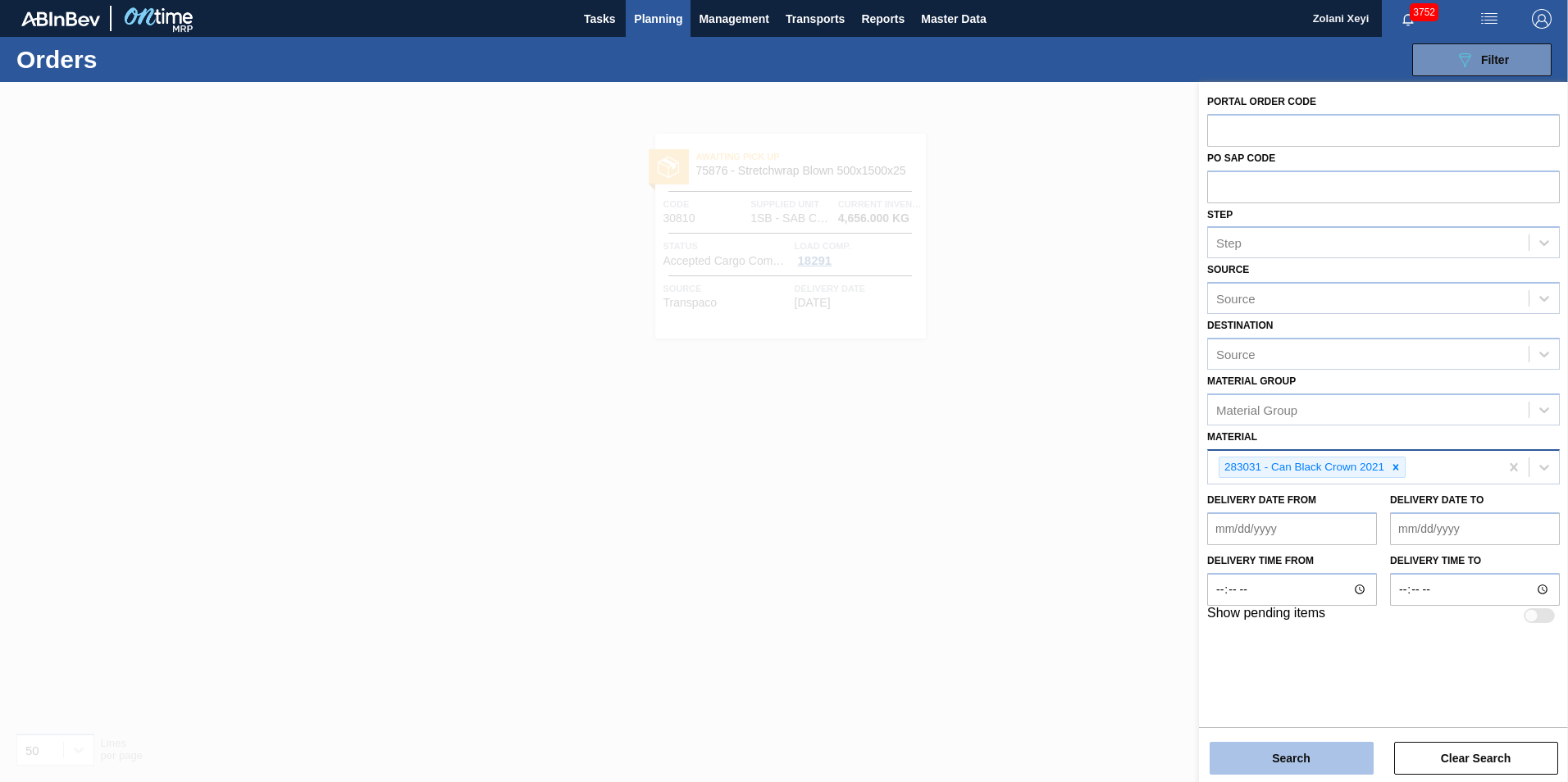
click at [1326, 751] on button "Search" at bounding box center [1292, 758] width 164 height 33
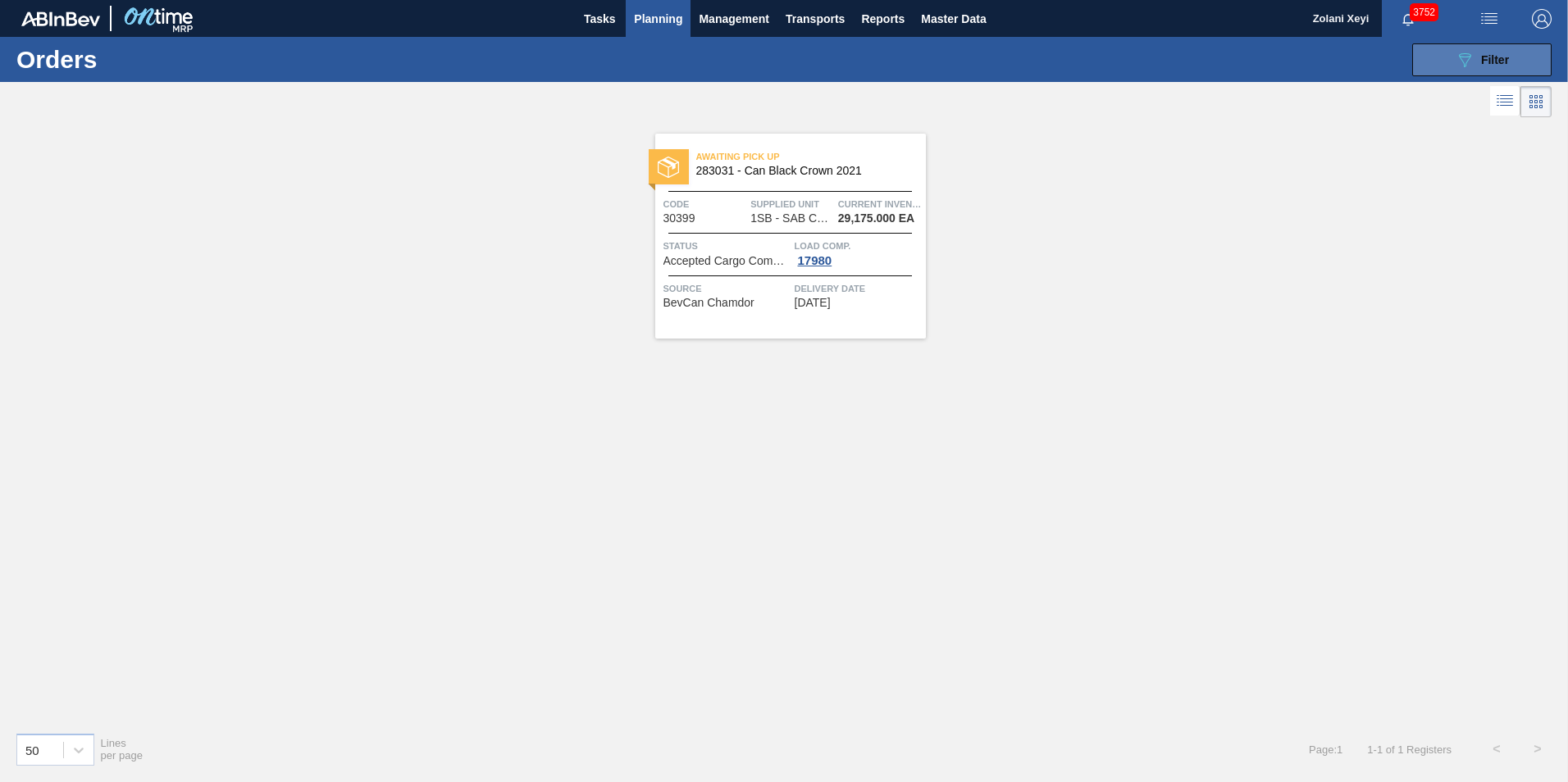
click at [1451, 57] on button "089F7B8B-B2A5-4AFE-B5C0-19BA573D28AC Filter" at bounding box center [1482, 60] width 140 height 33
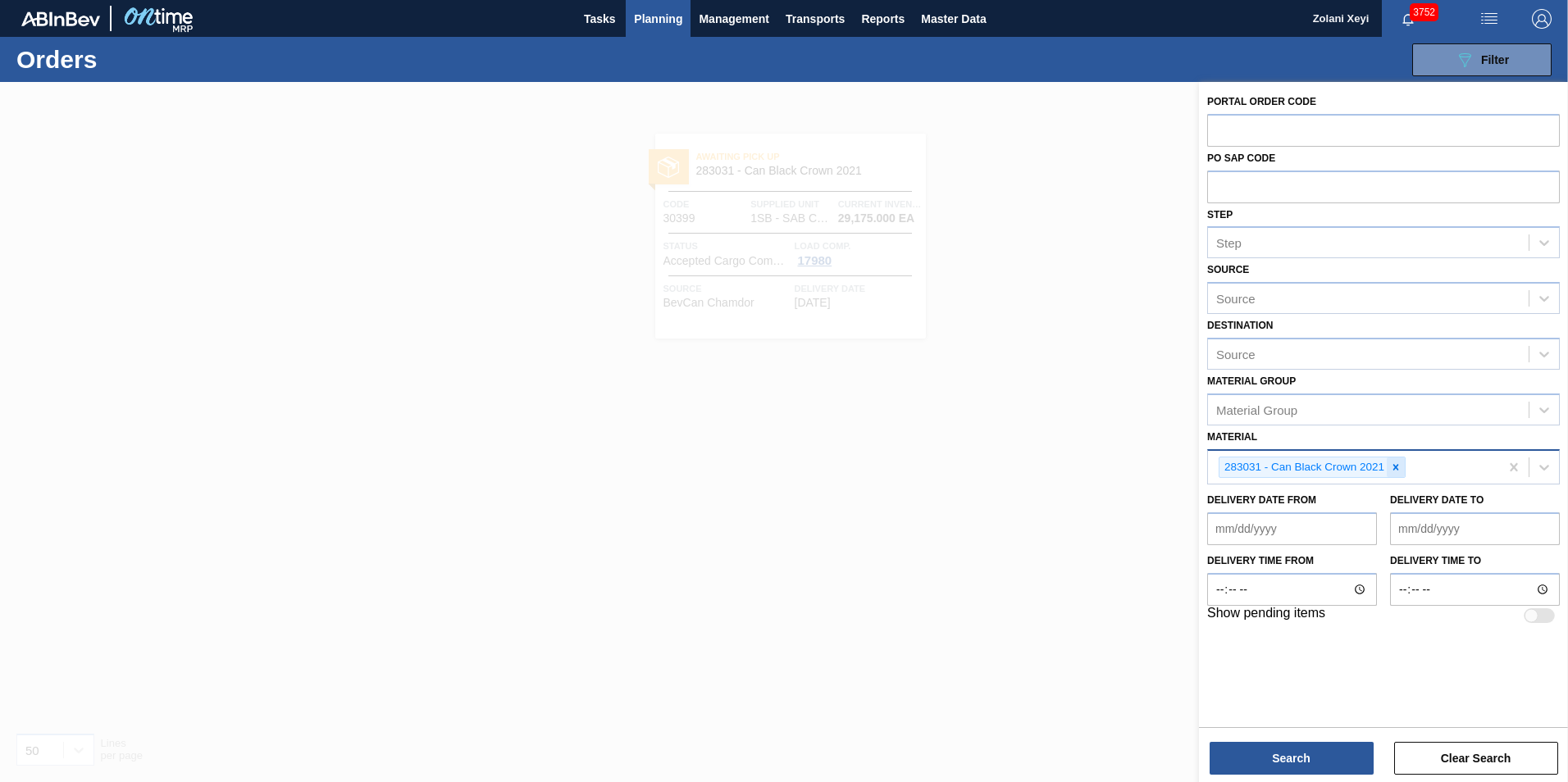
click at [1399, 465] on icon at bounding box center [1396, 467] width 5 height 5
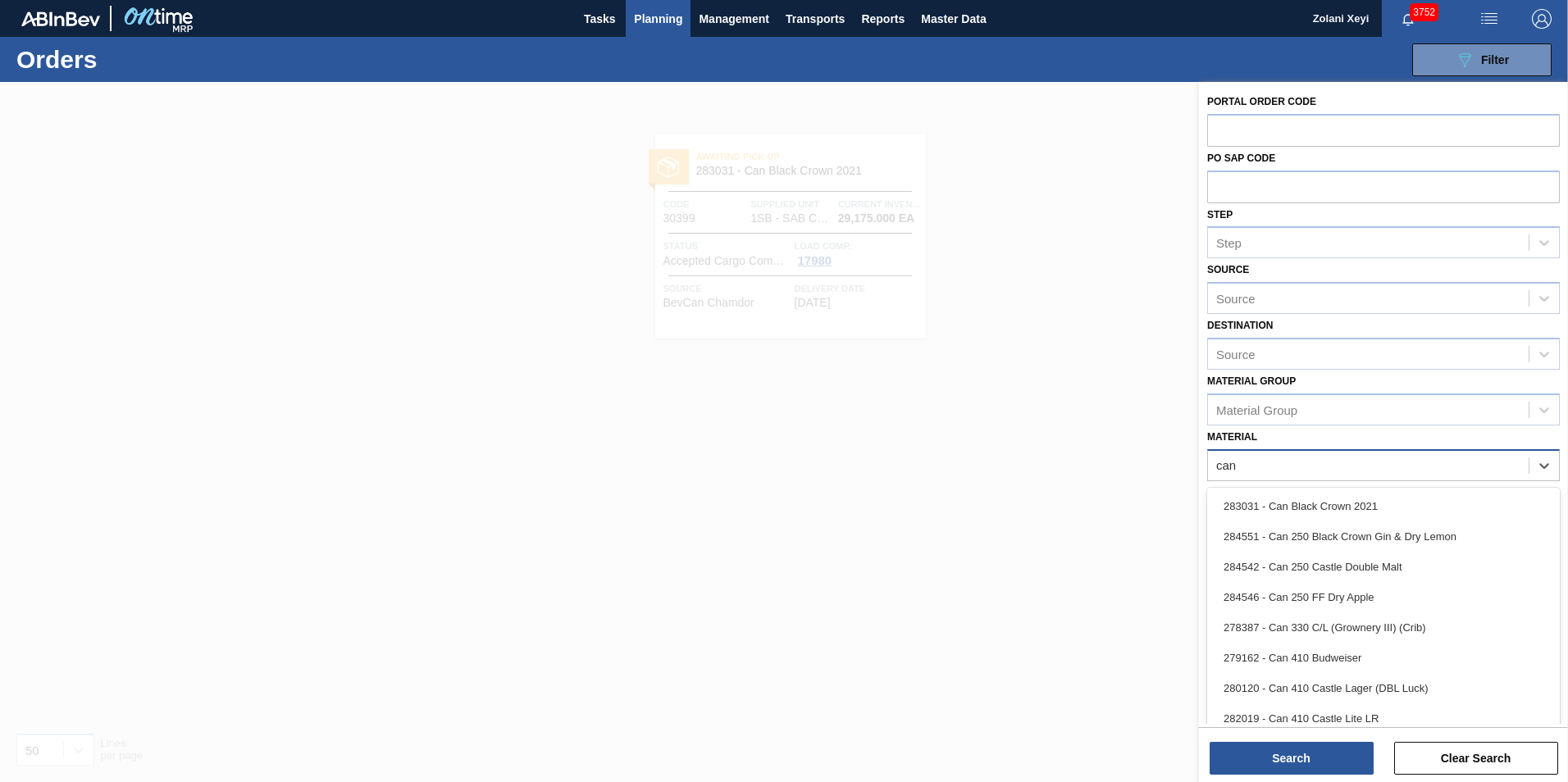
type input "can 5"
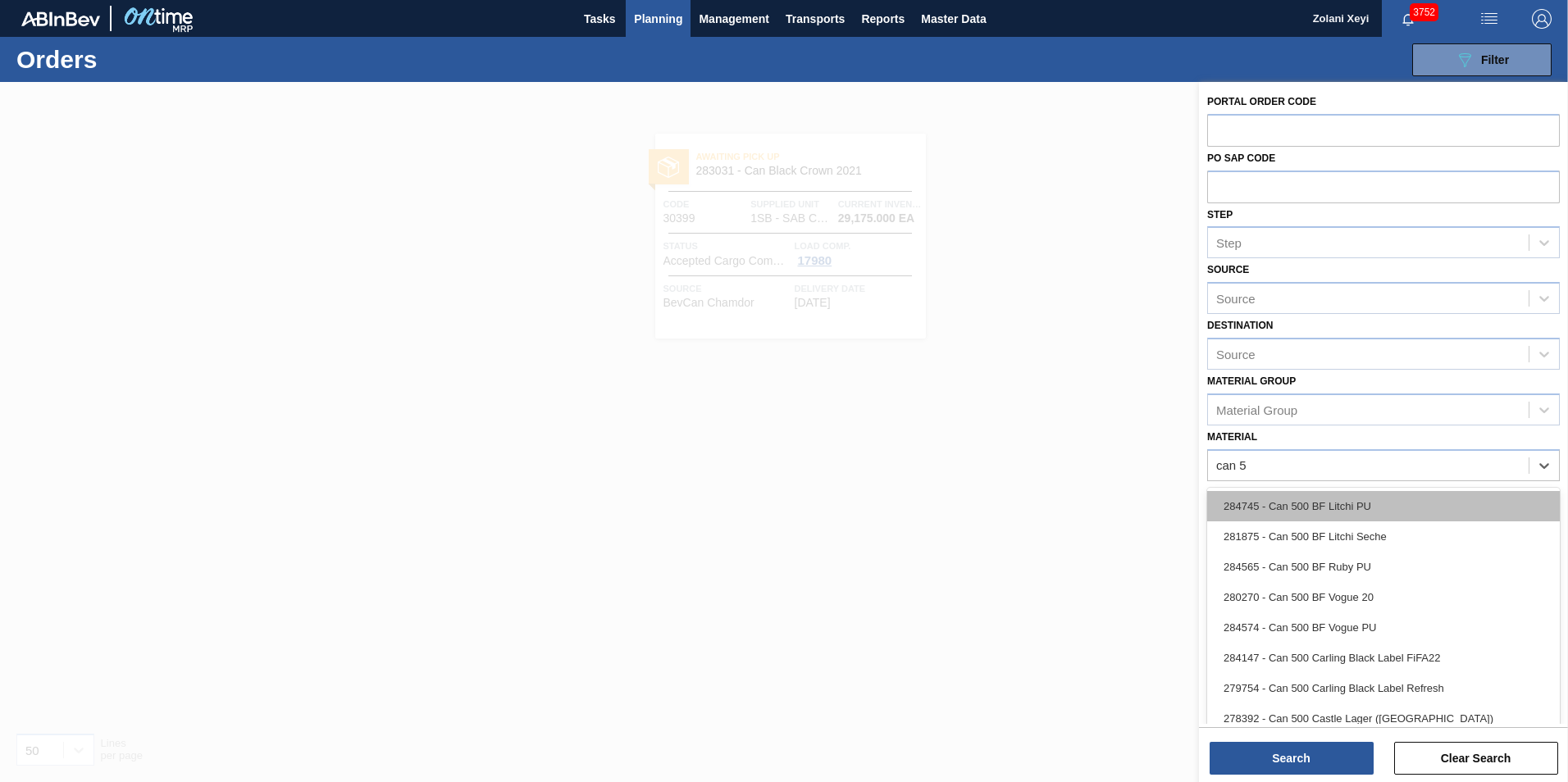
click at [1316, 500] on div "284745 - Can 500 BF Litchi PU" at bounding box center [1384, 506] width 352 height 30
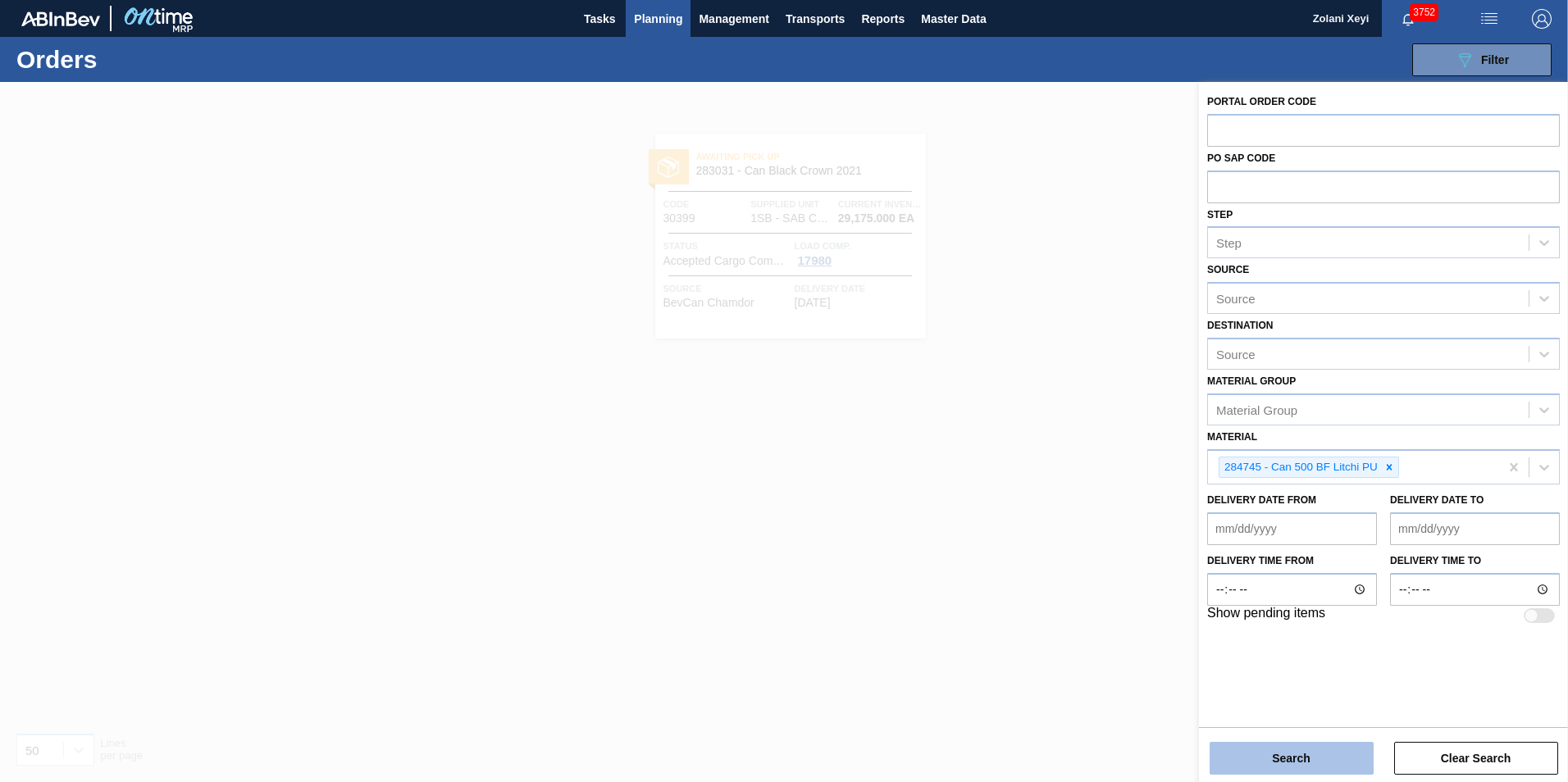
click at [1314, 753] on button "Search" at bounding box center [1292, 758] width 164 height 33
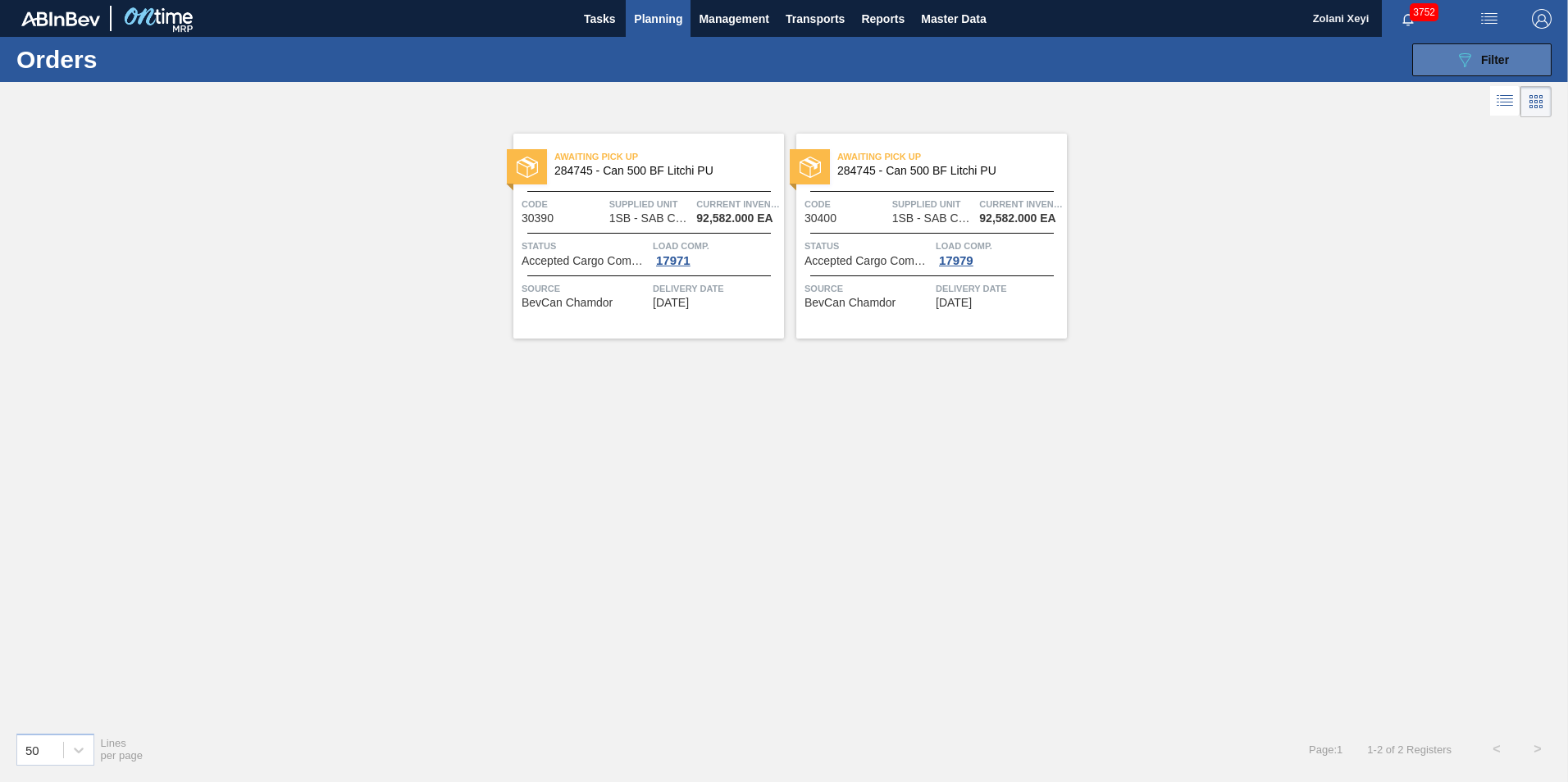
click at [1458, 55] on icon "089F7B8B-B2A5-4AFE-B5C0-19BA573D28AC" at bounding box center [1465, 60] width 20 height 20
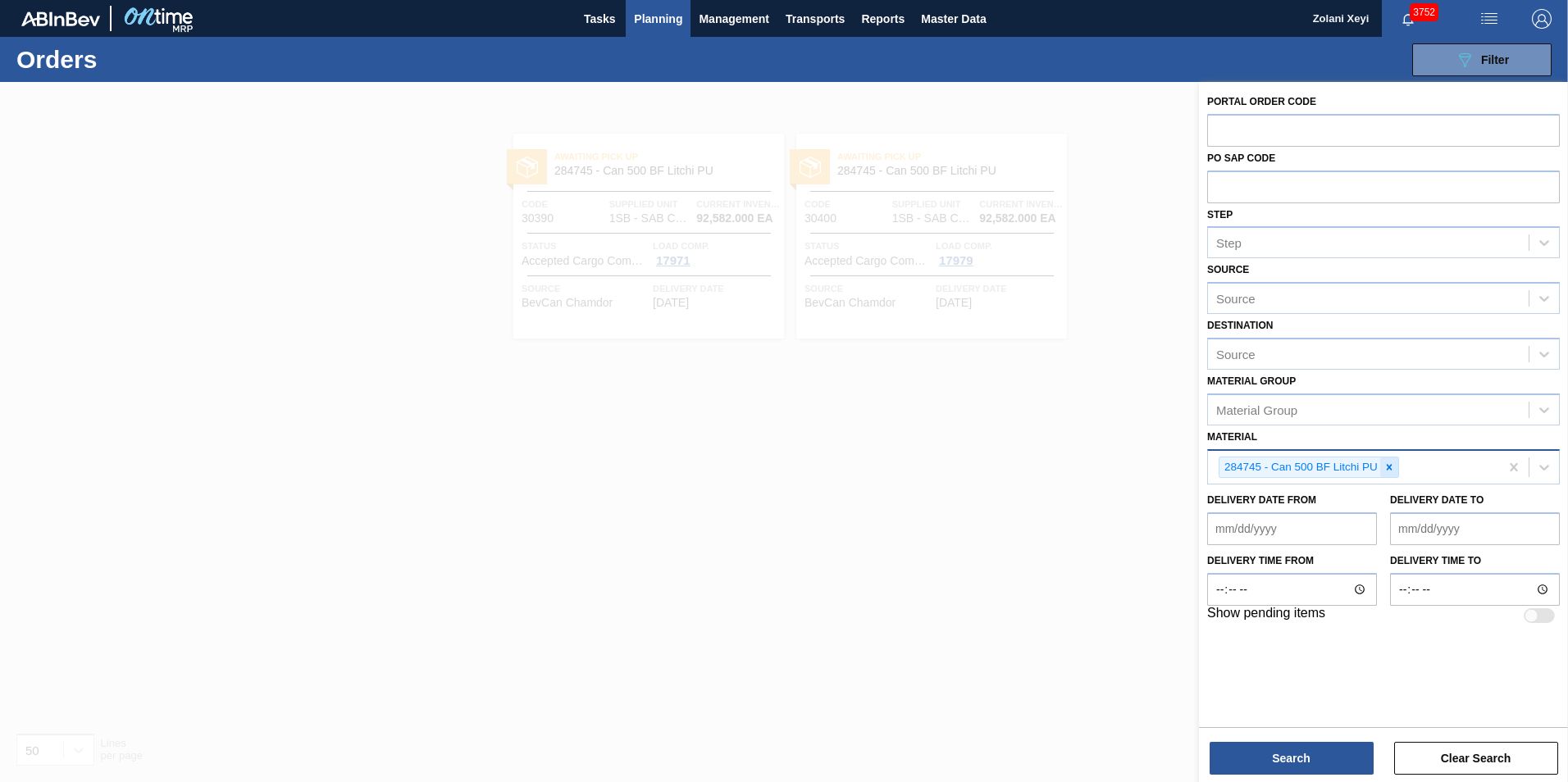
click at [1391, 467] on icon at bounding box center [1389, 467] width 12 height 12
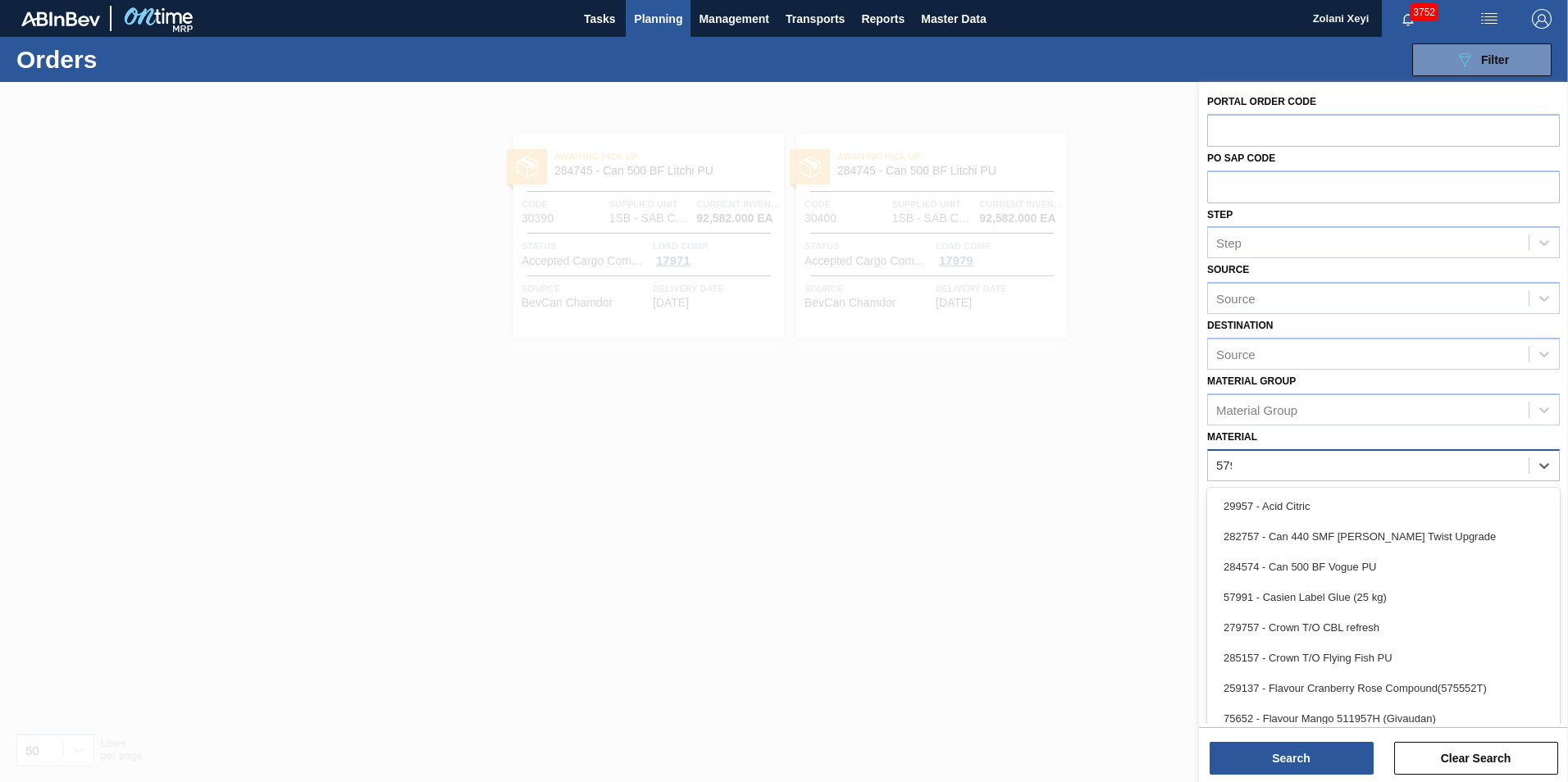
type input "5799"
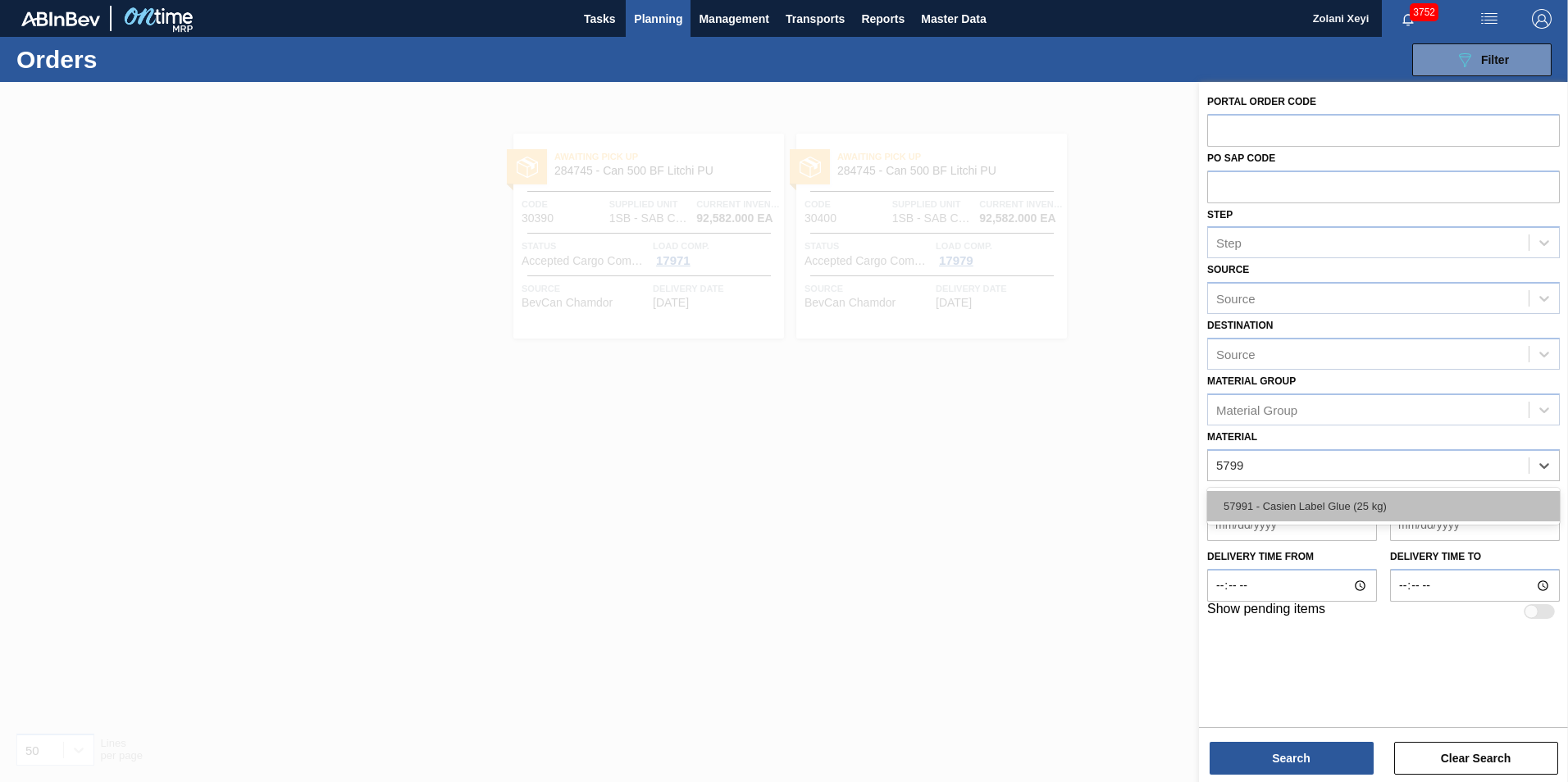
click at [1338, 504] on div "57991 - Casien Label Glue (25 kg)" at bounding box center [1384, 506] width 352 height 30
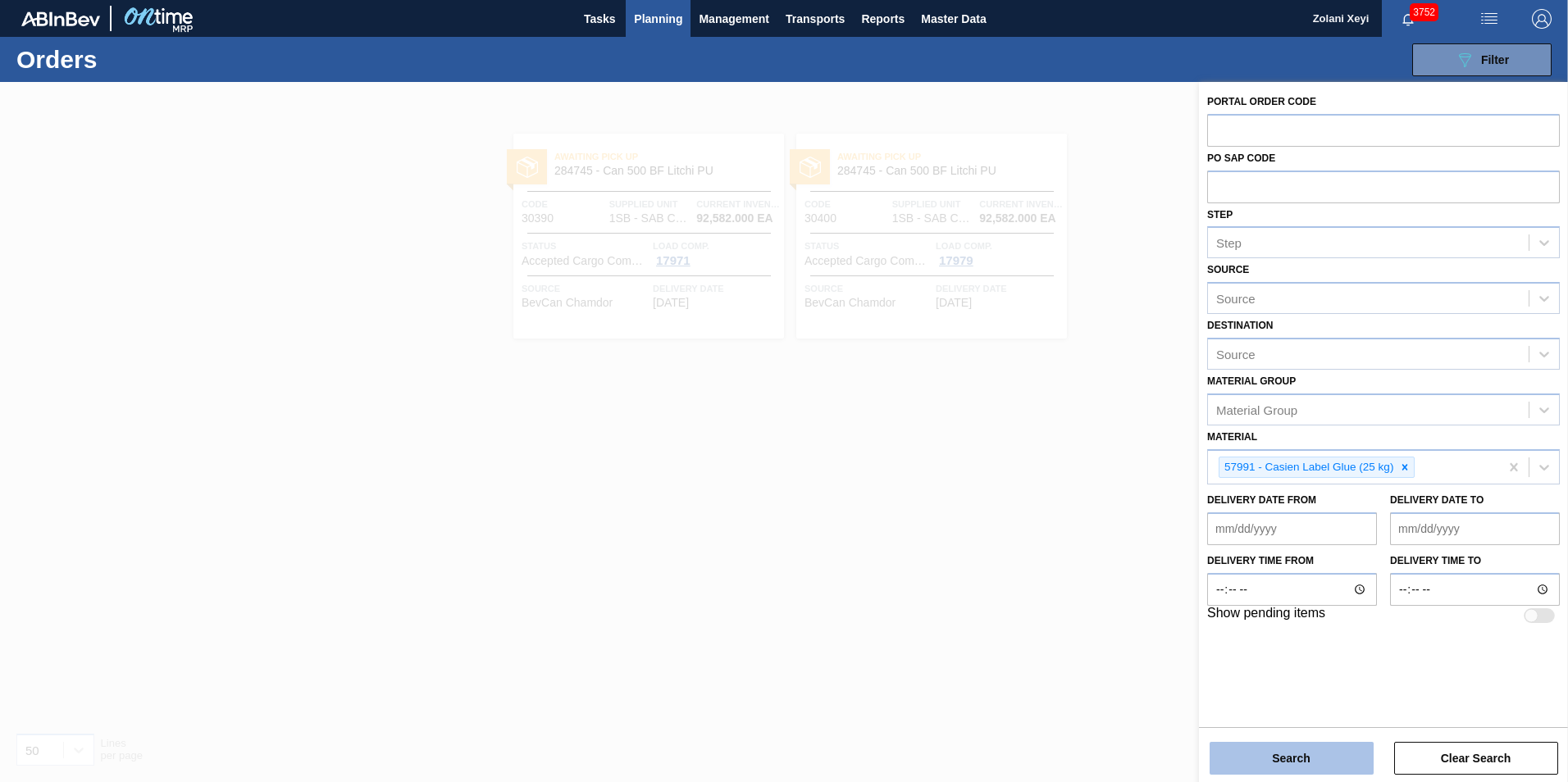
click at [1307, 759] on button "Search" at bounding box center [1292, 758] width 164 height 33
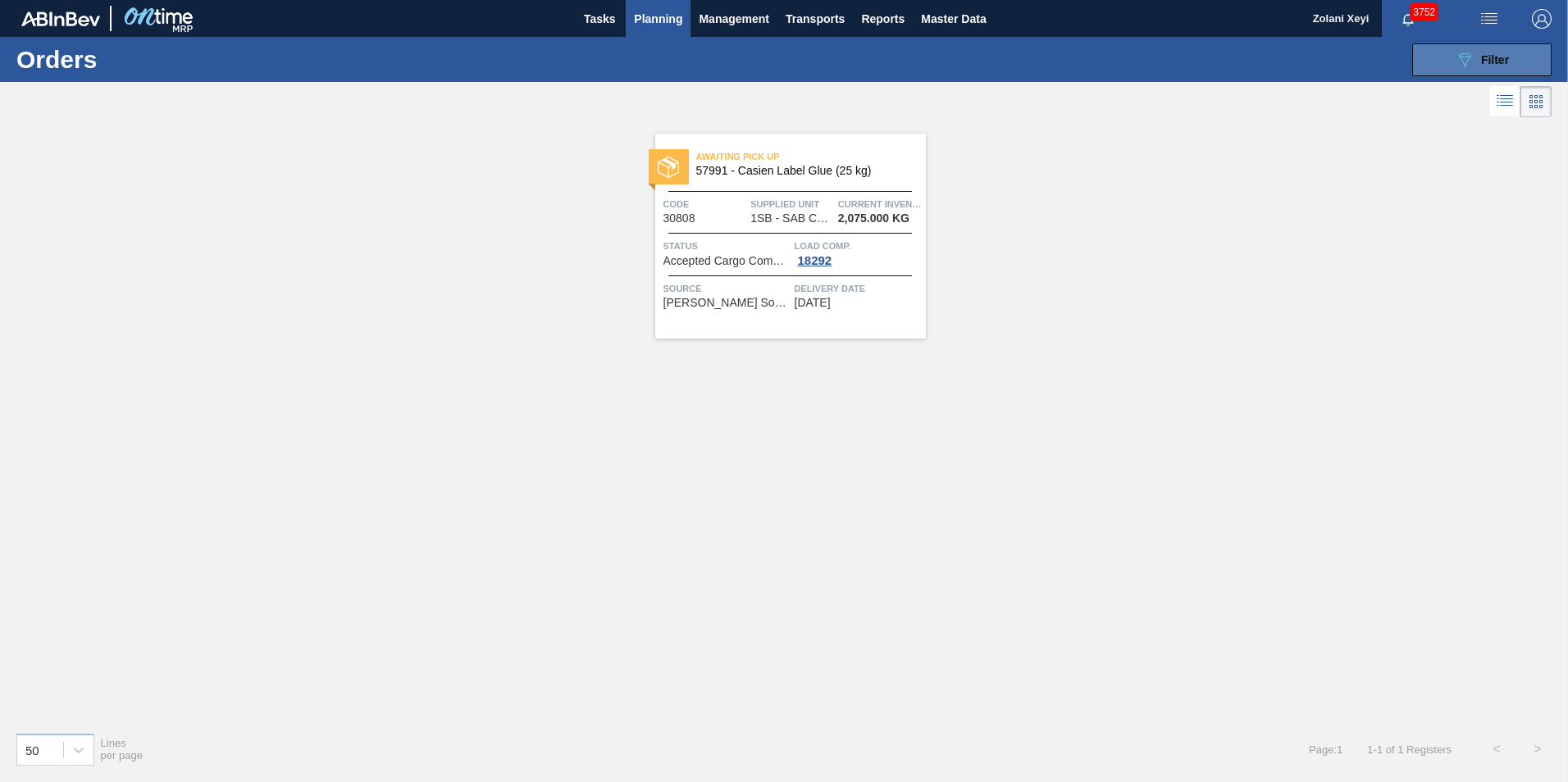
click at [1455, 58] on icon "089F7B8B-B2A5-4AFE-B5C0-19BA573D28AC" at bounding box center [1465, 60] width 20 height 20
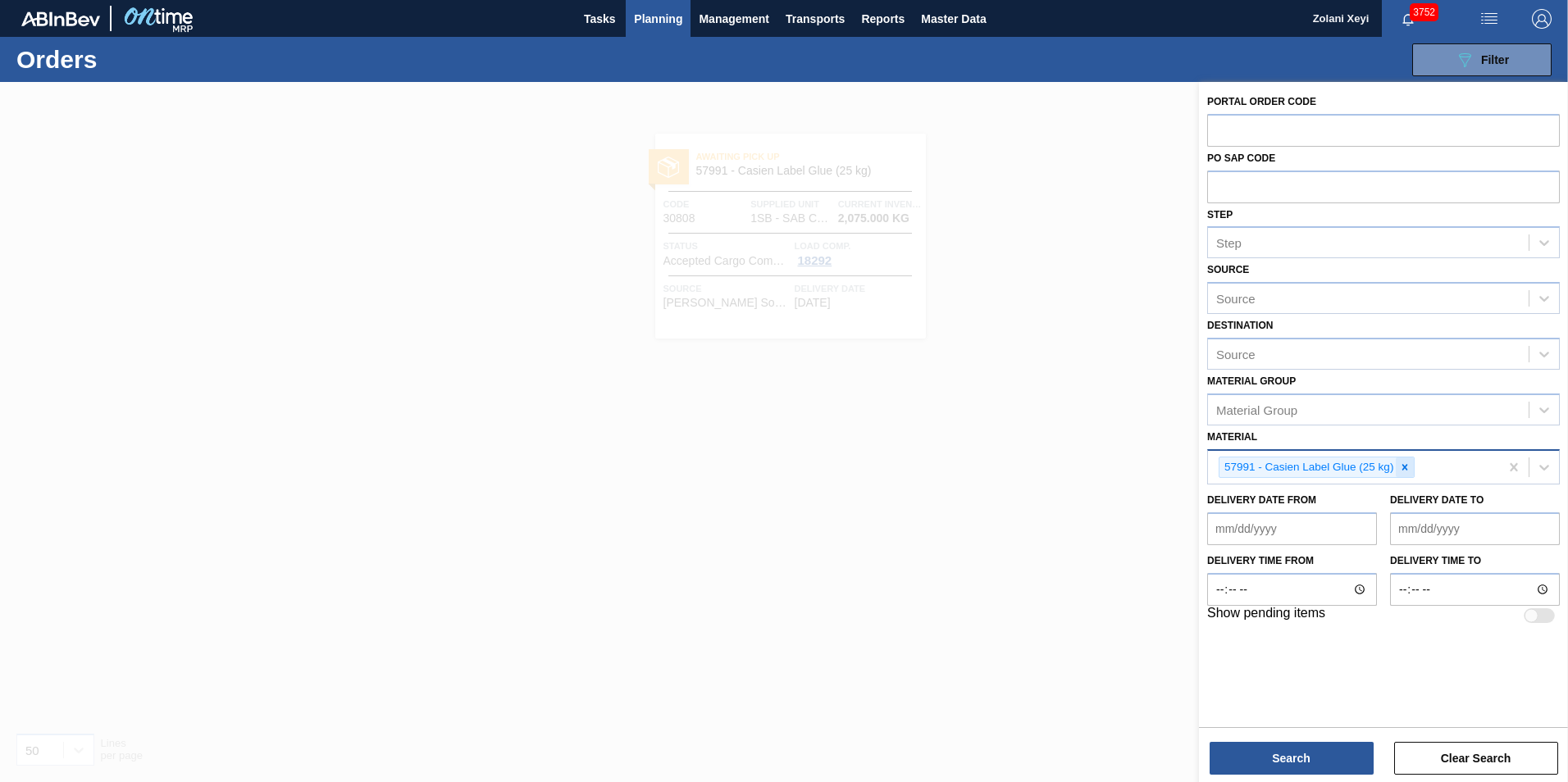
click at [1407, 465] on icon at bounding box center [1405, 467] width 5 height 5
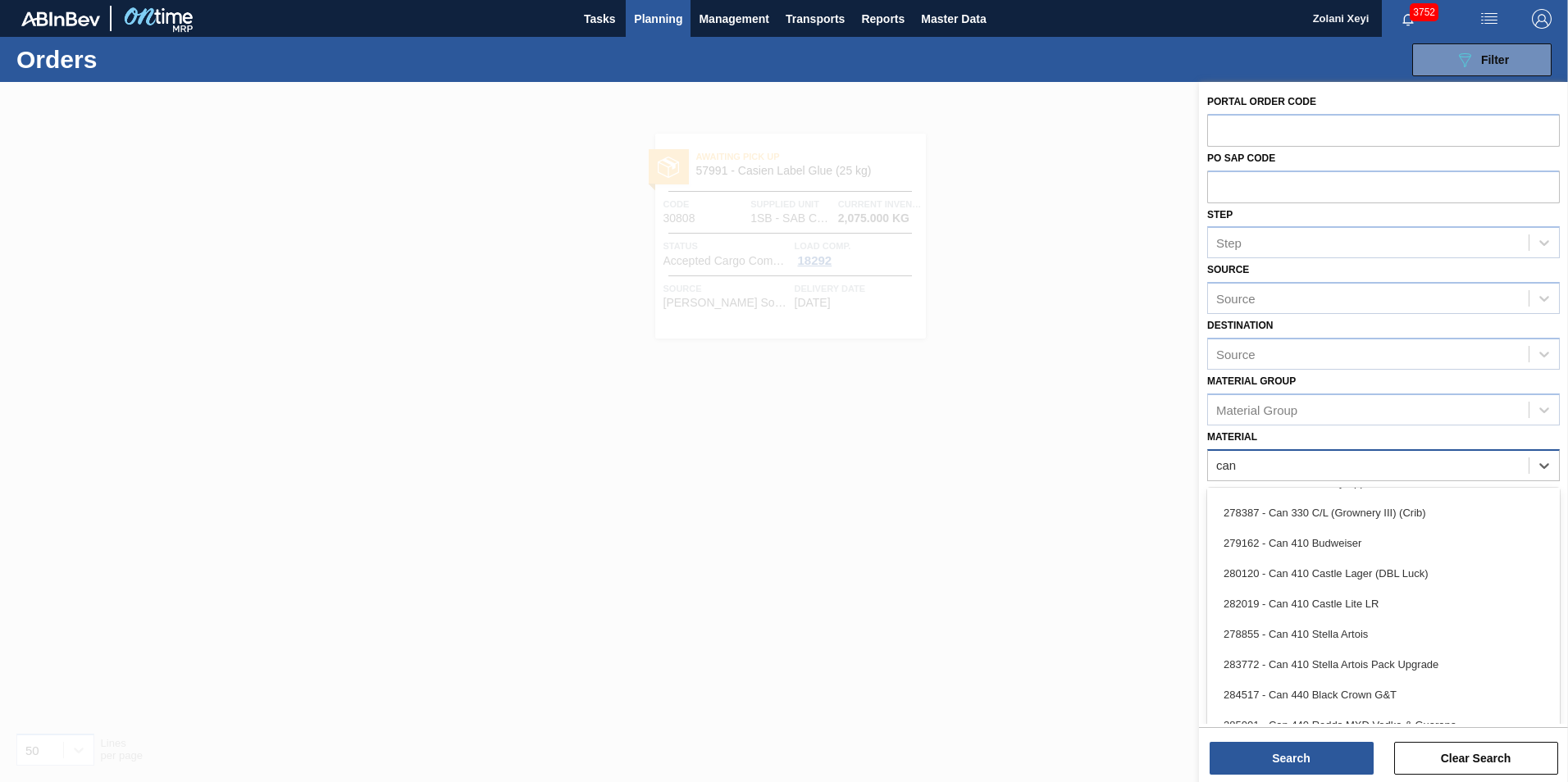
scroll to position [164, 0]
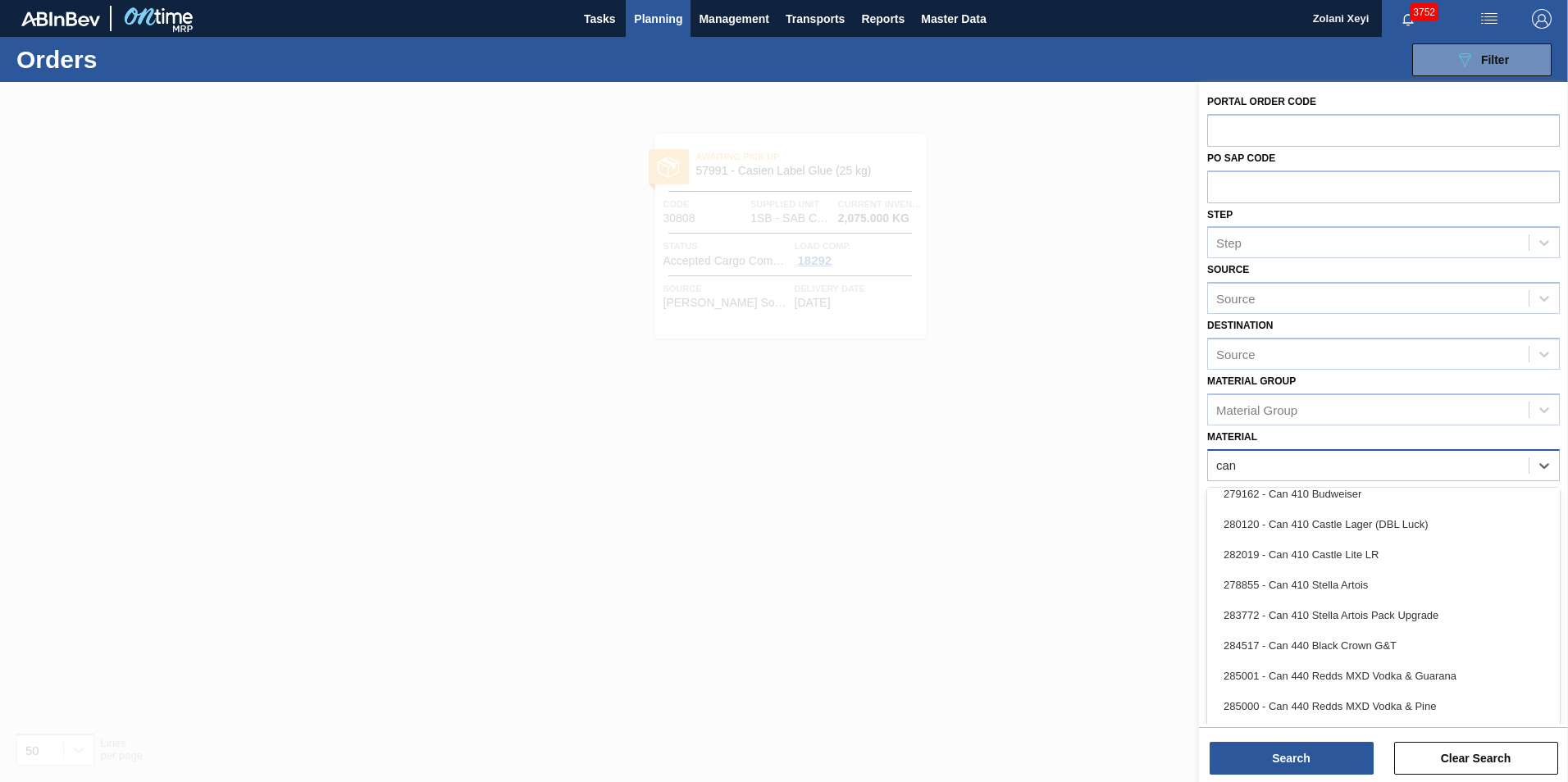
type input "can 5"
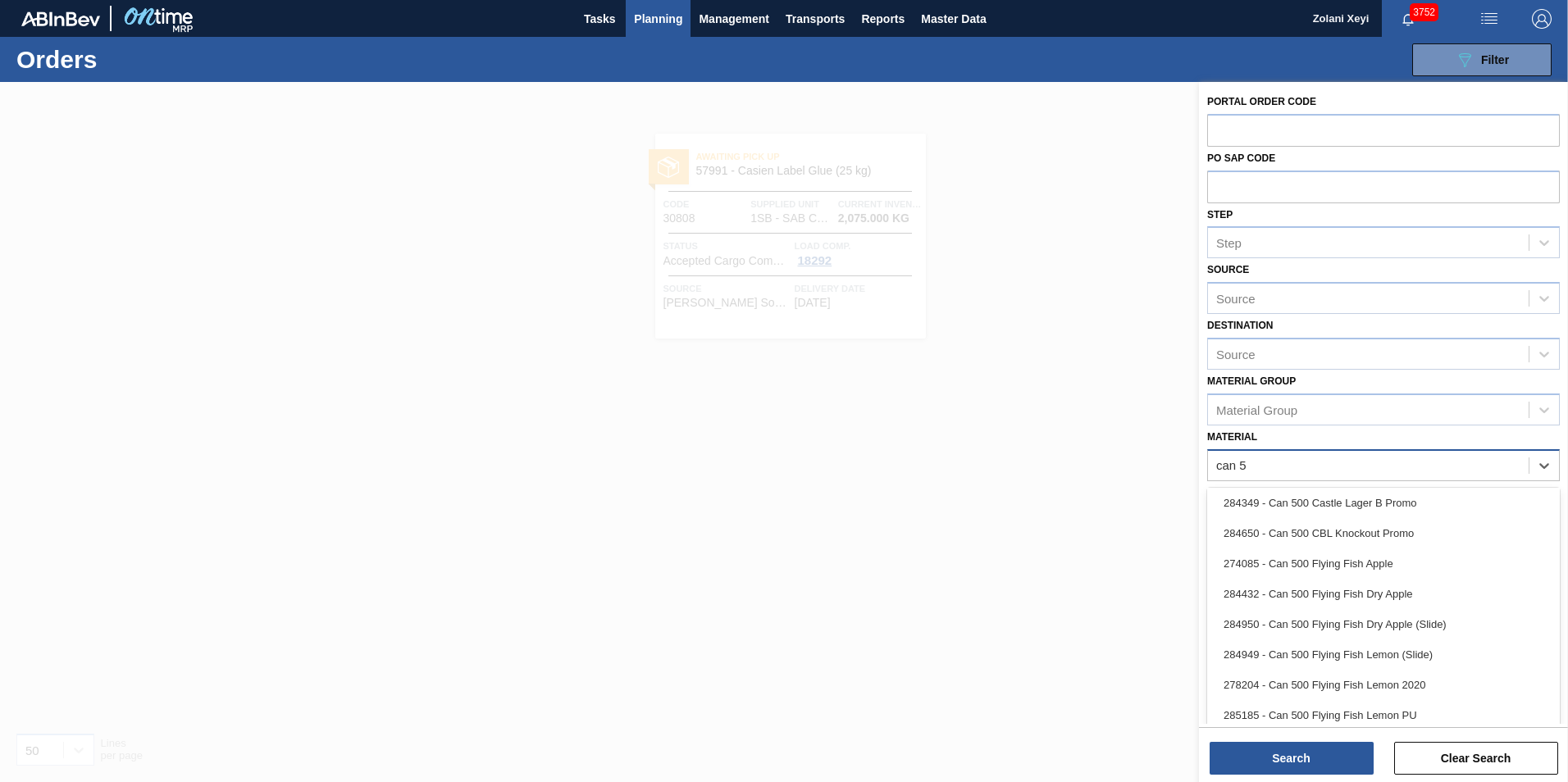
scroll to position [328, 0]
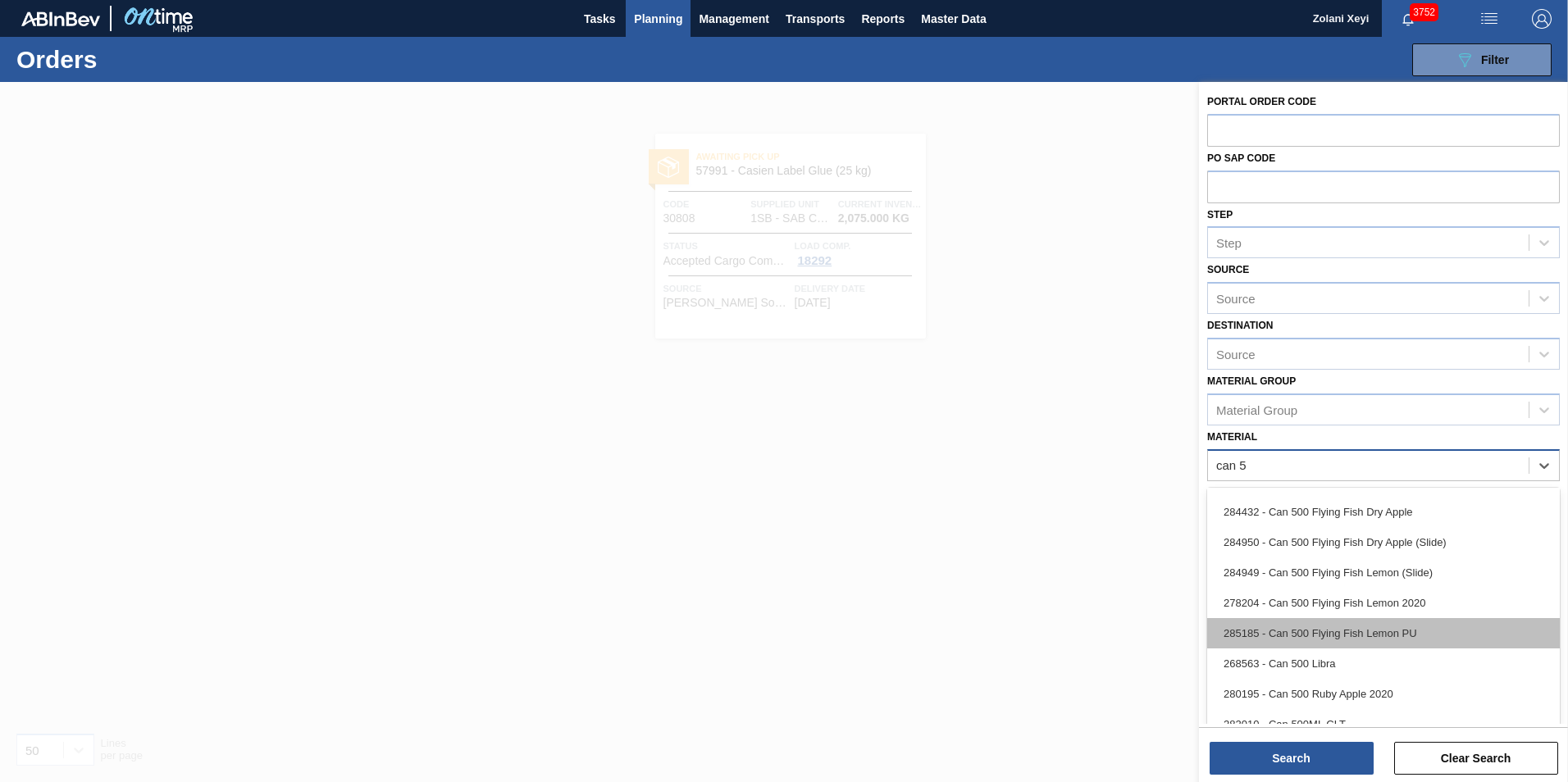
click at [1359, 630] on div "285185 - Can 500 Flying Fish Lemon PU" at bounding box center [1384, 633] width 352 height 30
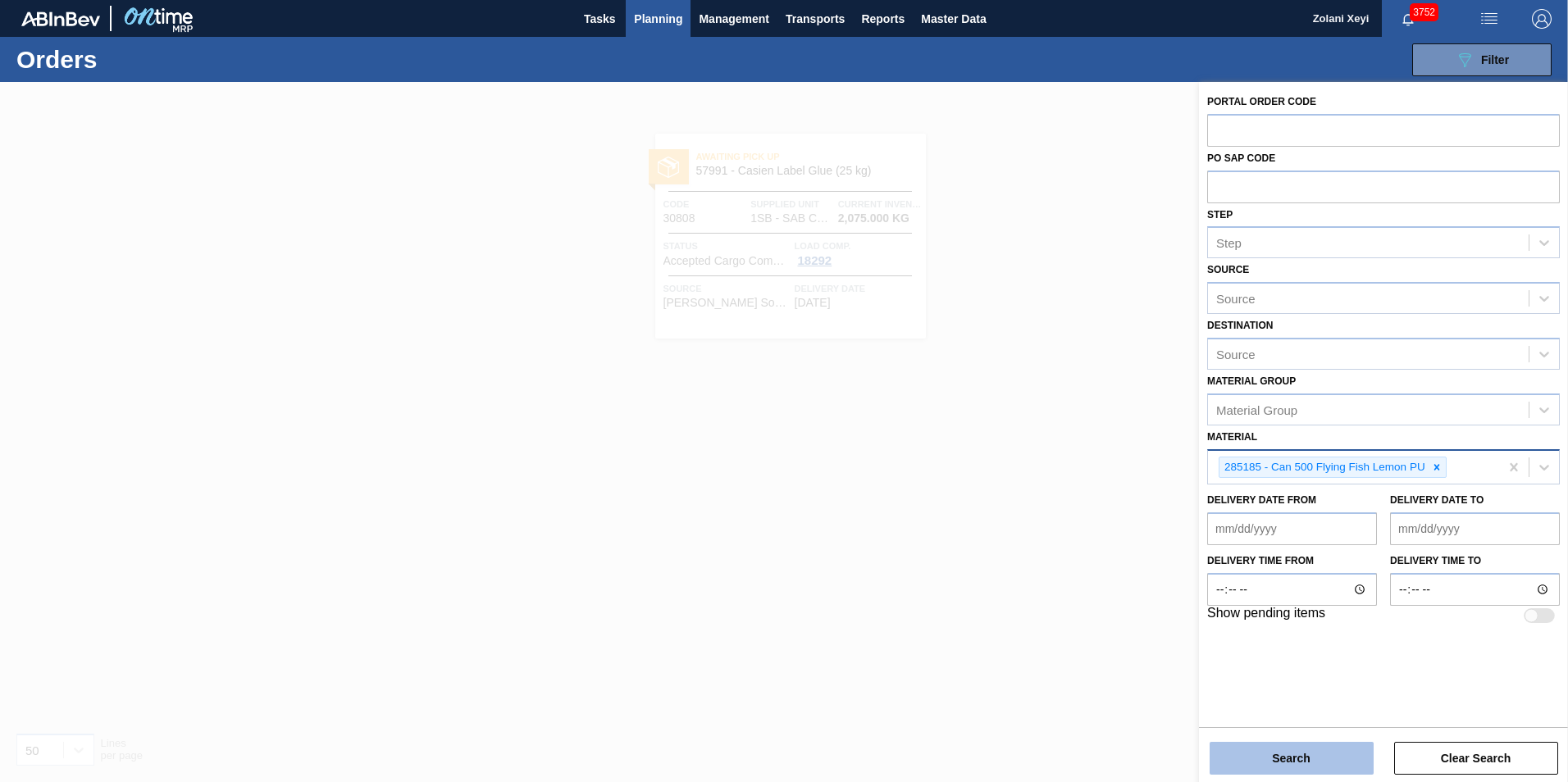
click at [1321, 755] on button "Search" at bounding box center [1292, 758] width 164 height 33
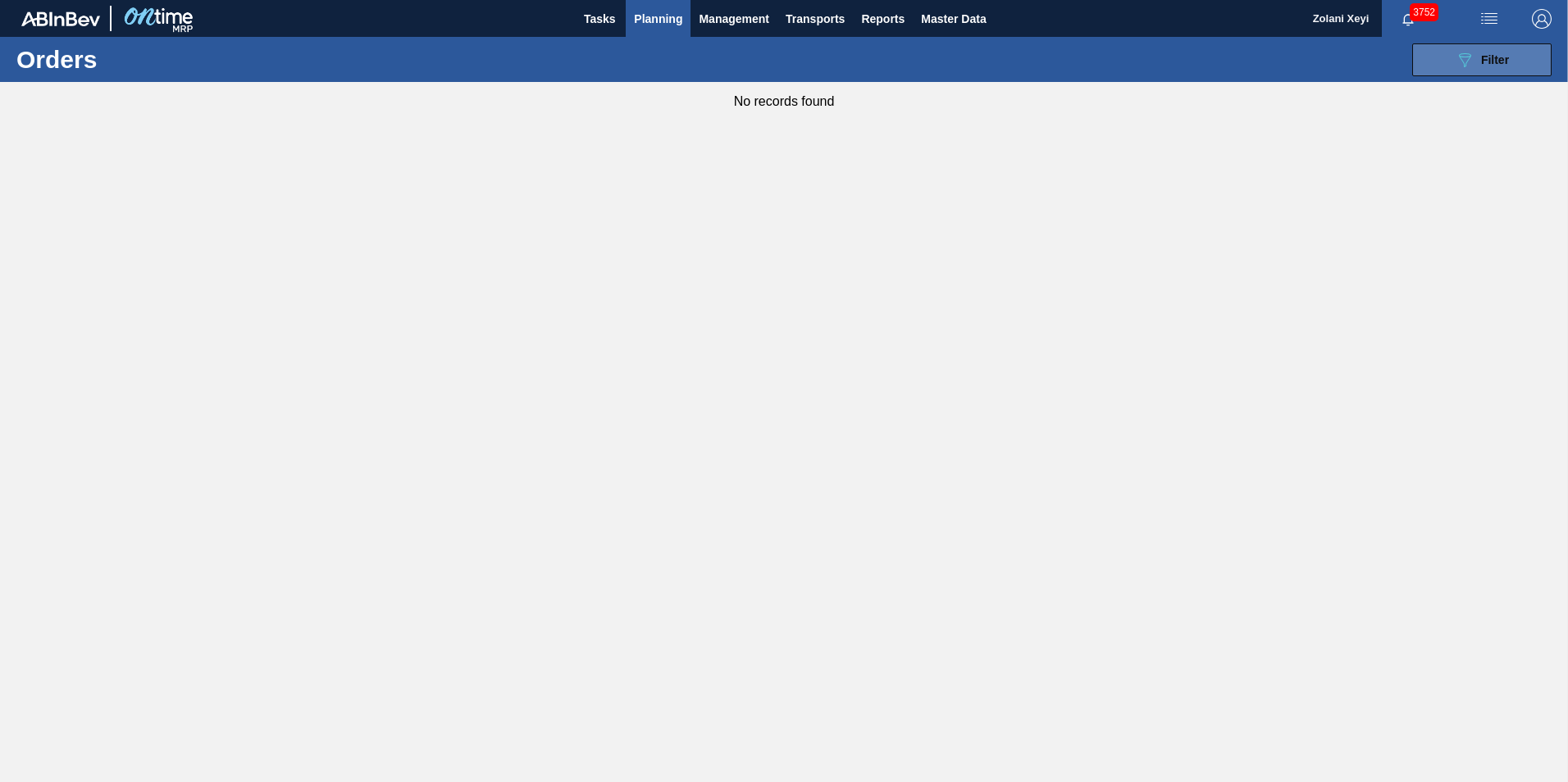
click at [1453, 58] on button "089F7B8B-B2A5-4AFE-B5C0-19BA573D28AC Filter" at bounding box center [1482, 60] width 140 height 33
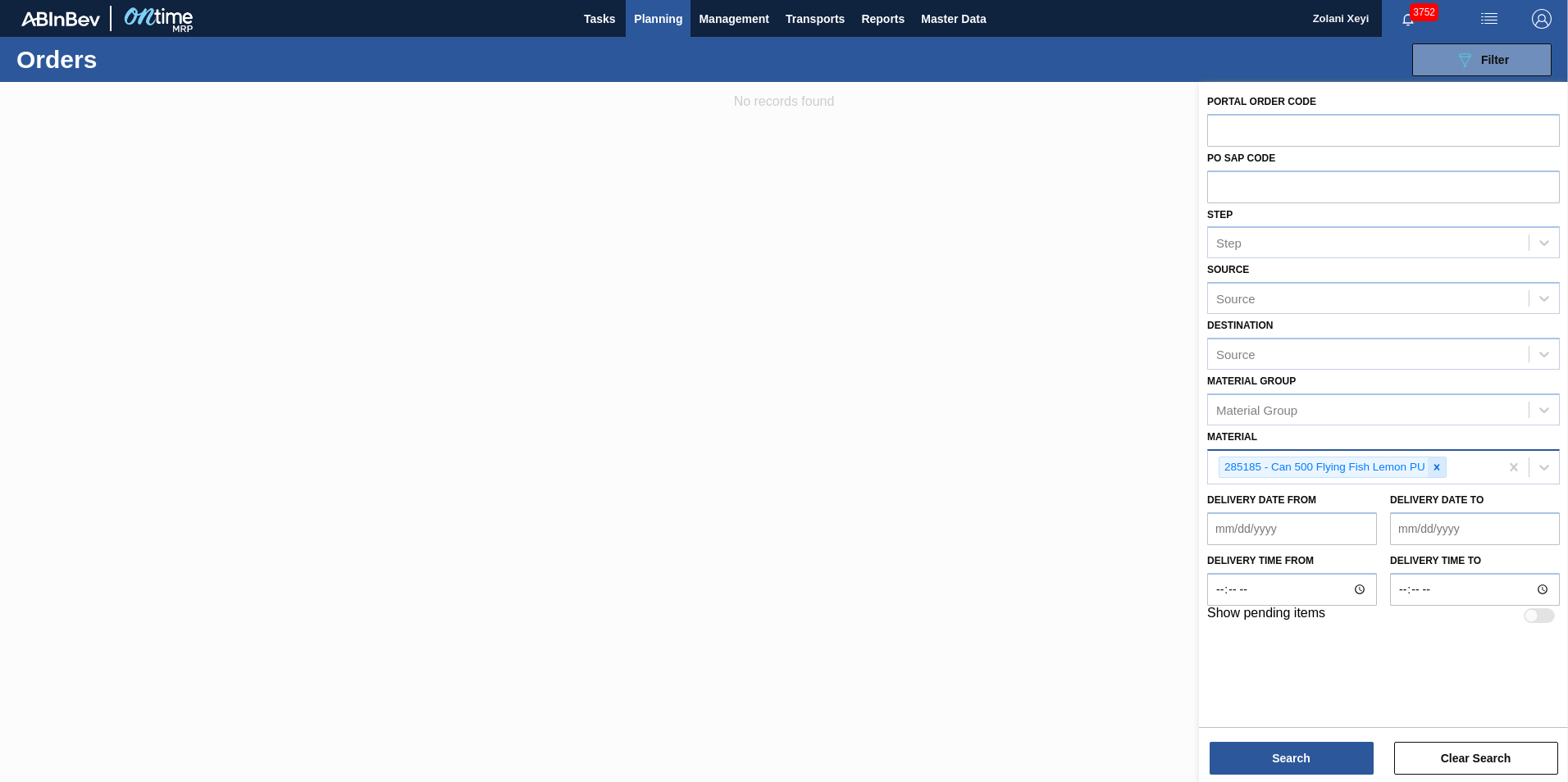
click at [1437, 464] on icon at bounding box center [1436, 467] width 12 height 12
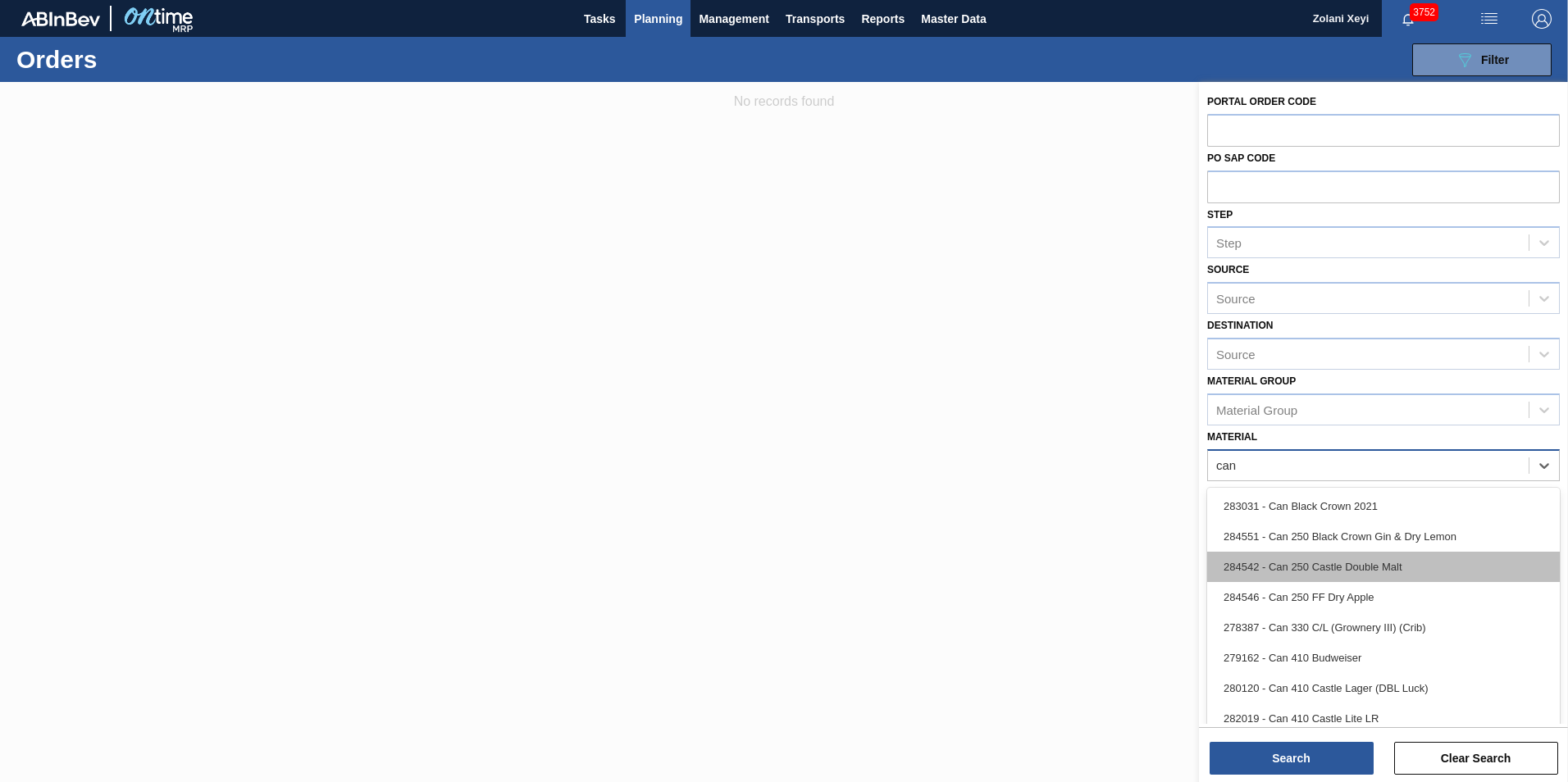
type input "can 5"
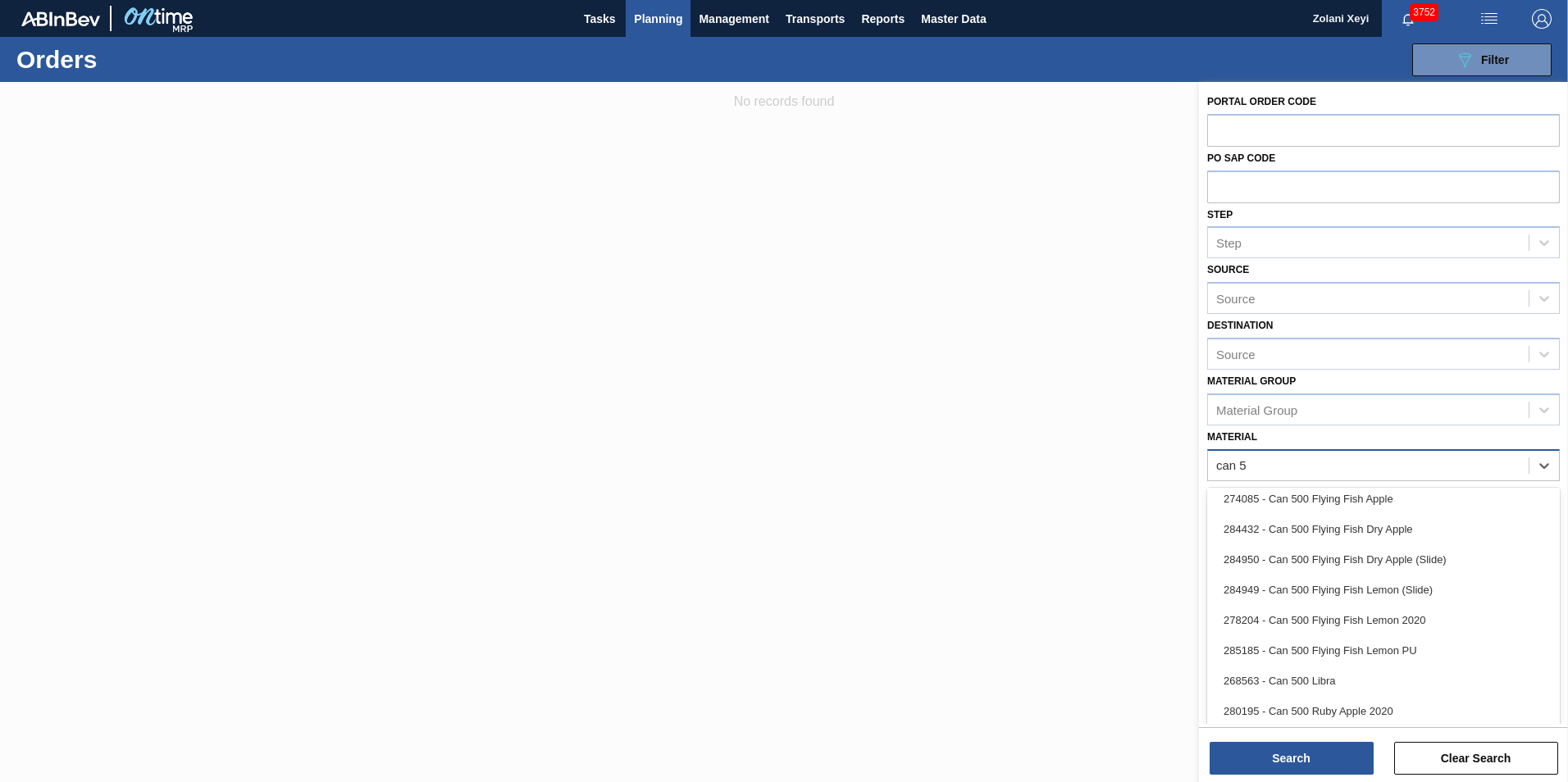
scroll to position [367, 0]
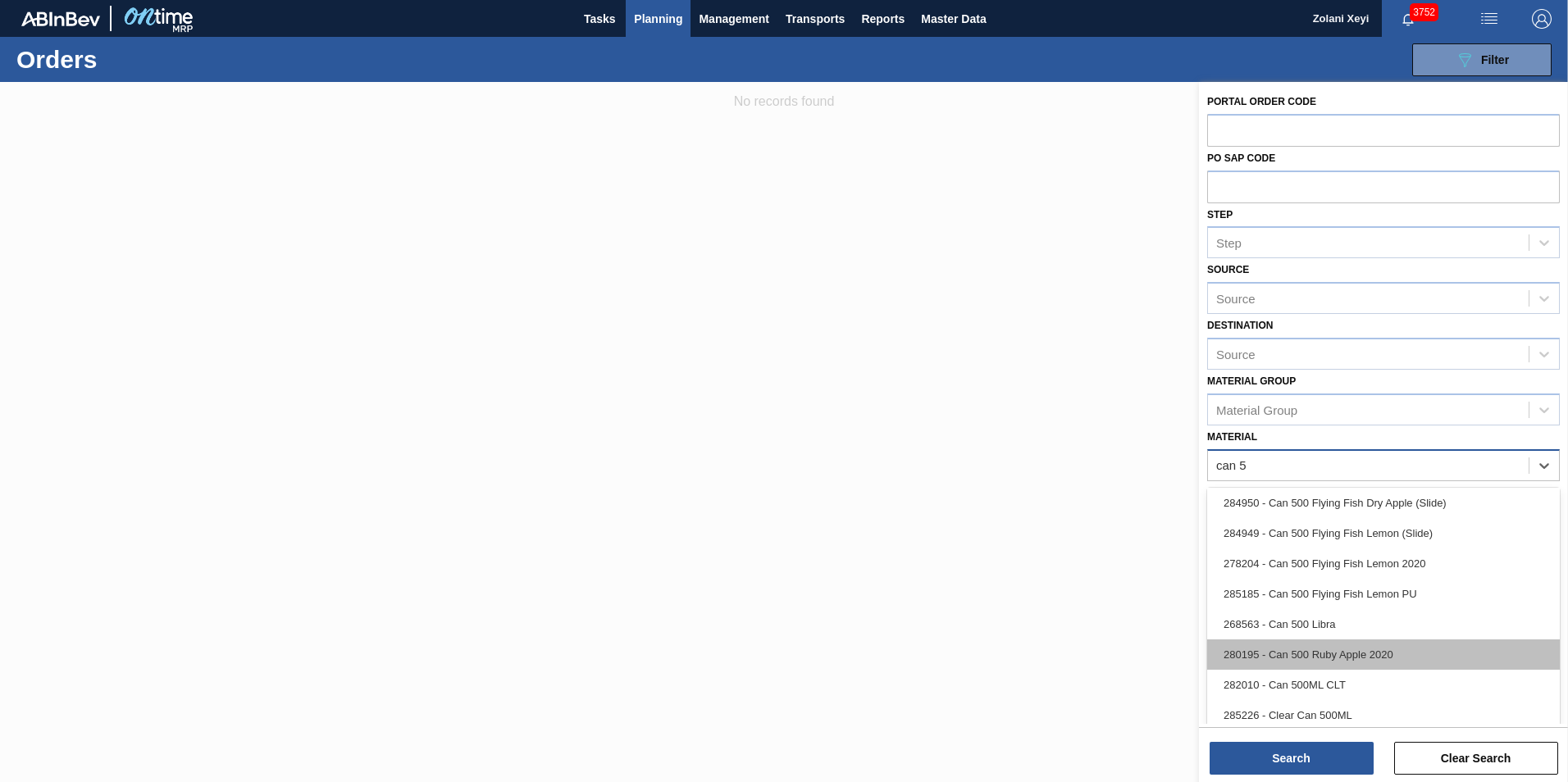
click at [1343, 652] on div "280195 - Can 500 Ruby Apple 2020" at bounding box center [1384, 655] width 352 height 30
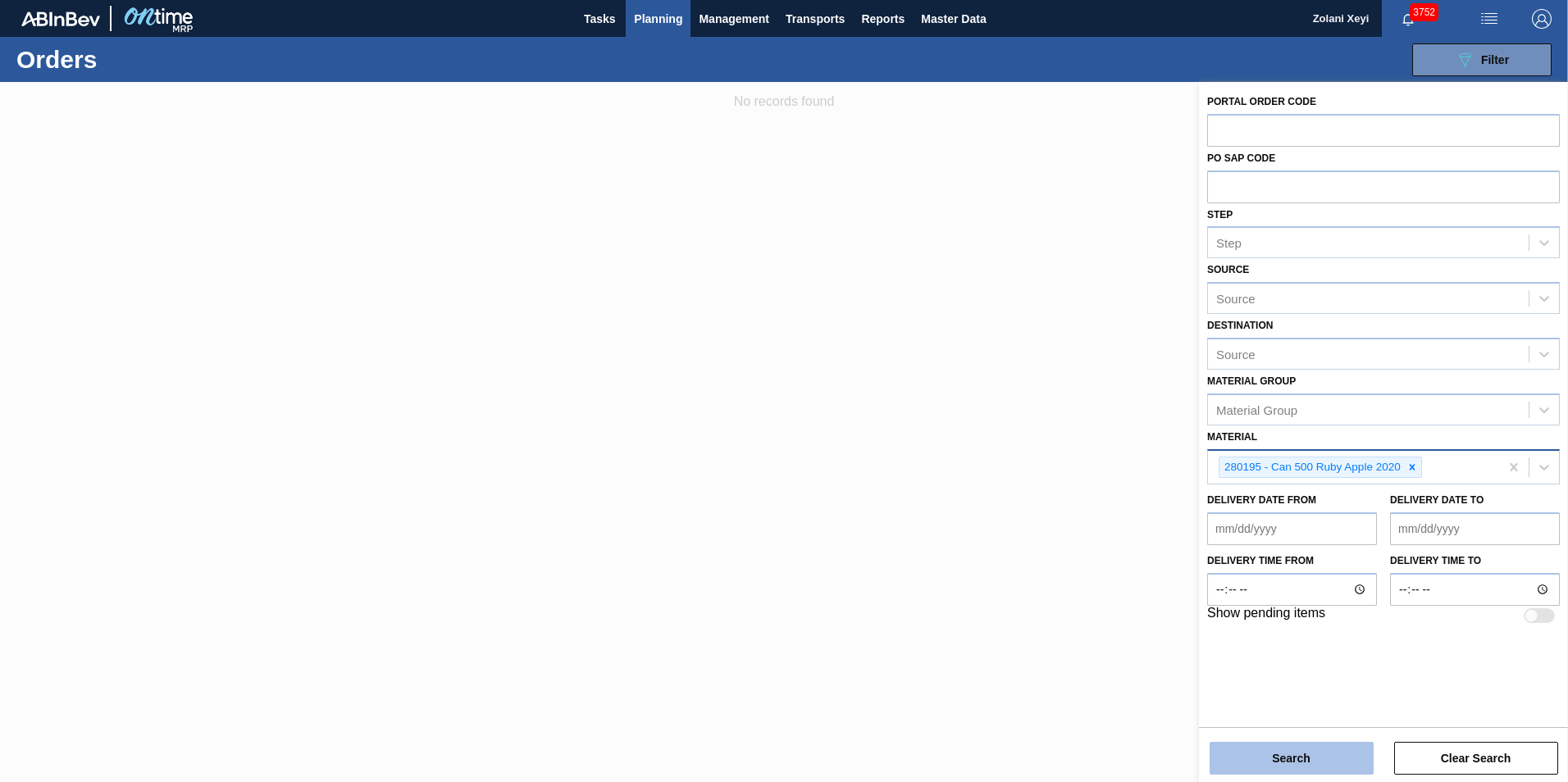
click at [1307, 758] on button "Search" at bounding box center [1292, 758] width 164 height 33
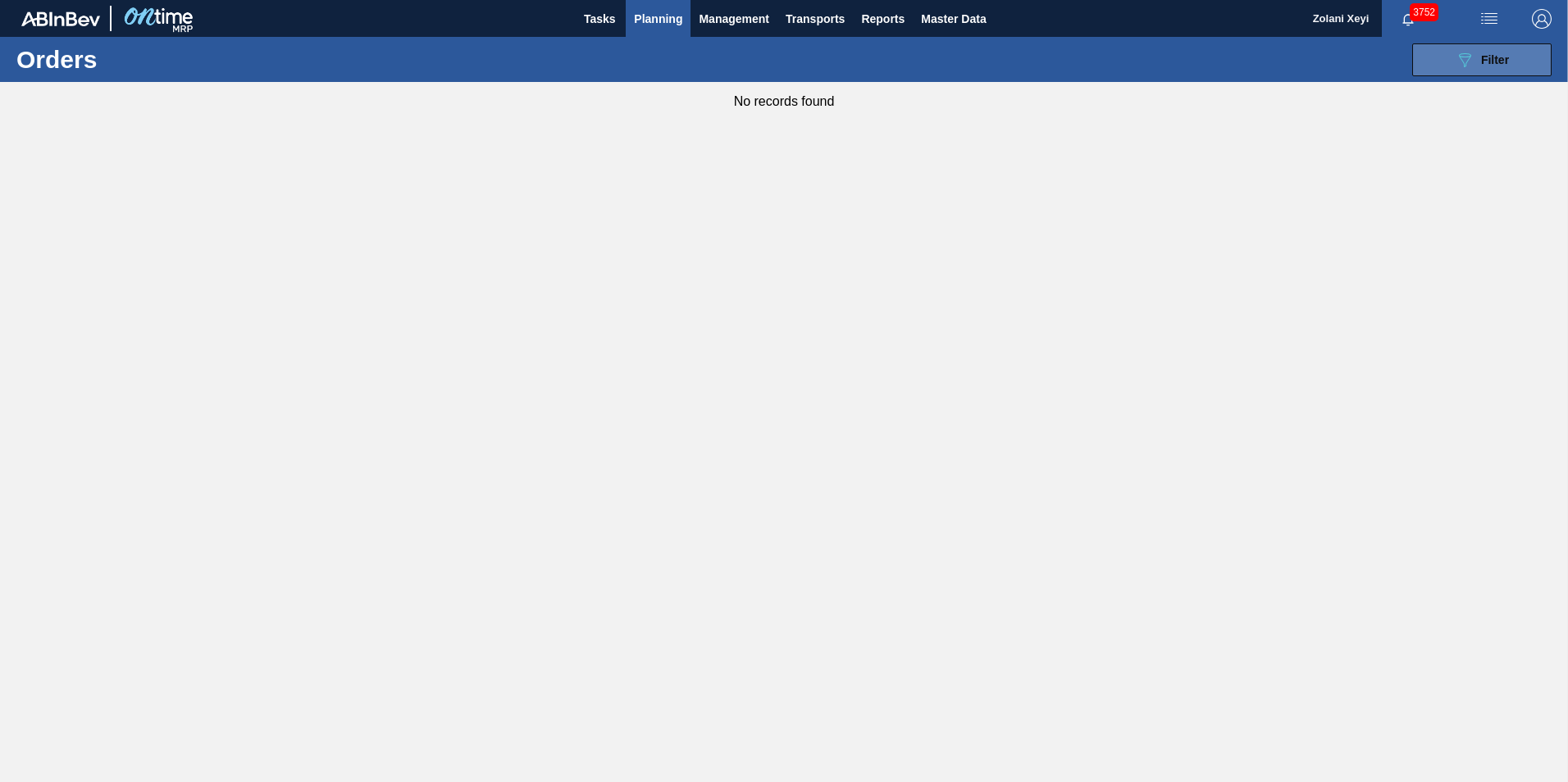
click at [1448, 59] on button "089F7B8B-B2A5-4AFE-B5C0-19BA573D28AC Filter" at bounding box center [1482, 60] width 140 height 33
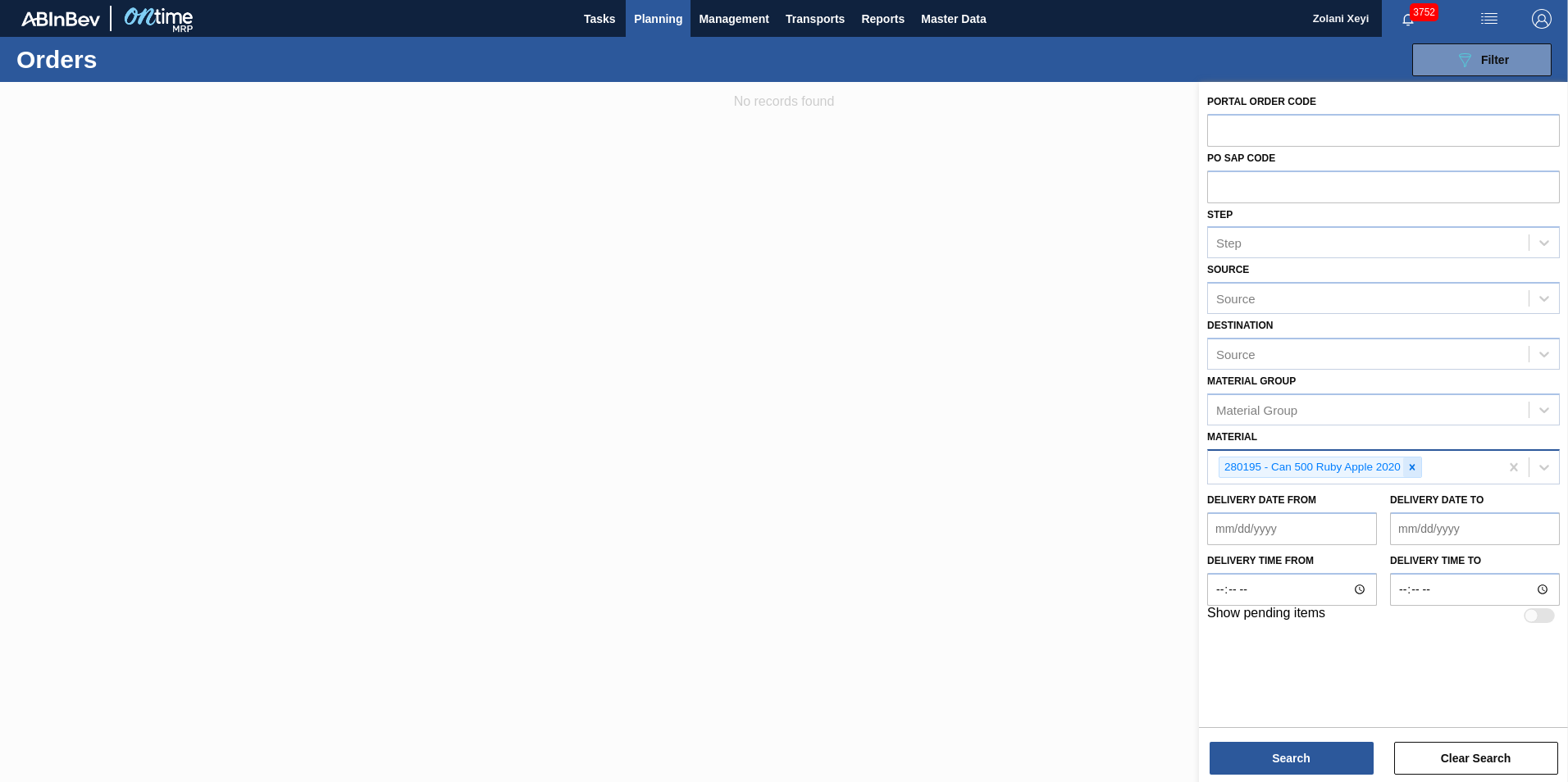
click at [1416, 466] on icon at bounding box center [1412, 467] width 12 height 12
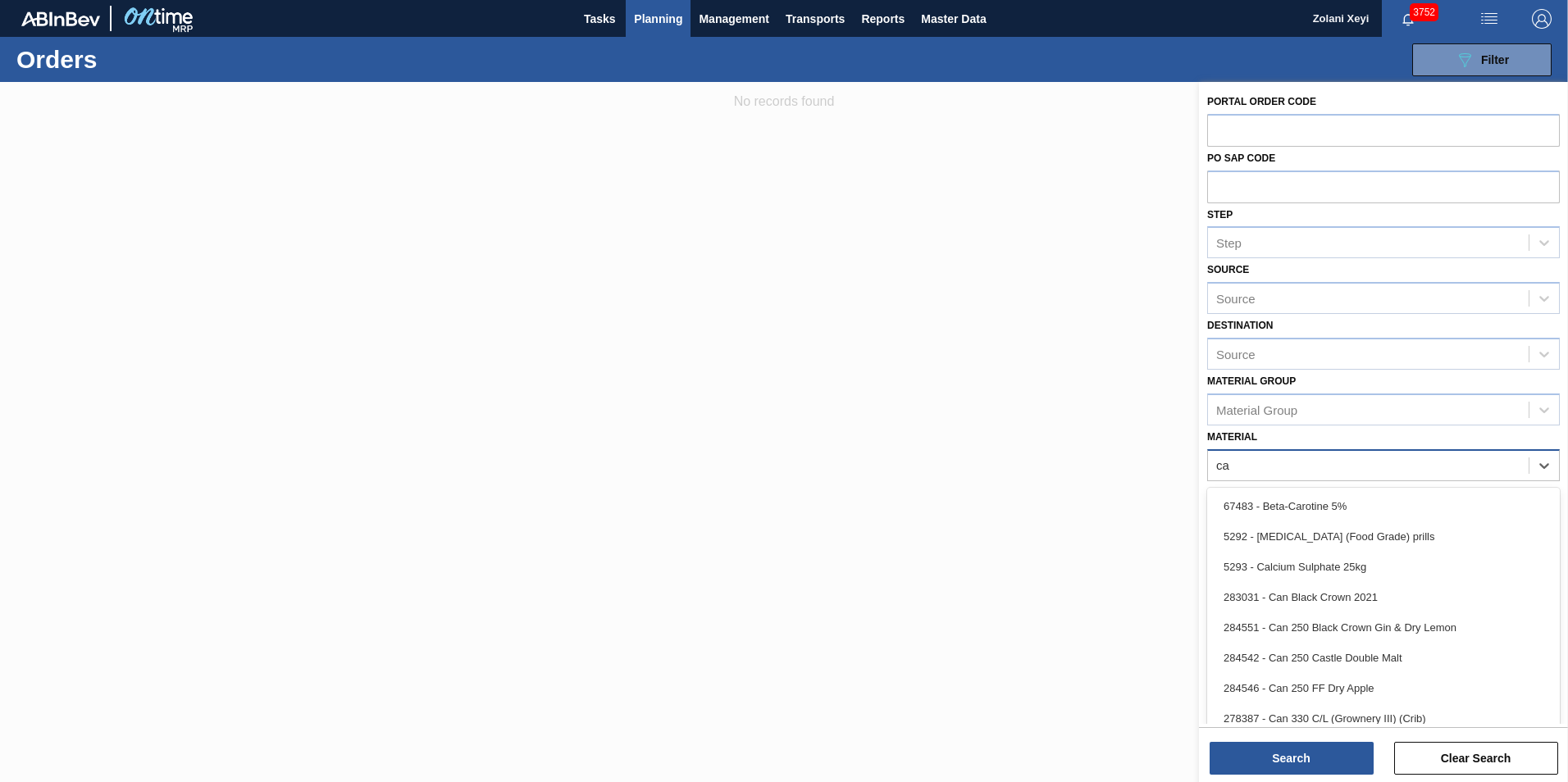
type input "can"
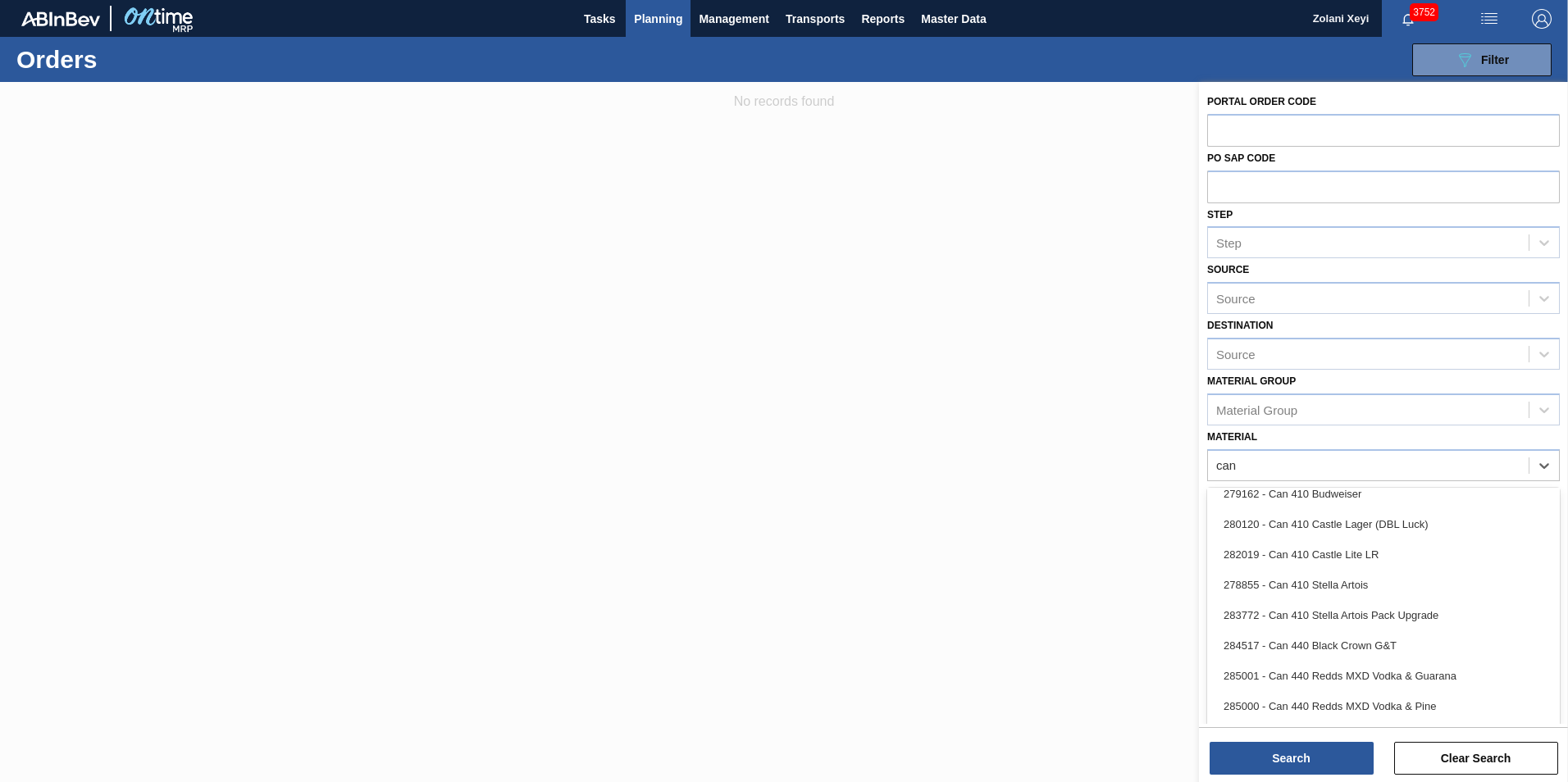
scroll to position [246, 0]
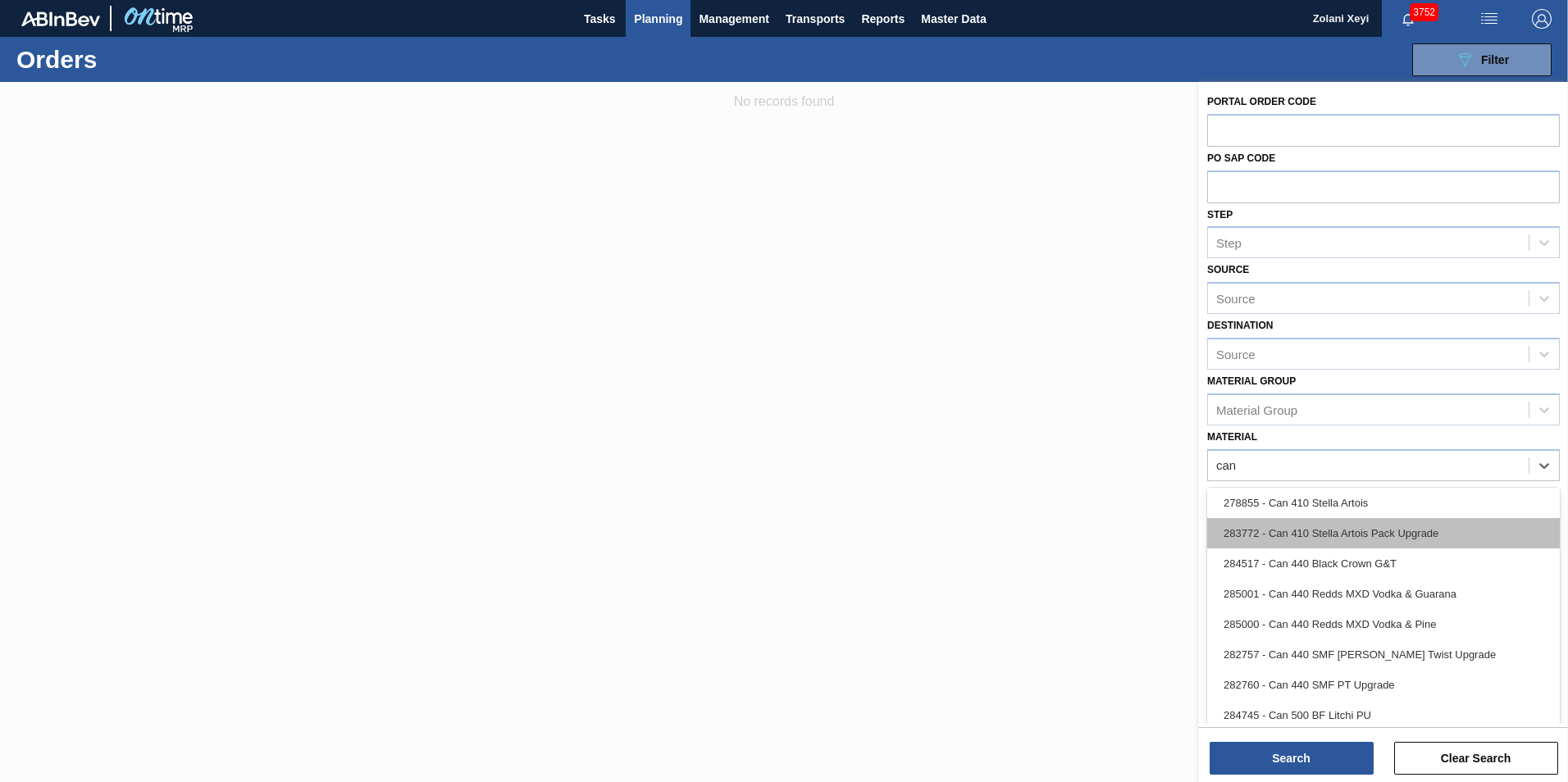
click at [1346, 528] on div "283772 - Can 410 Stella Artois Pack Upgrade" at bounding box center [1384, 534] width 352 height 30
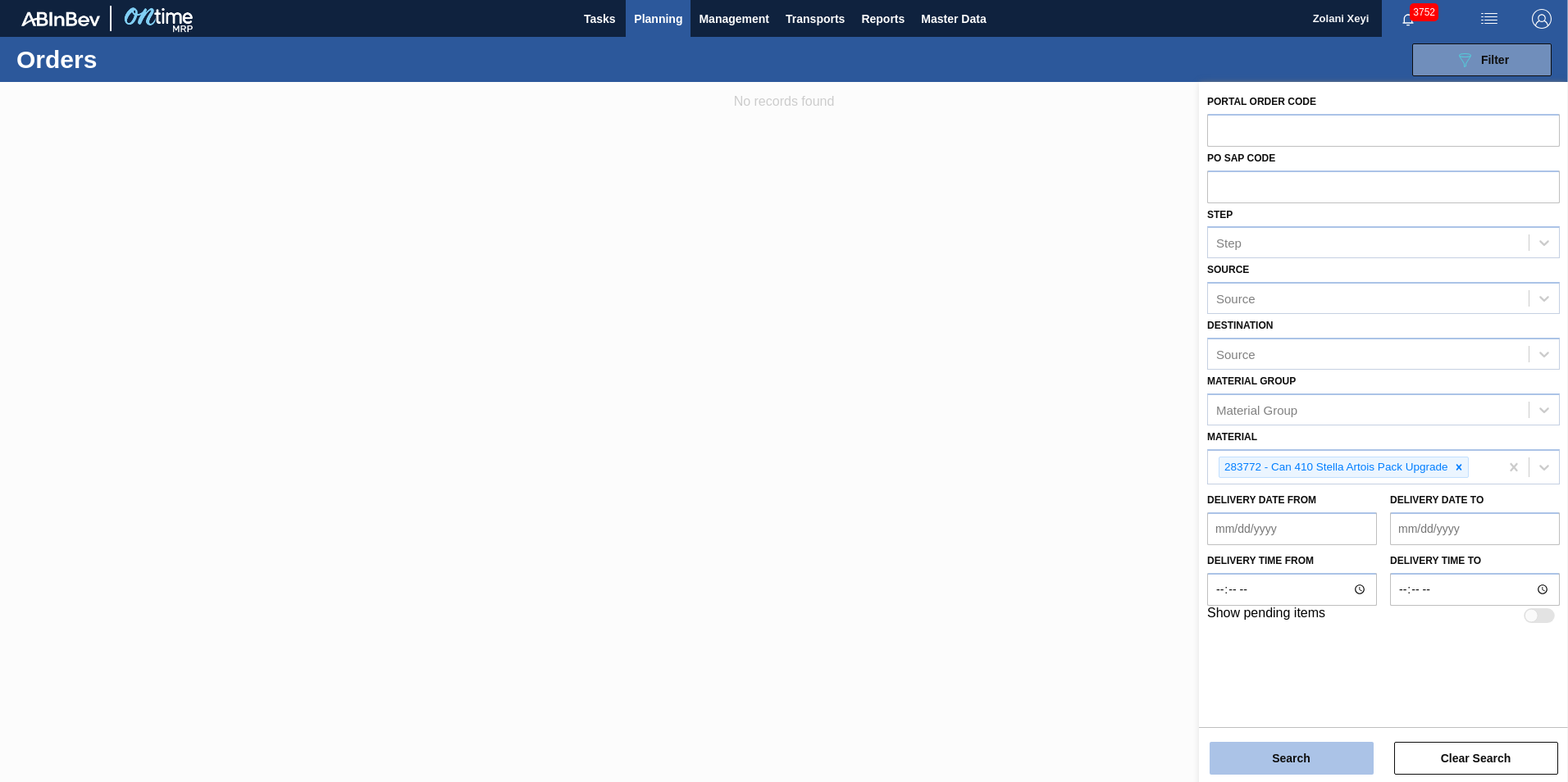
click at [1326, 762] on button "Search" at bounding box center [1292, 758] width 164 height 33
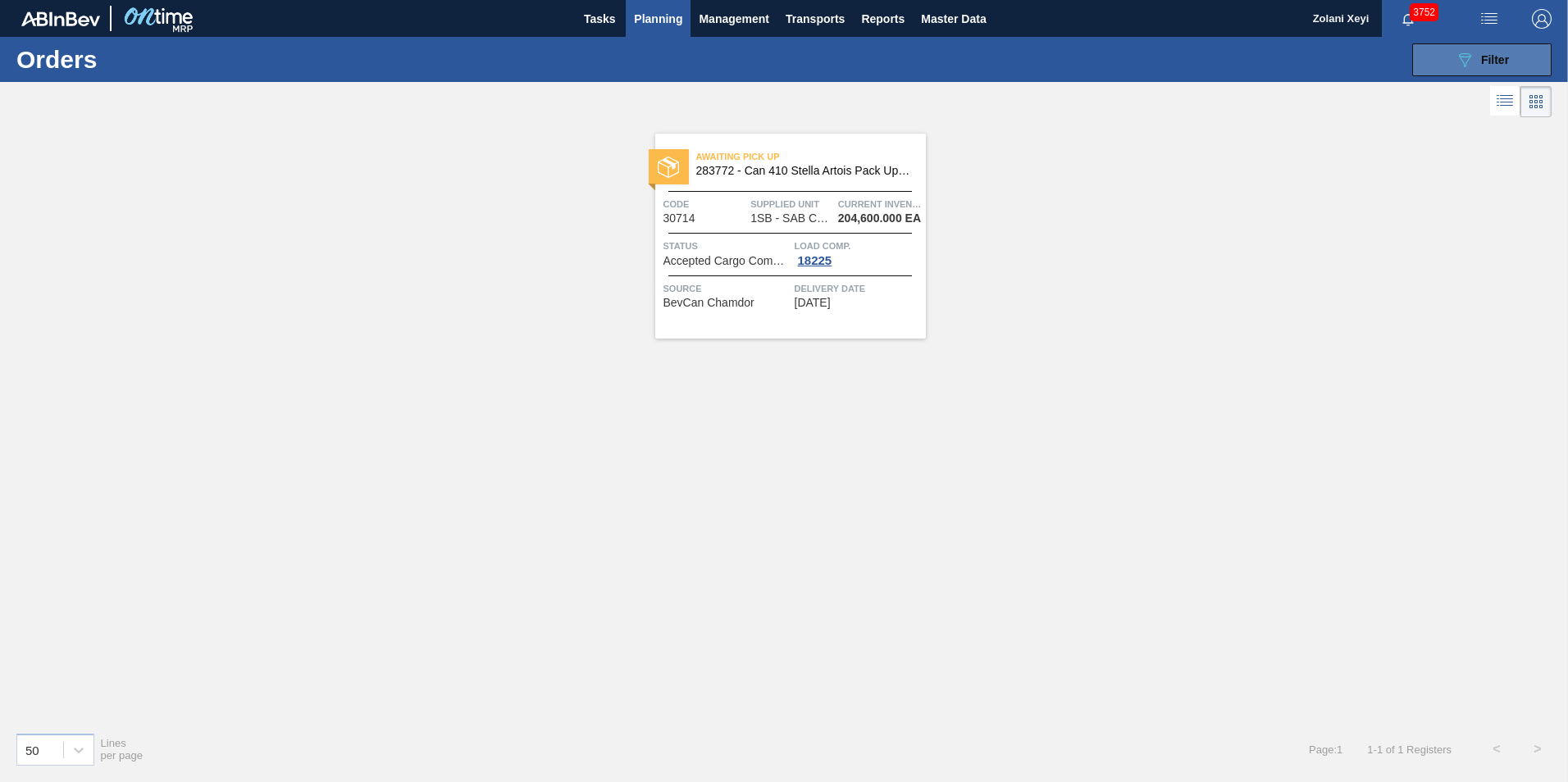
click at [1441, 57] on button "089F7B8B-B2A5-4AFE-B5C0-19BA573D28AC Filter" at bounding box center [1482, 60] width 140 height 33
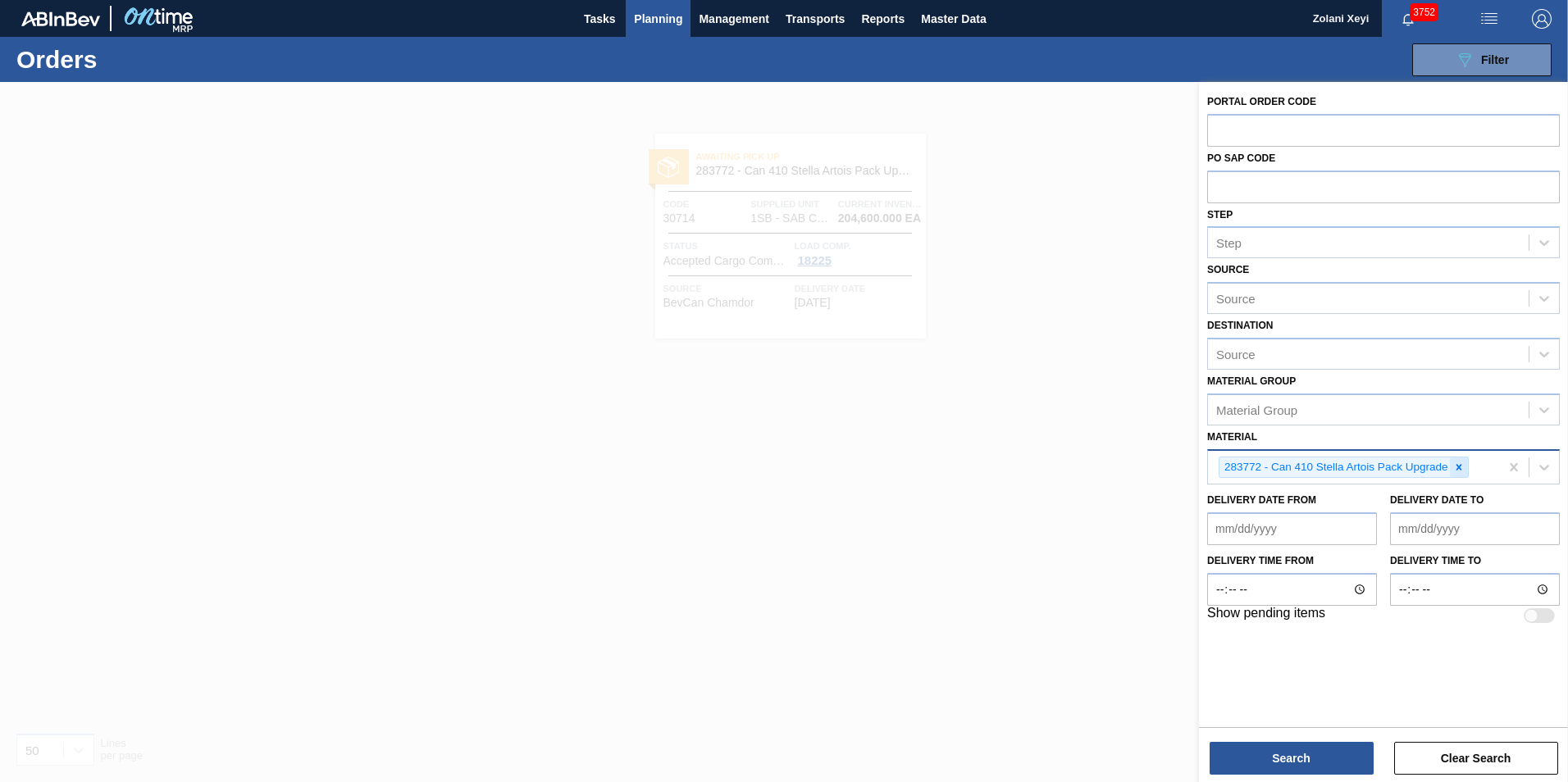
click at [1458, 465] on icon at bounding box center [1459, 467] width 5 height 5
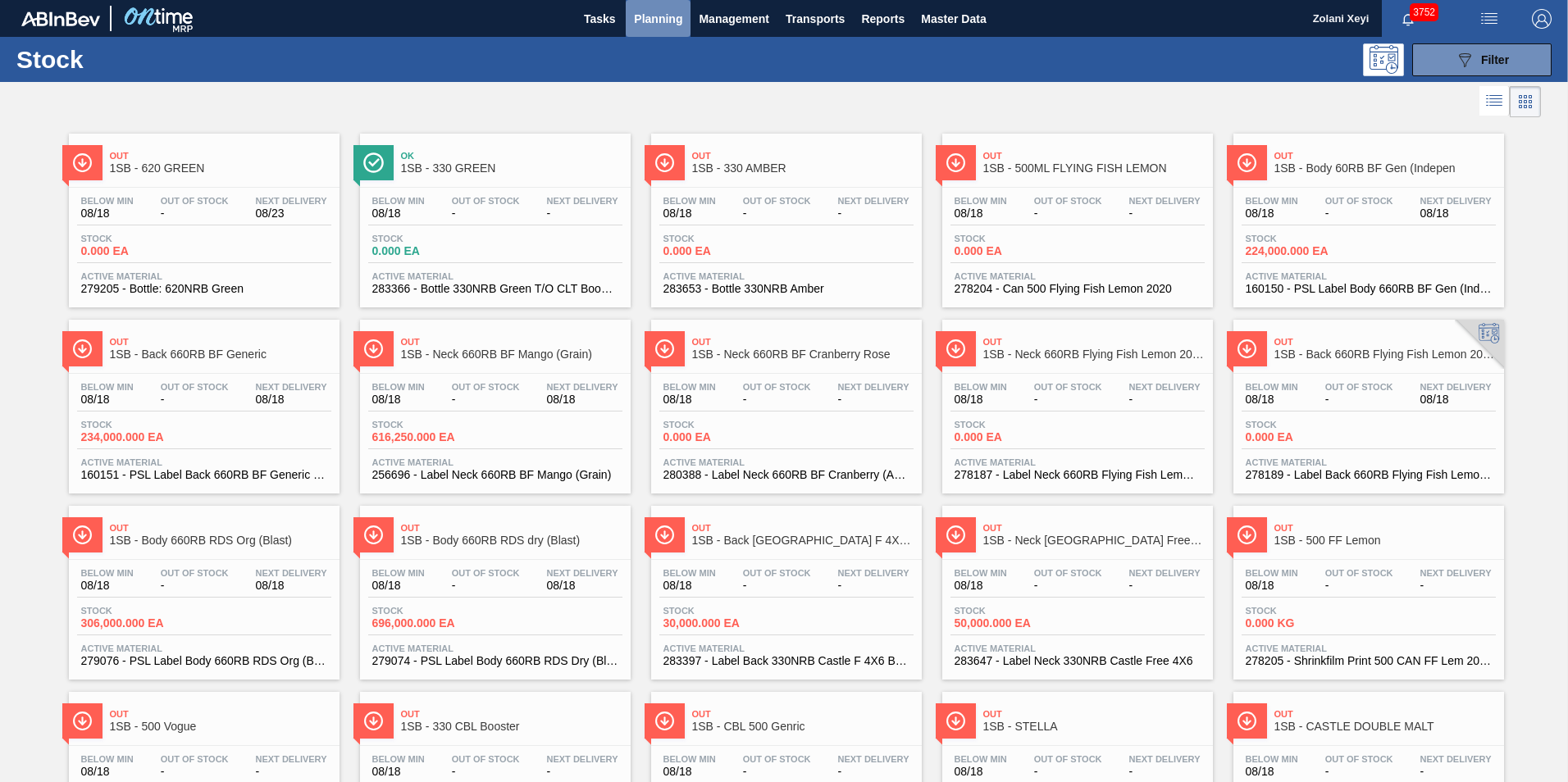
click at [658, 17] on span "Planning" at bounding box center [658, 19] width 48 height 20
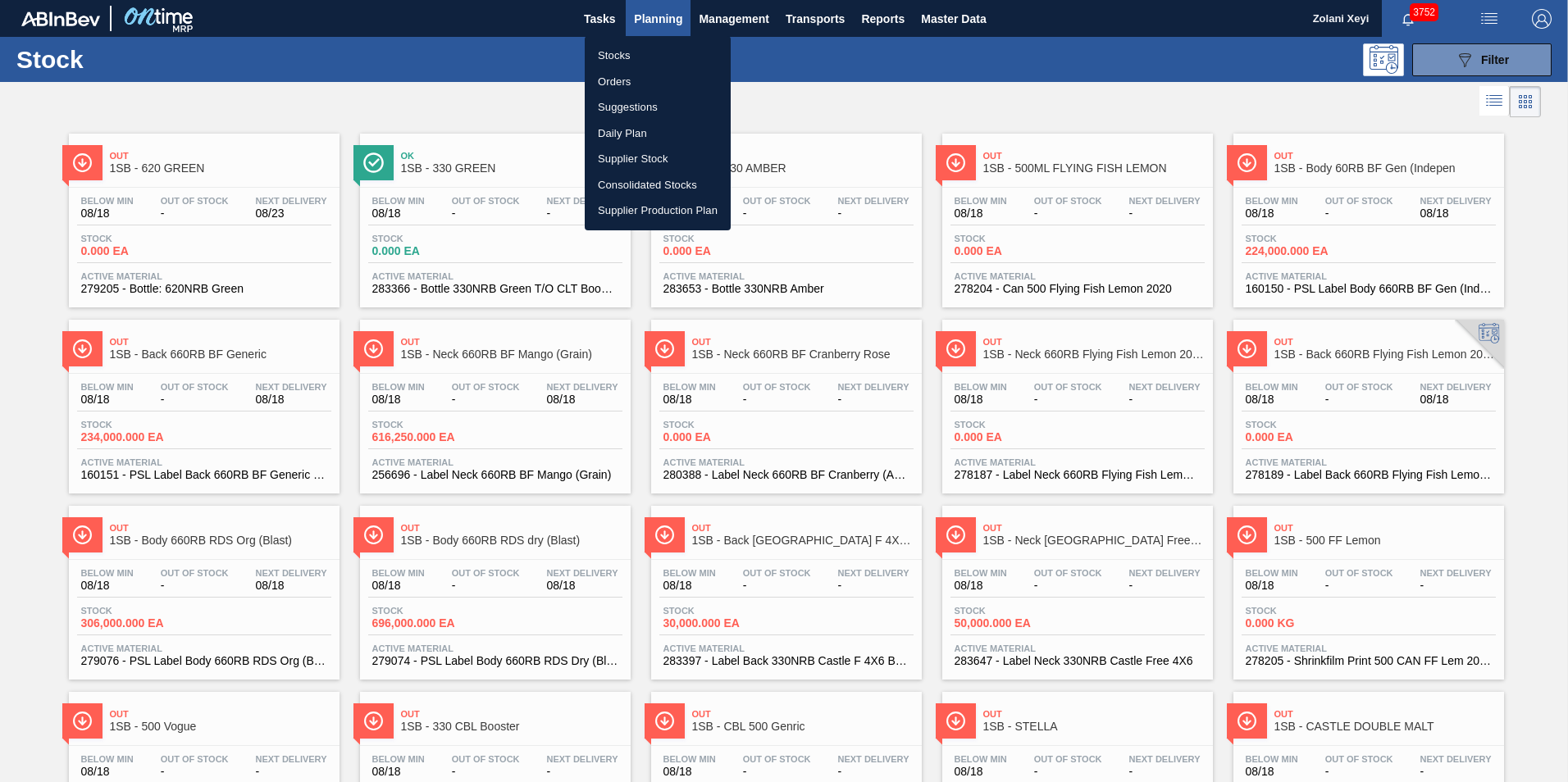
click at [622, 78] on li "Orders" at bounding box center [658, 81] width 146 height 26
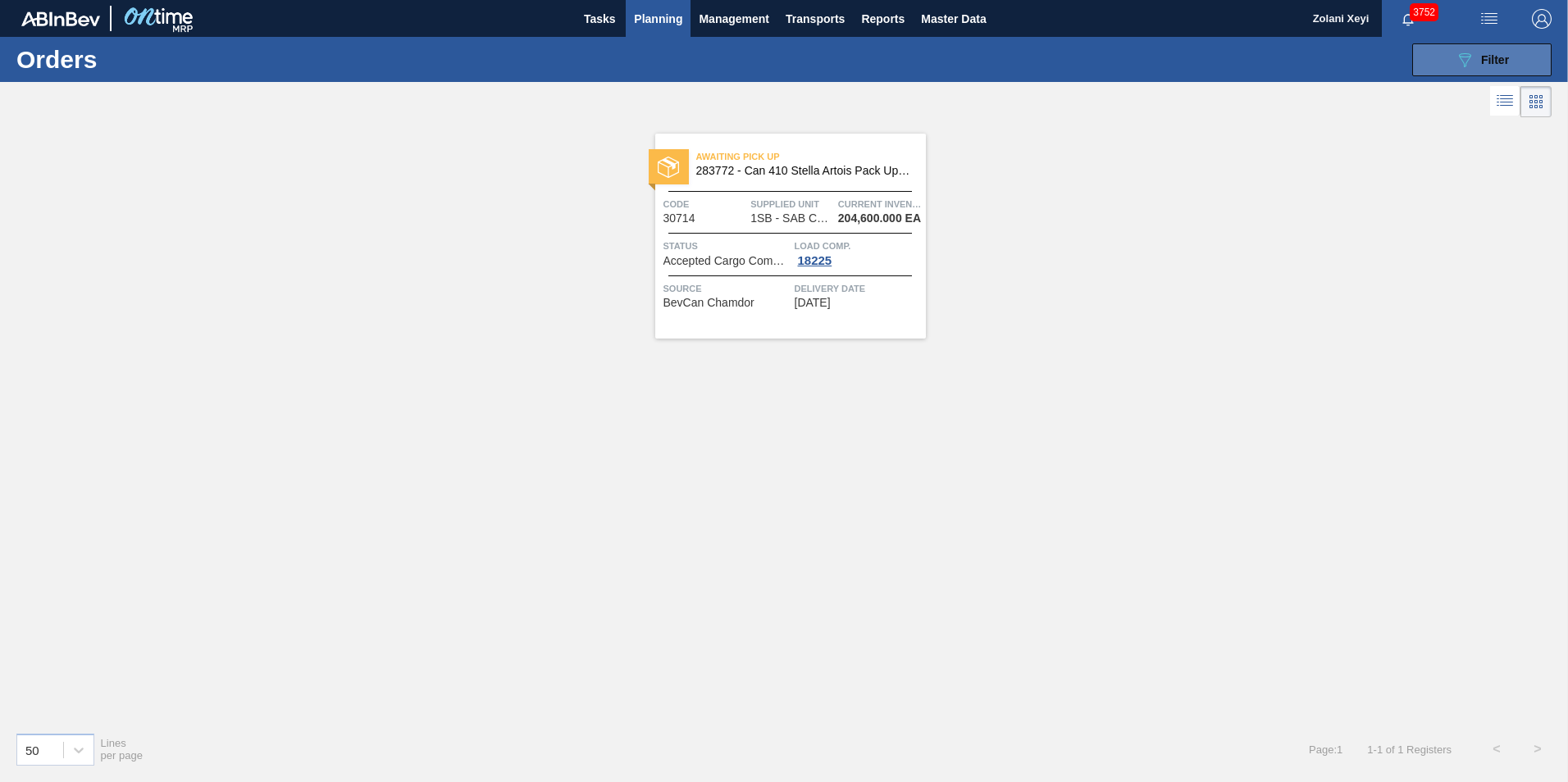
click at [1455, 58] on icon "089F7B8B-B2A5-4AFE-B5C0-19BA573D28AC" at bounding box center [1465, 60] width 20 height 20
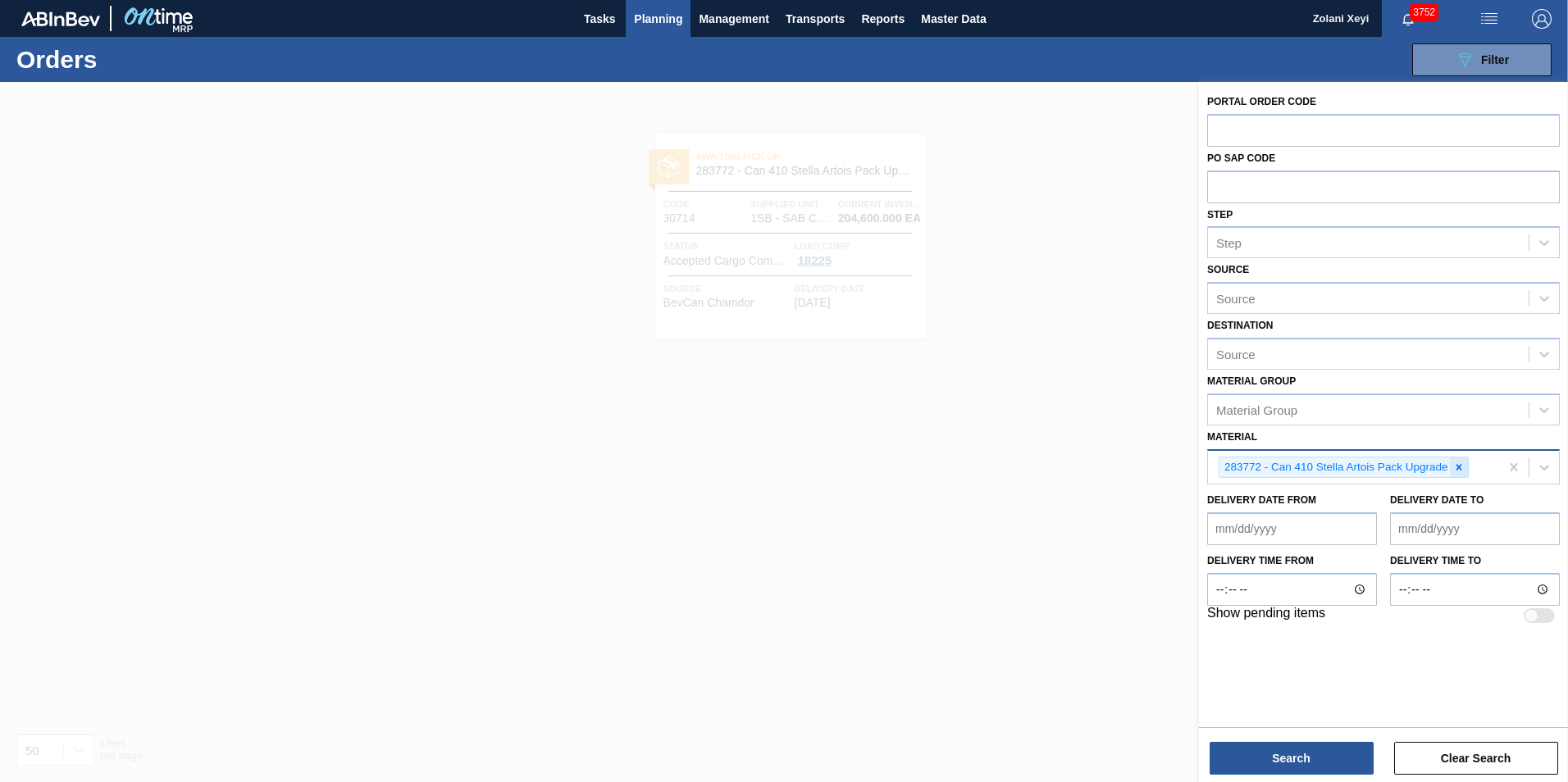
click at [1461, 467] on icon at bounding box center [1459, 467] width 12 height 12
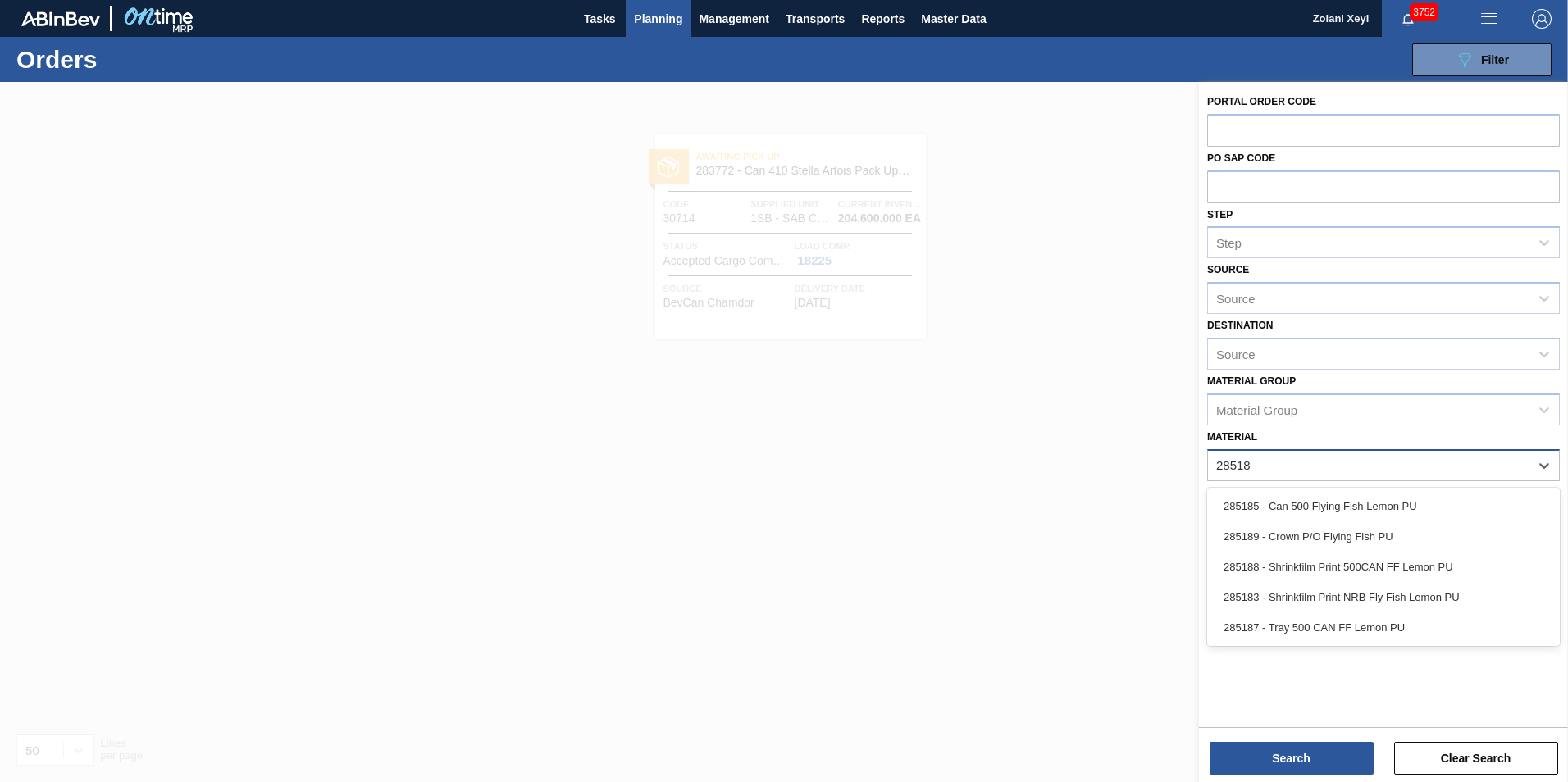
type input "285185"
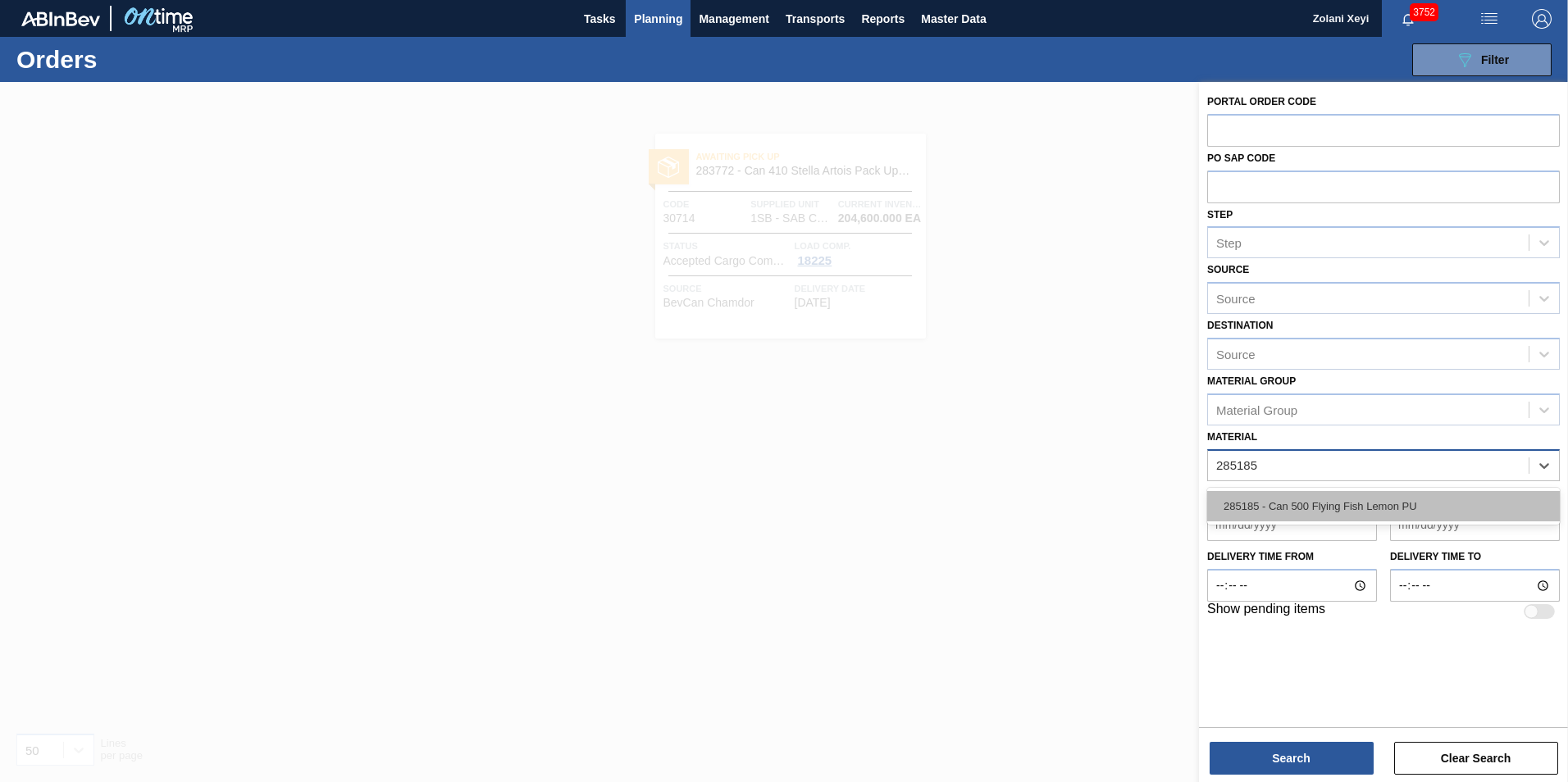
click at [1359, 504] on div "285185 - Can 500 Flying Fish Lemon PU" at bounding box center [1384, 506] width 352 height 30
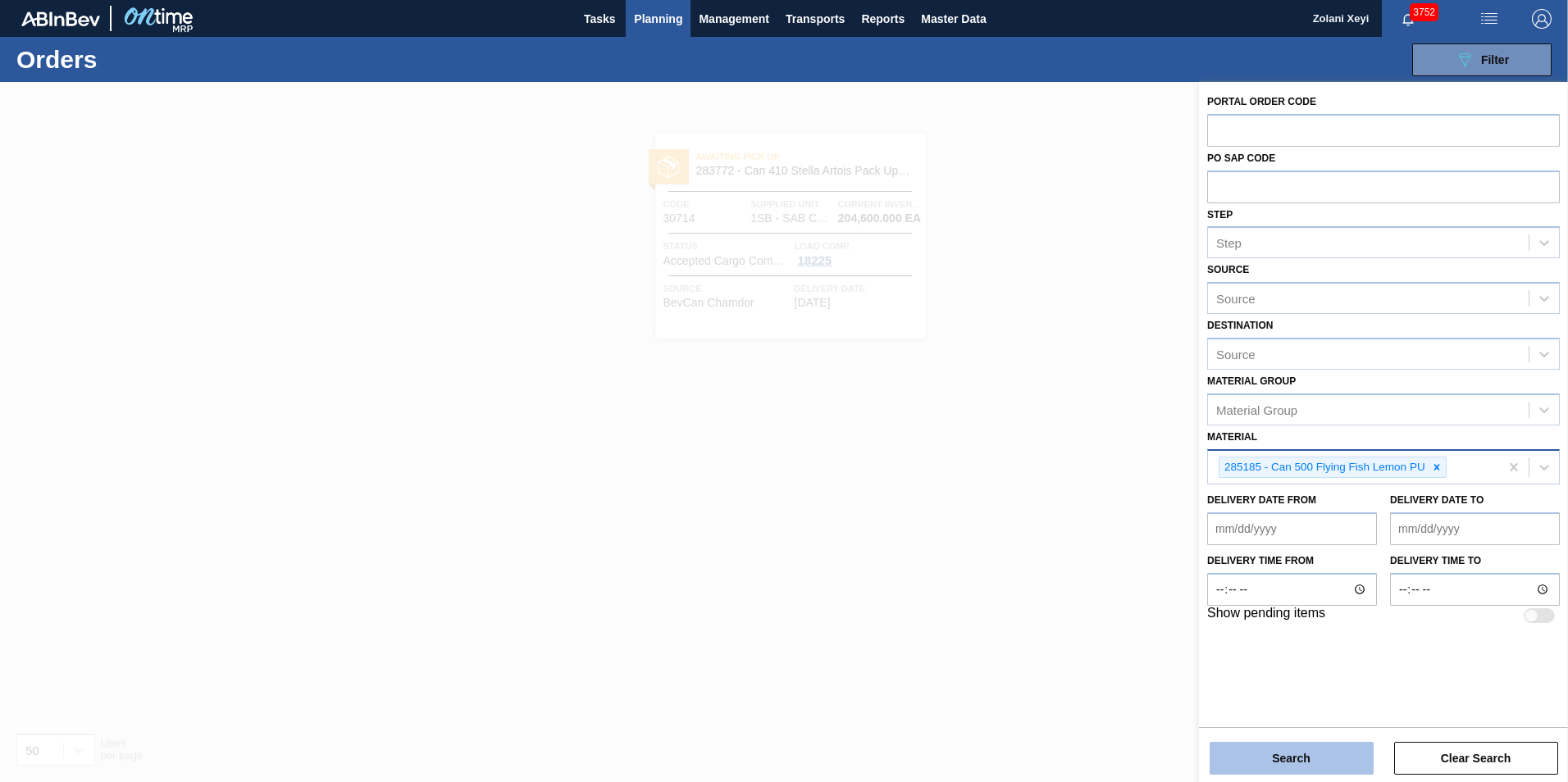
click at [1315, 757] on button "Search" at bounding box center [1292, 758] width 164 height 33
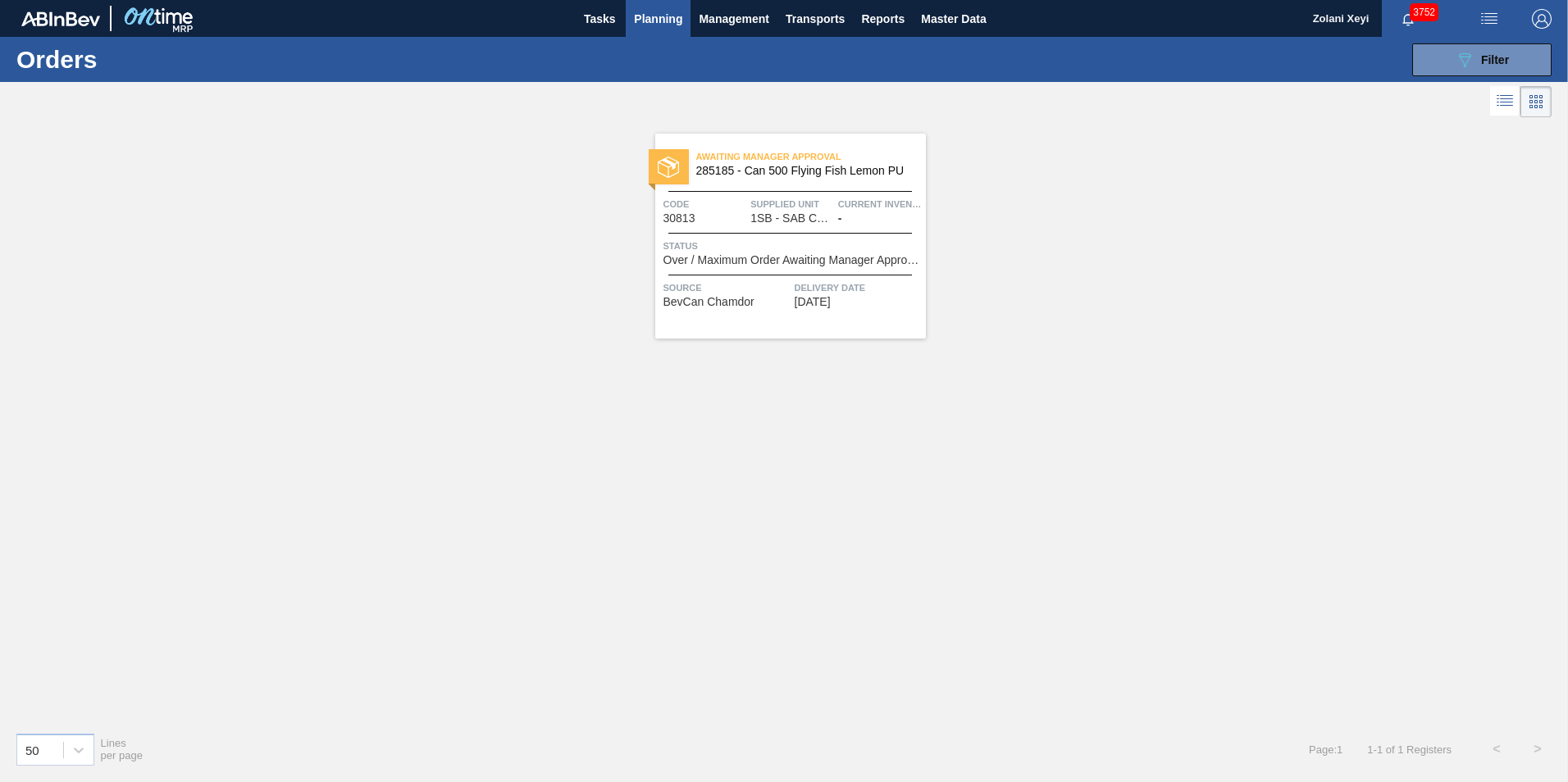
click at [826, 236] on div "Awaiting Manager Approval 285185 - Can 500 Flying Fish Lemon PU Code 30813 Supp…" at bounding box center [790, 236] width 271 height 205
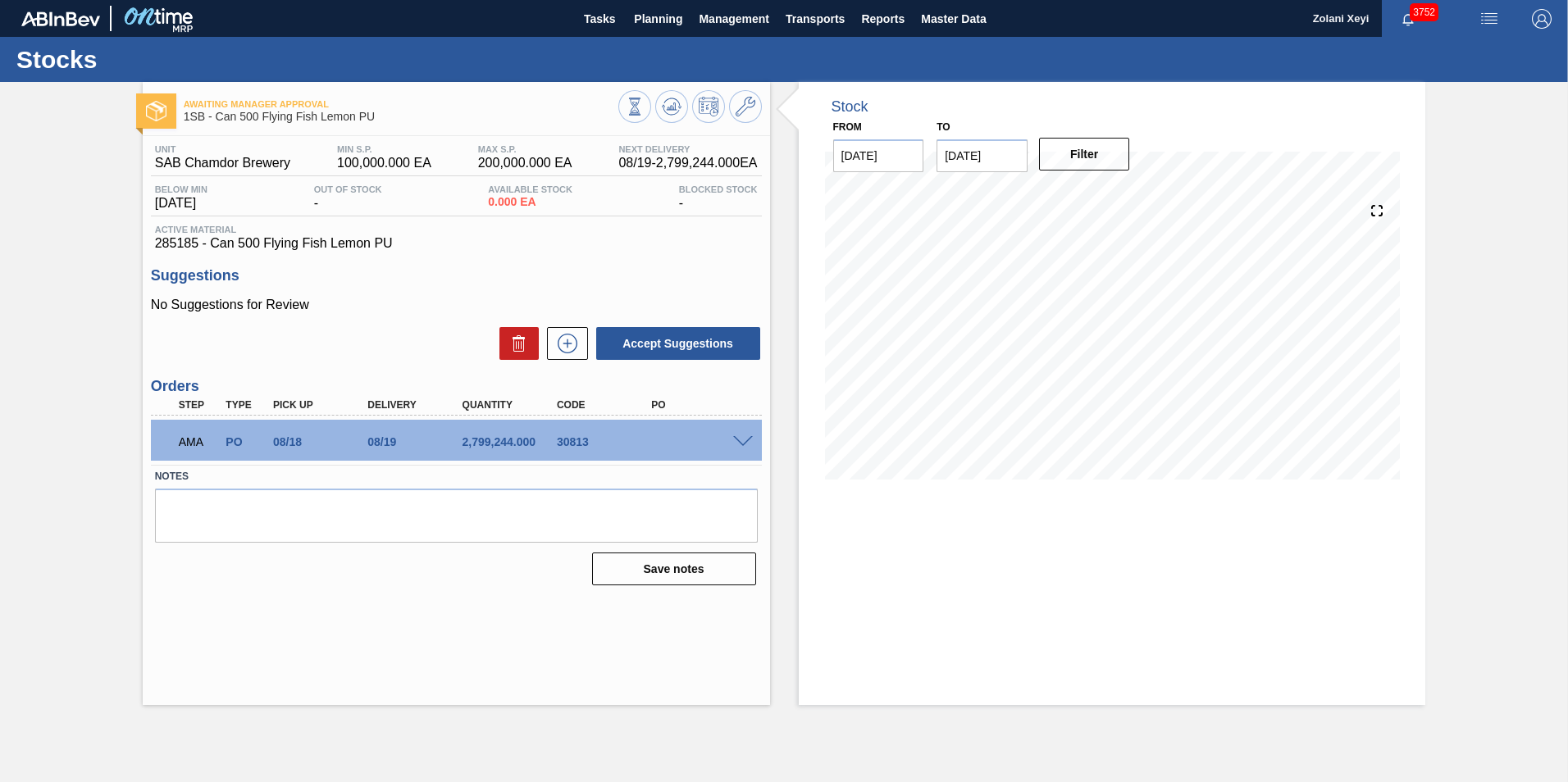
click at [744, 442] on span at bounding box center [743, 442] width 20 height 12
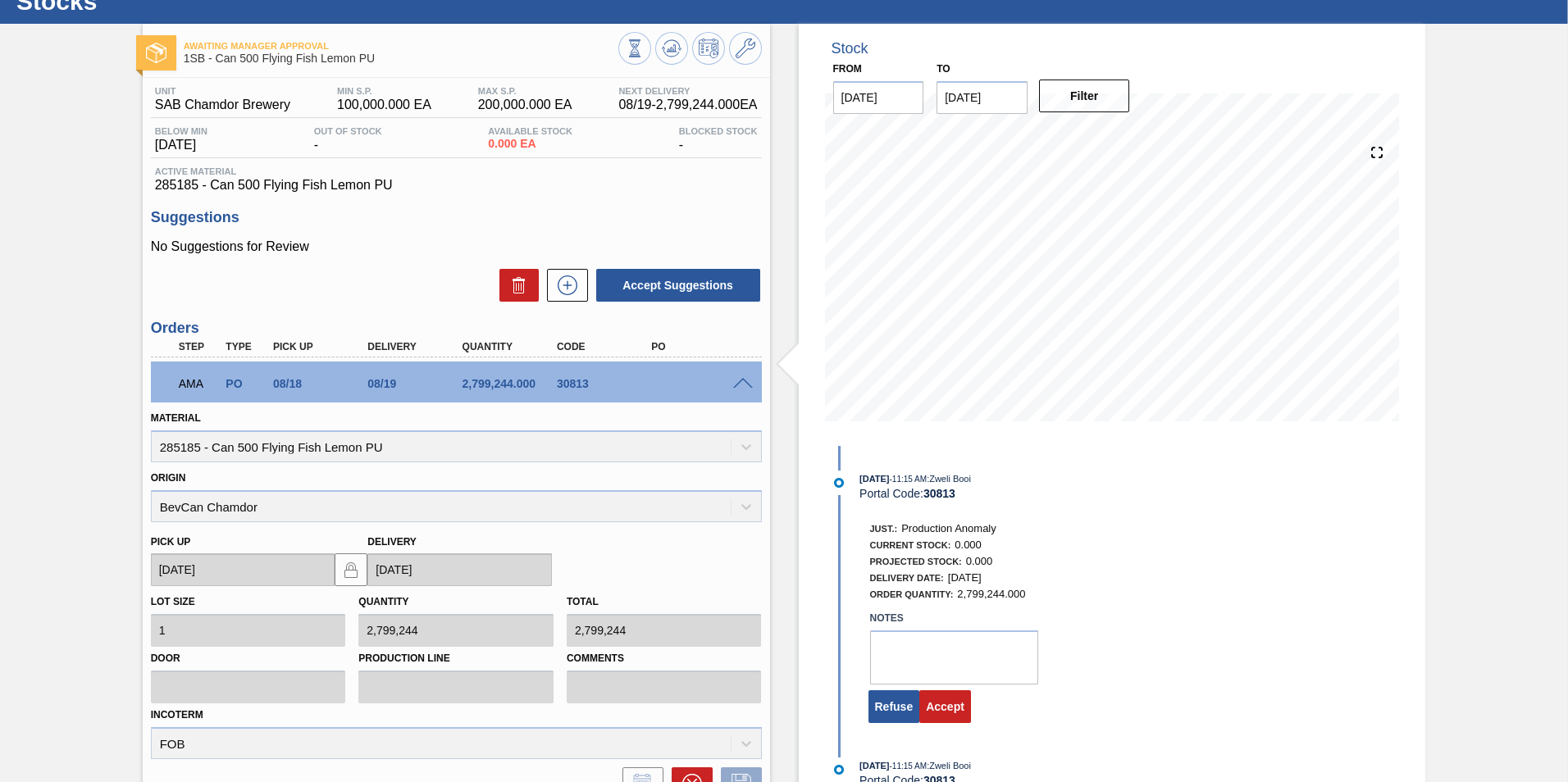
scroll to position [214, 0]
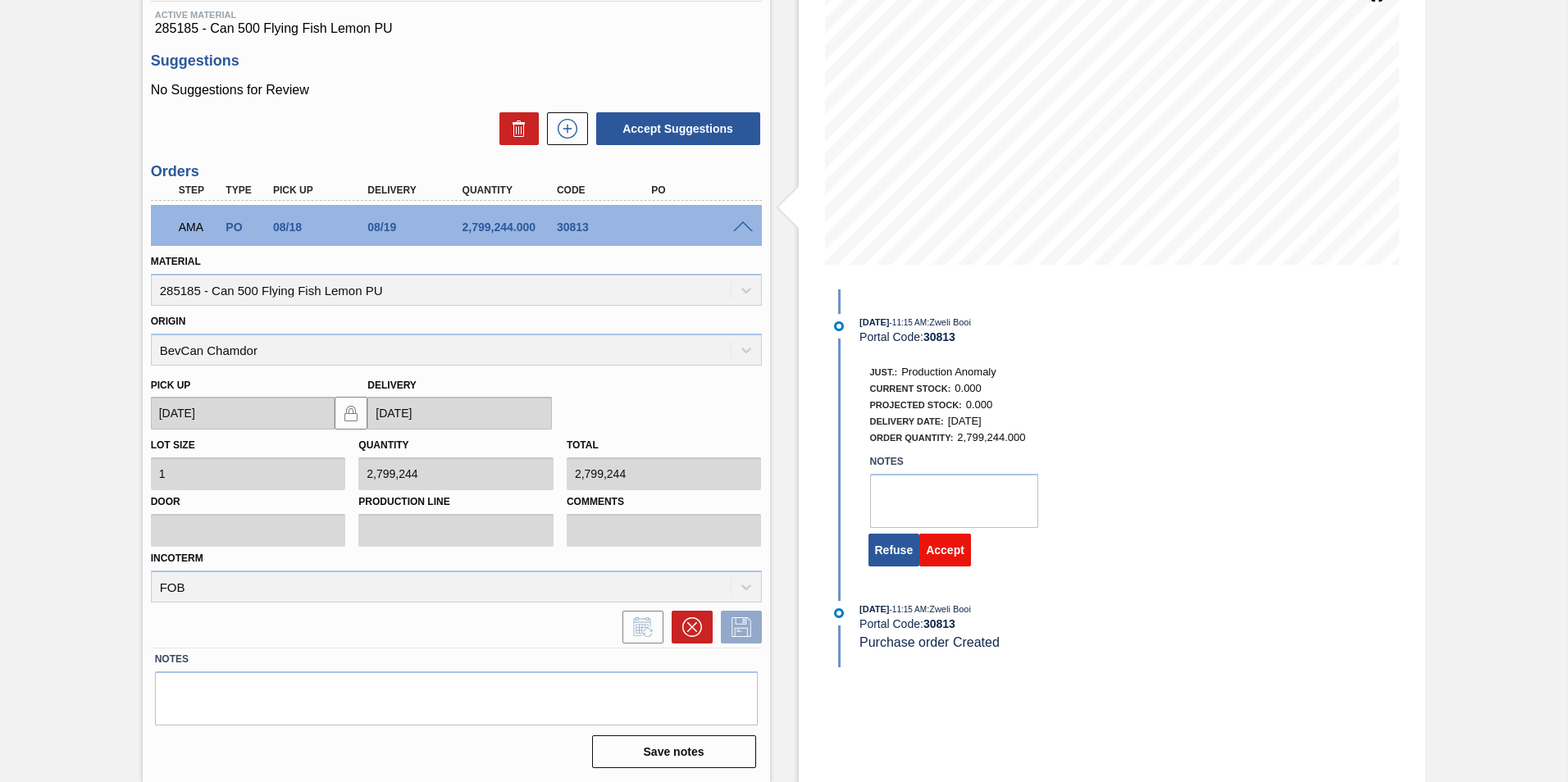
click at [943, 550] on button "Accept" at bounding box center [945, 550] width 52 height 33
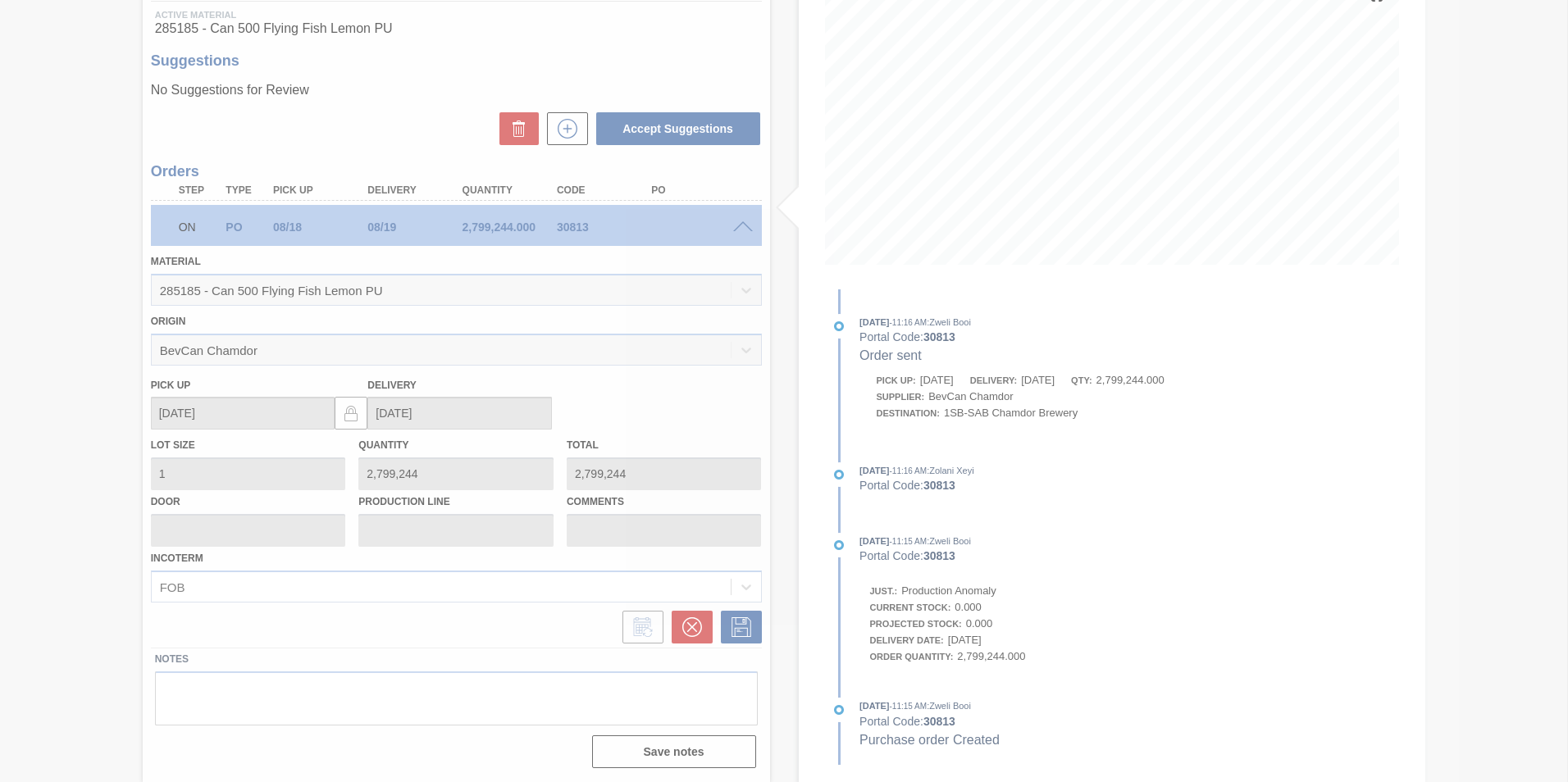
scroll to position [0, 0]
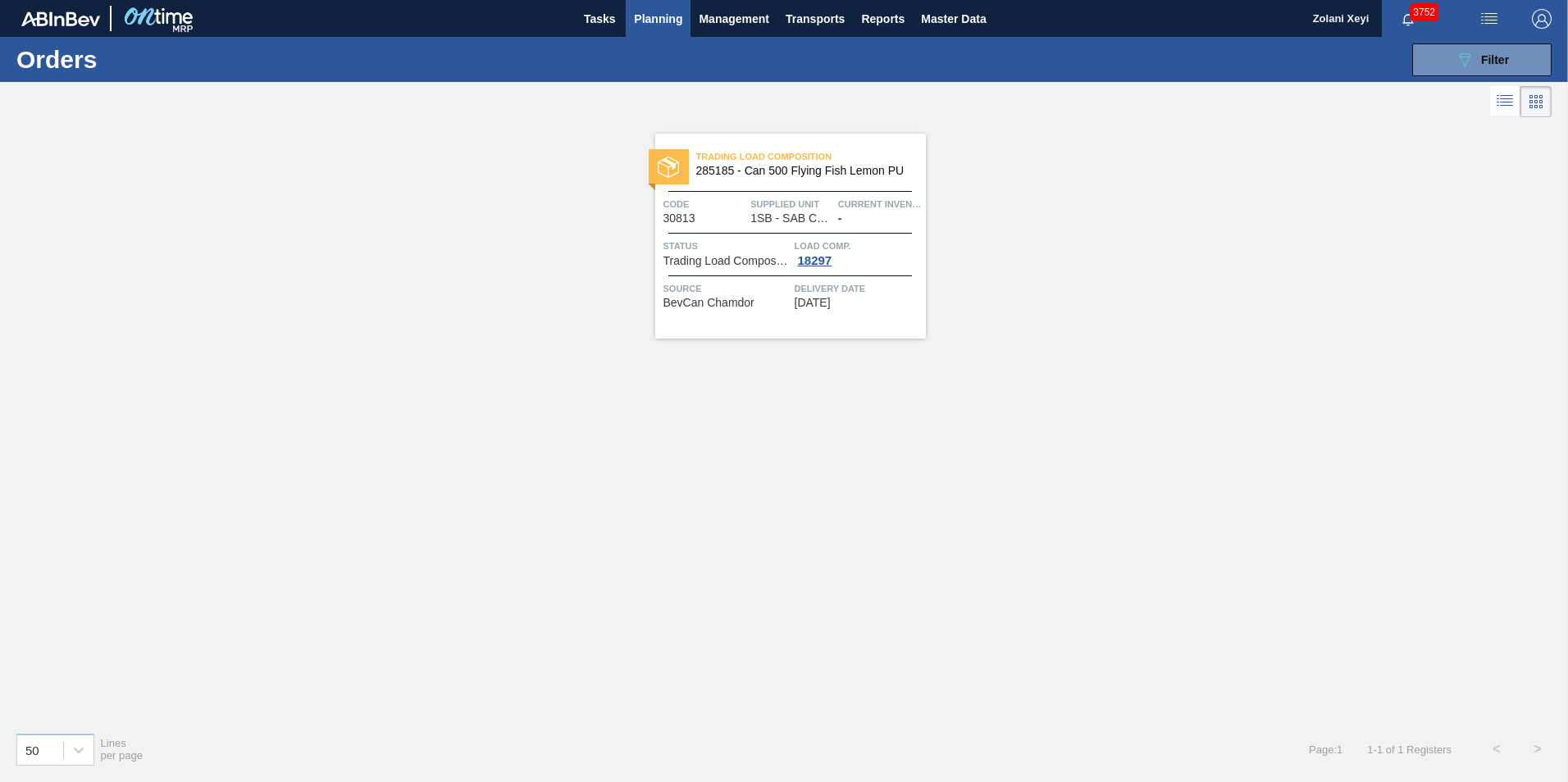
click at [840, 225] on div "Trading Load Composition 285185 - Can 500 Flying Fish Lemon PU Code 30813 Suppl…" at bounding box center [790, 236] width 271 height 205
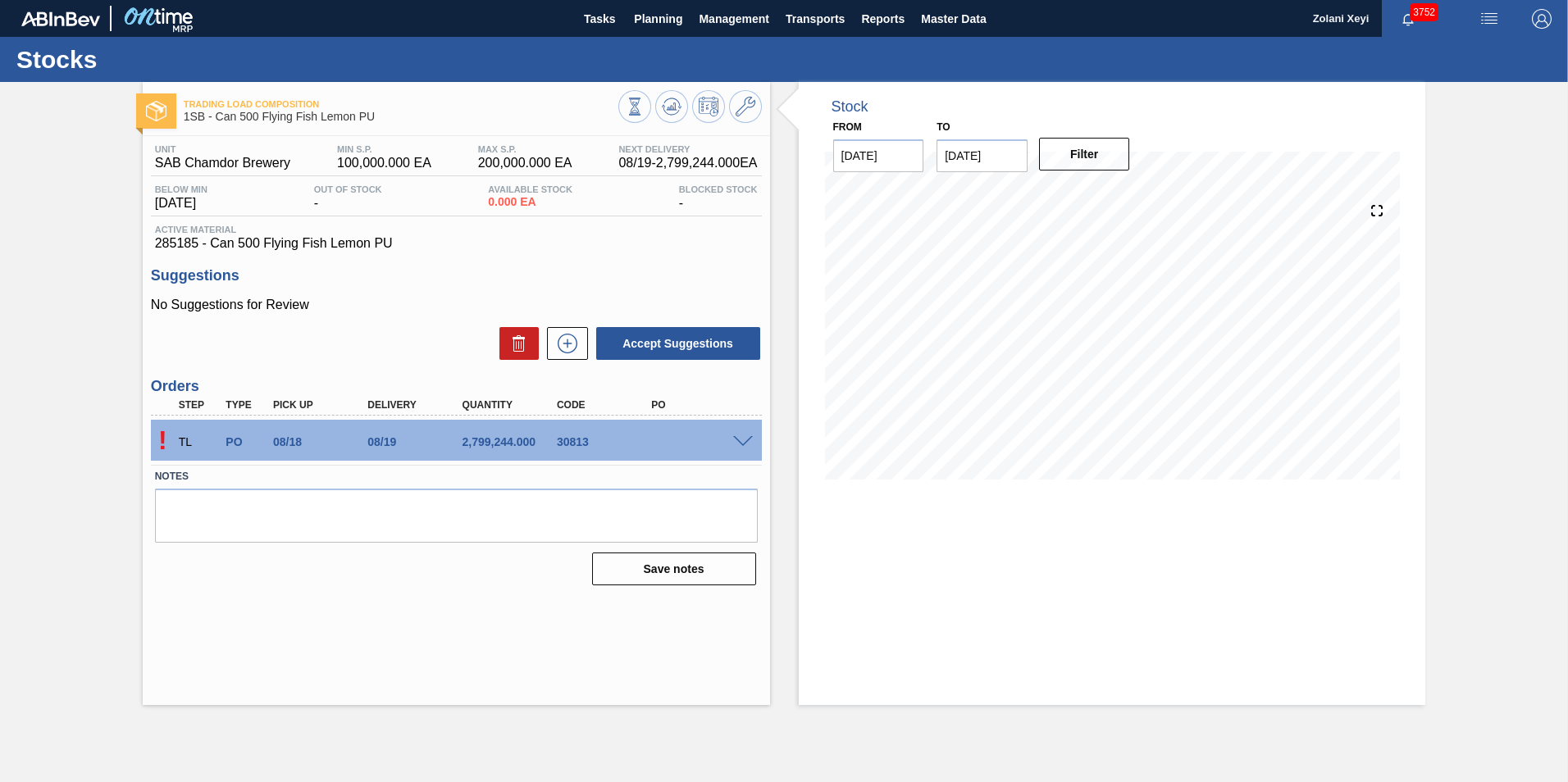
click at [744, 441] on span at bounding box center [743, 442] width 20 height 12
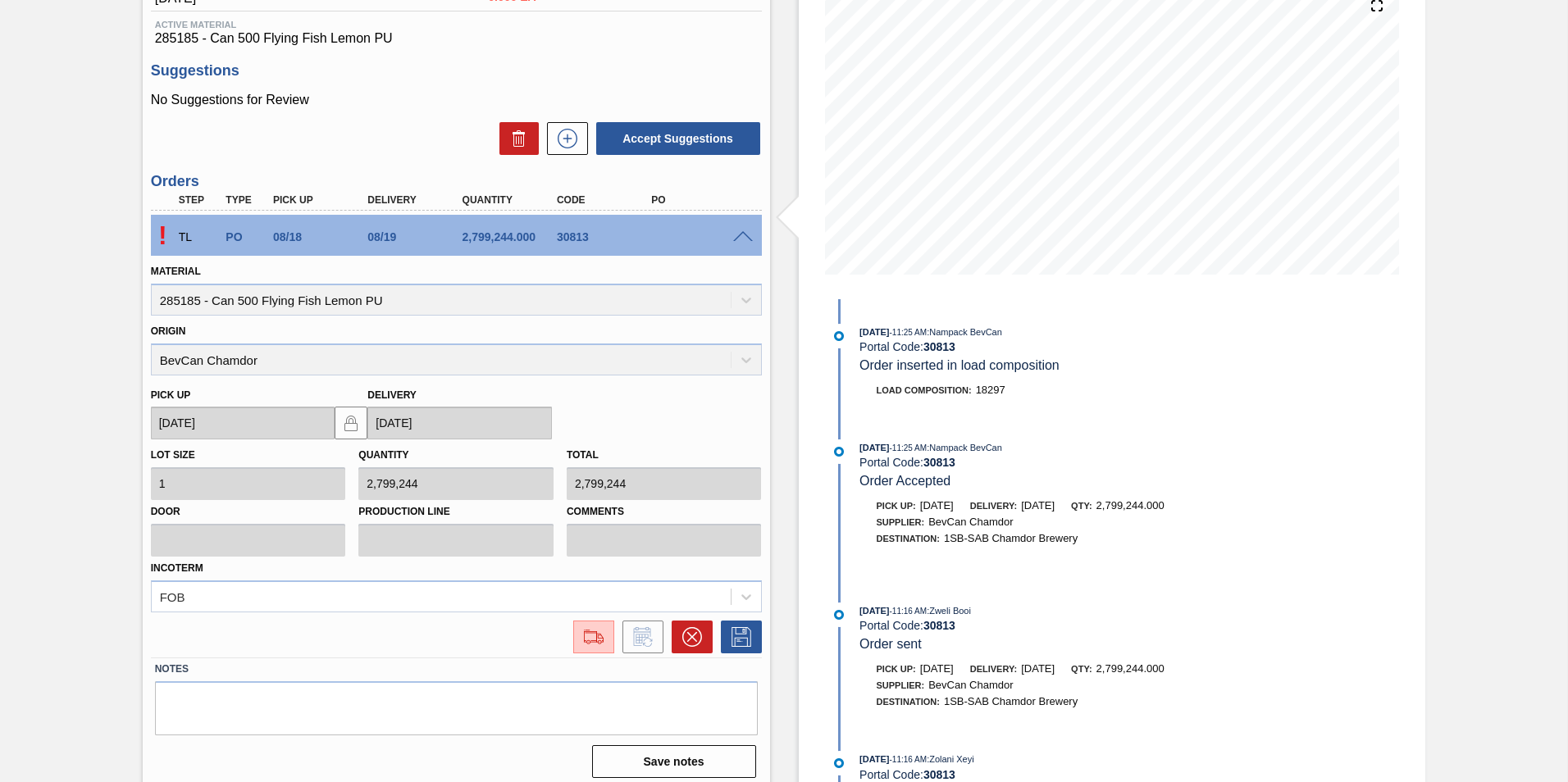
scroll to position [214, 0]
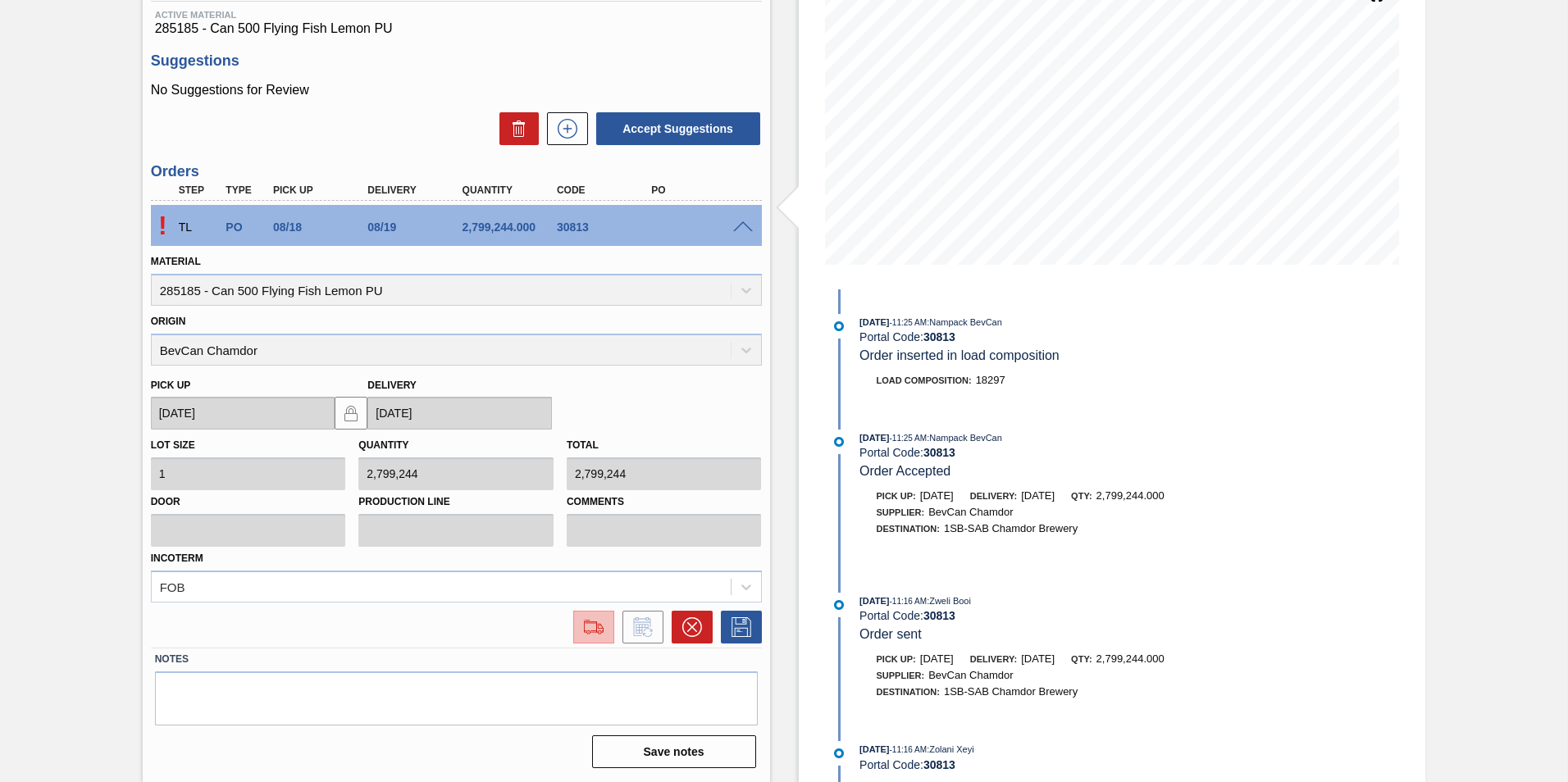
click at [590, 627] on img at bounding box center [594, 627] width 26 height 20
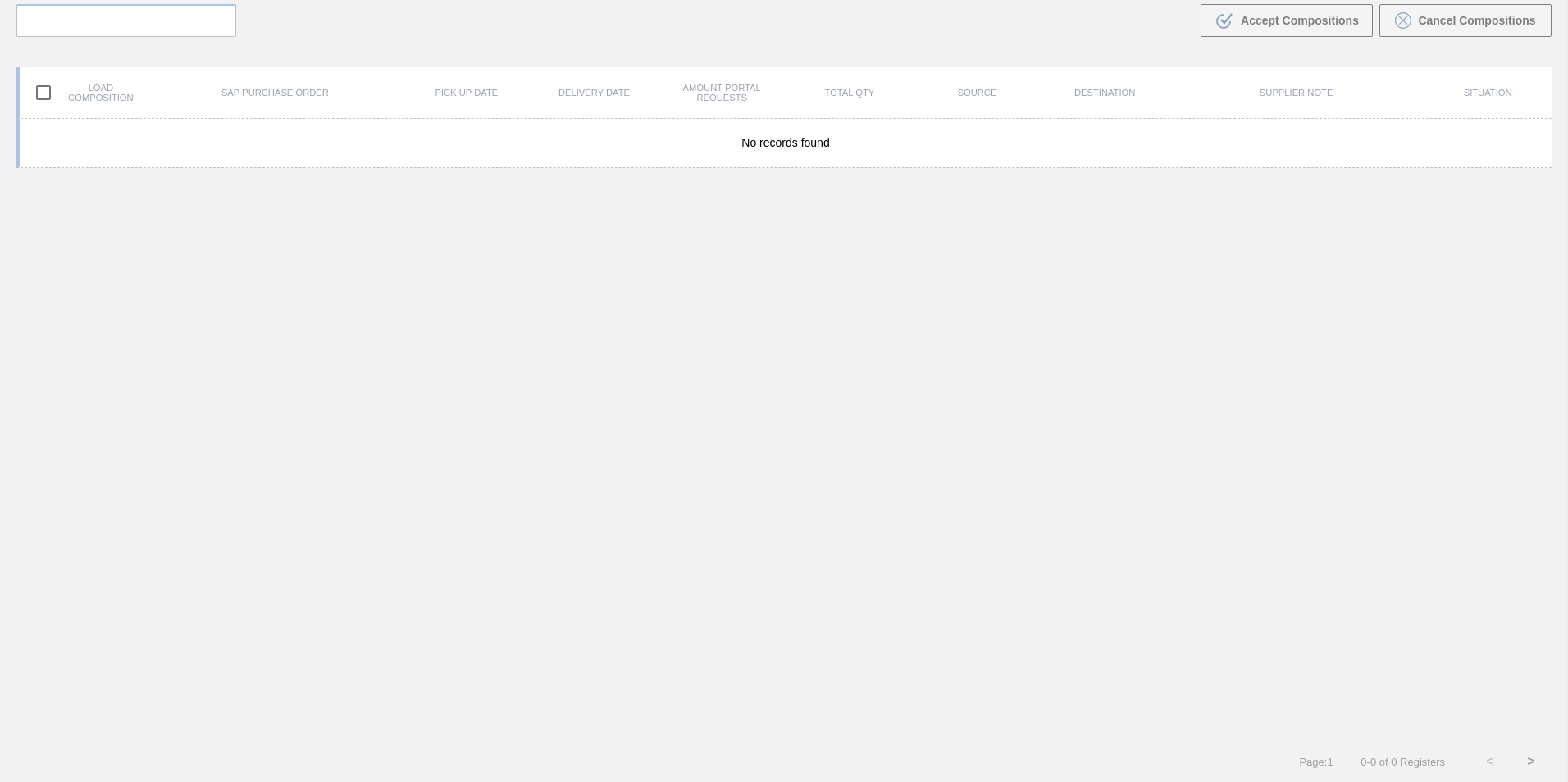
scroll to position [118, 0]
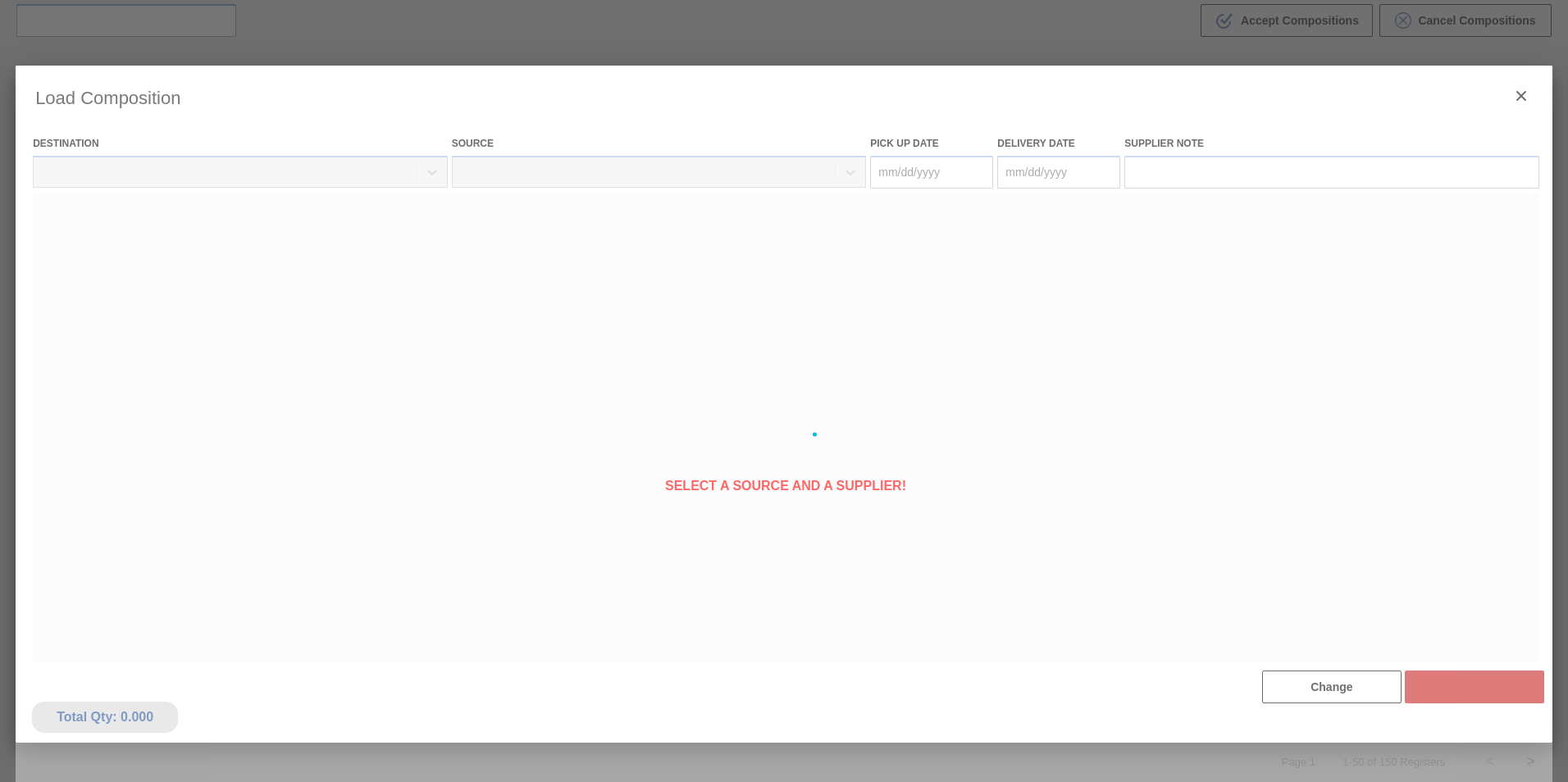
type Date "[DATE]"
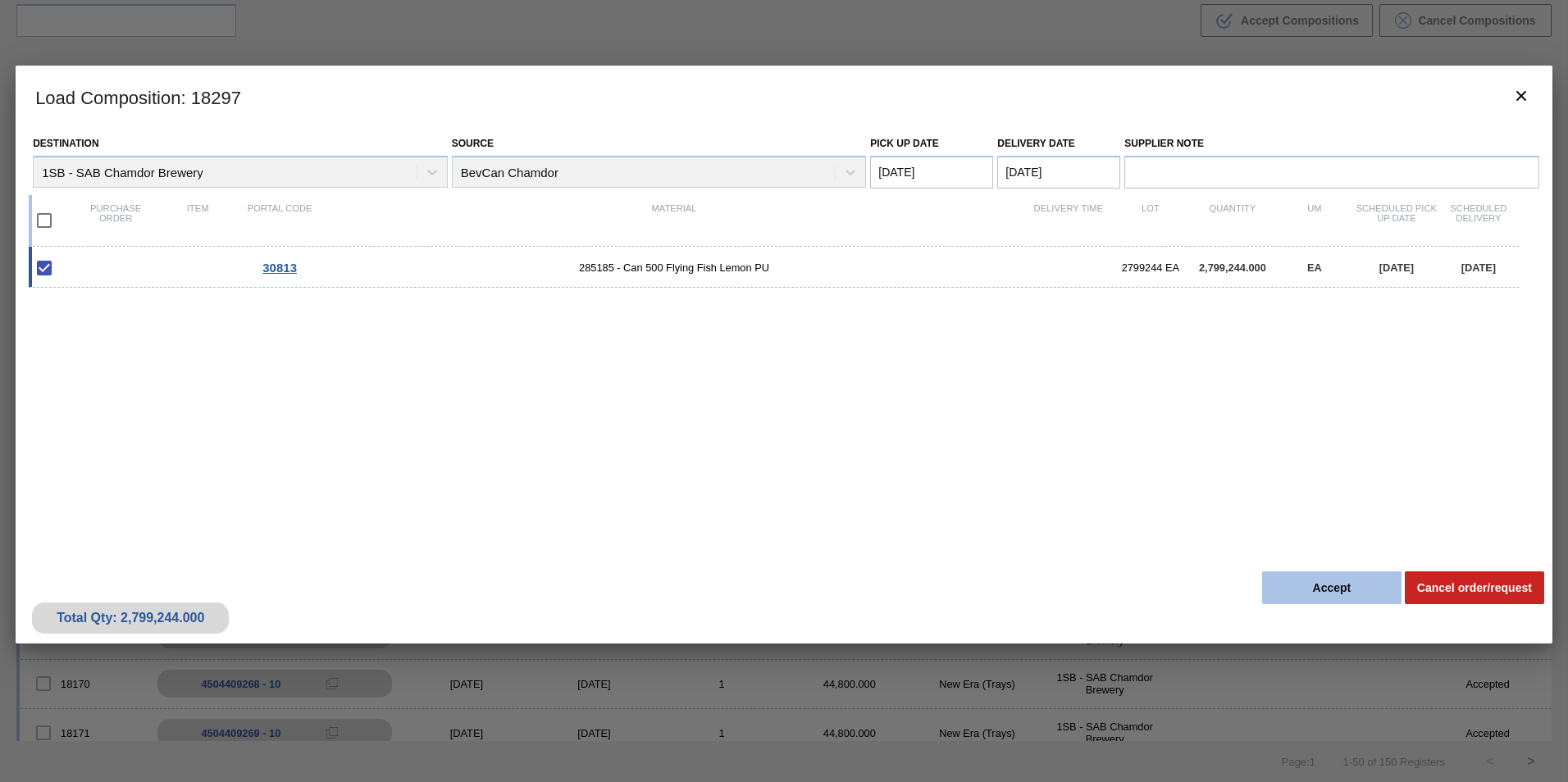
click at [1342, 589] on button "Accept" at bounding box center [1332, 587] width 140 height 33
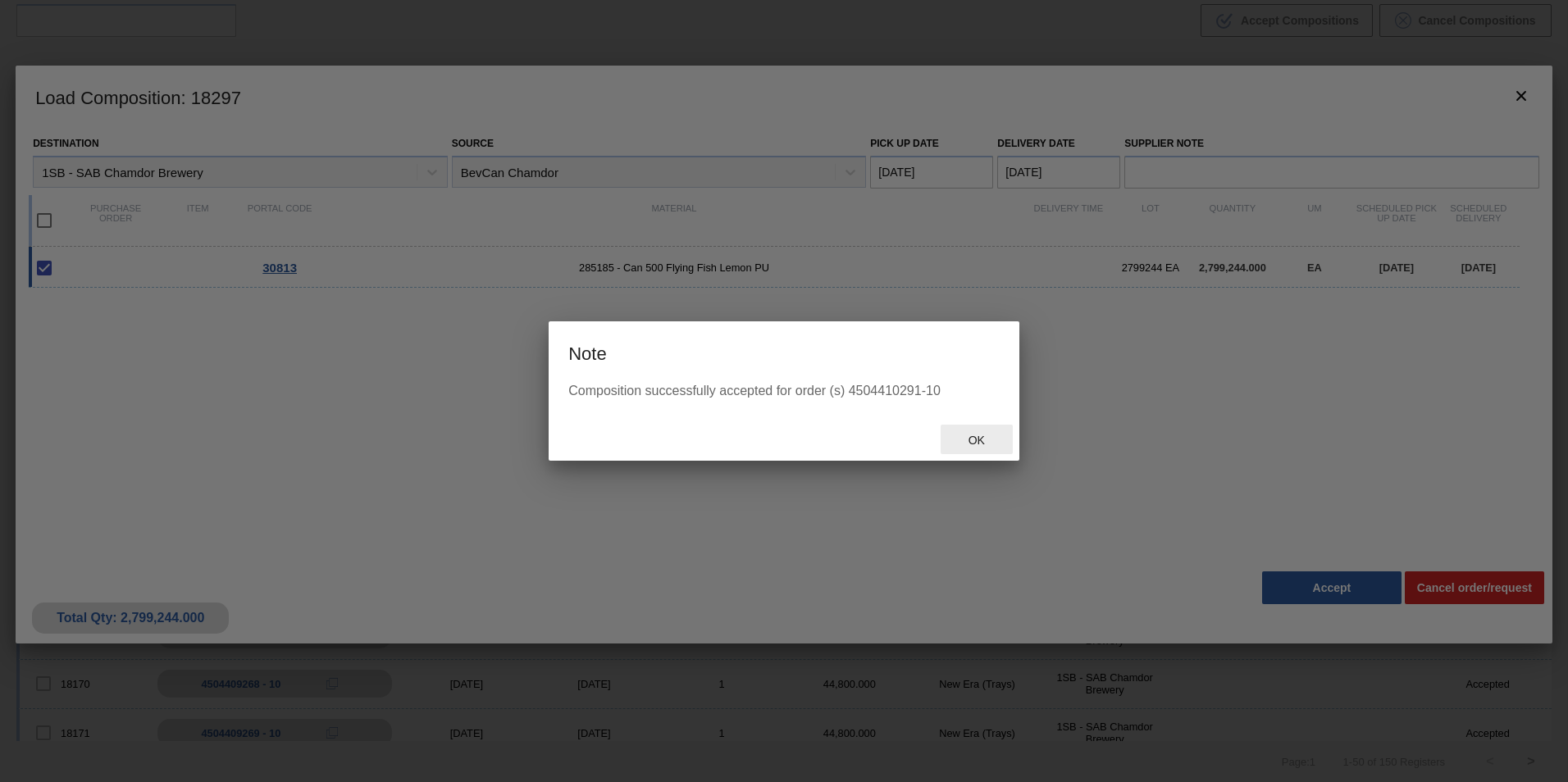
click at [975, 440] on span "Ok" at bounding box center [977, 440] width 43 height 13
